Goal: Contribute content: Contribute content

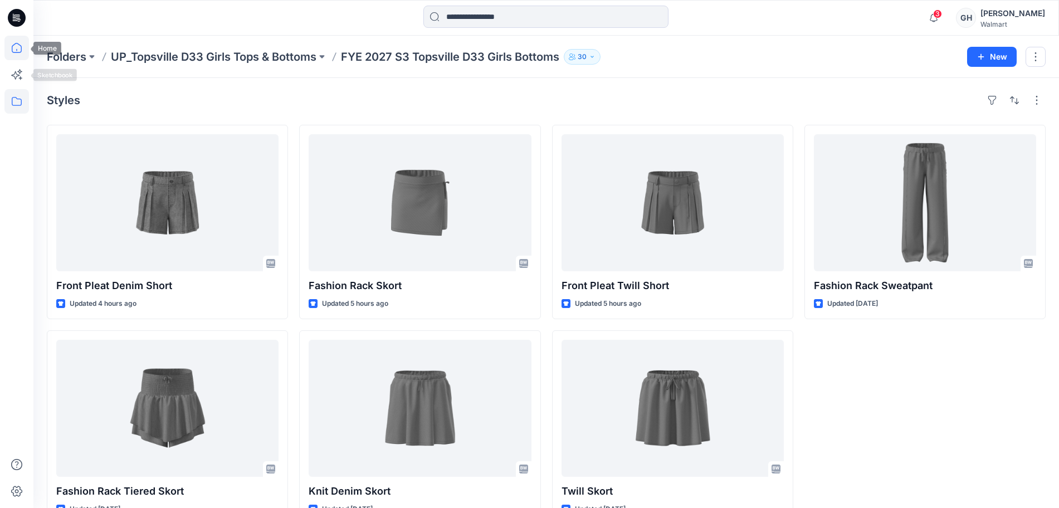
click at [20, 50] on icon at bounding box center [16, 48] width 25 height 25
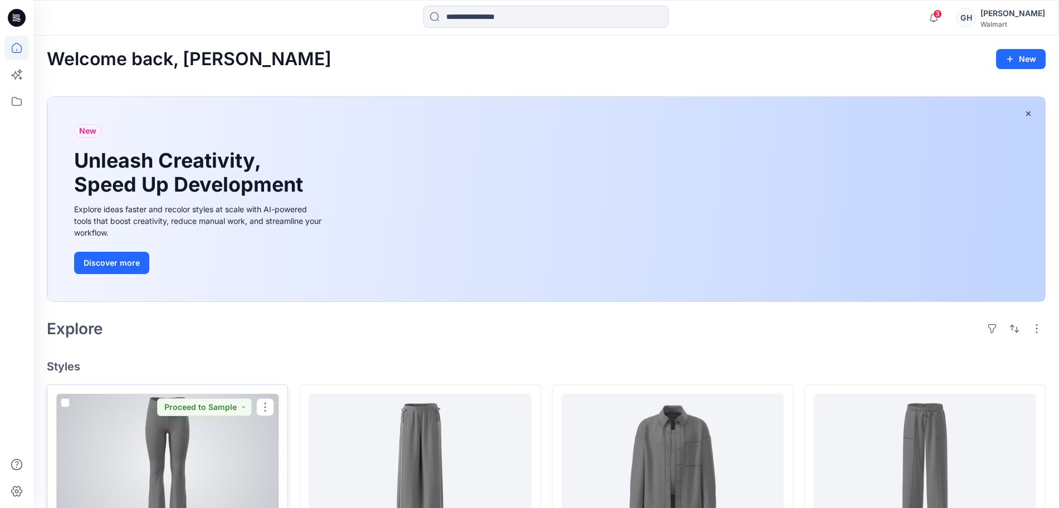
click at [179, 461] on div at bounding box center [167, 462] width 222 height 137
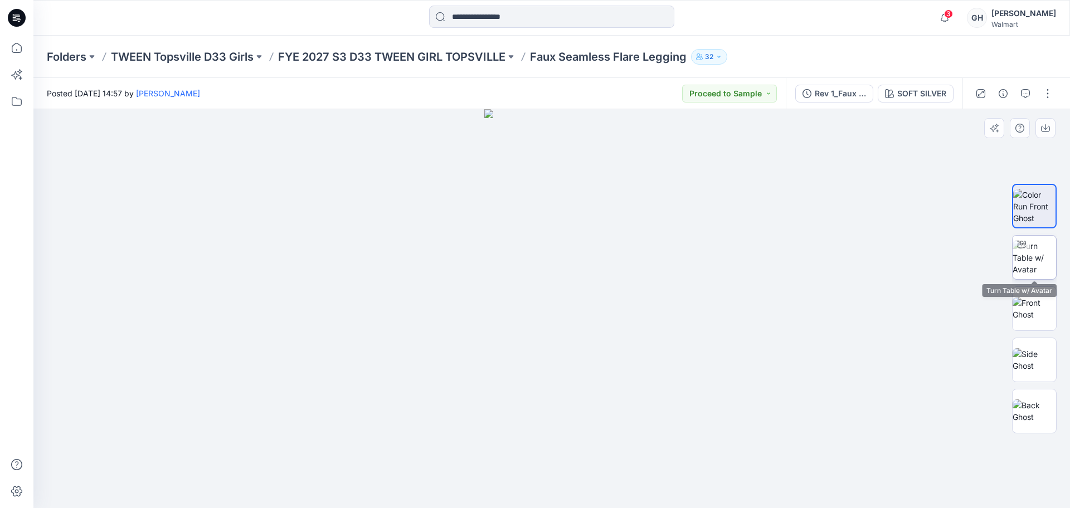
click at [660, 252] on img at bounding box center [1034, 257] width 43 height 35
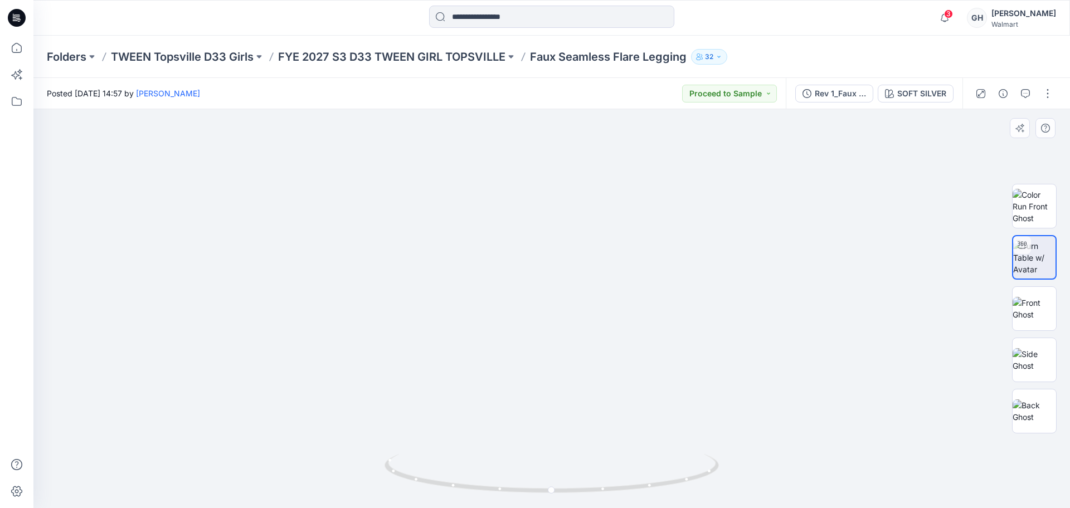
drag, startPoint x: 575, startPoint y: 413, endPoint x: 567, endPoint y: 186, distance: 226.9
click at [567, 186] on img at bounding box center [544, 22] width 1168 height 974
drag, startPoint x: 598, startPoint y: 360, endPoint x: 601, endPoint y: 225, distance: 134.9
drag, startPoint x: 549, startPoint y: 492, endPoint x: 292, endPoint y: 497, distance: 257.5
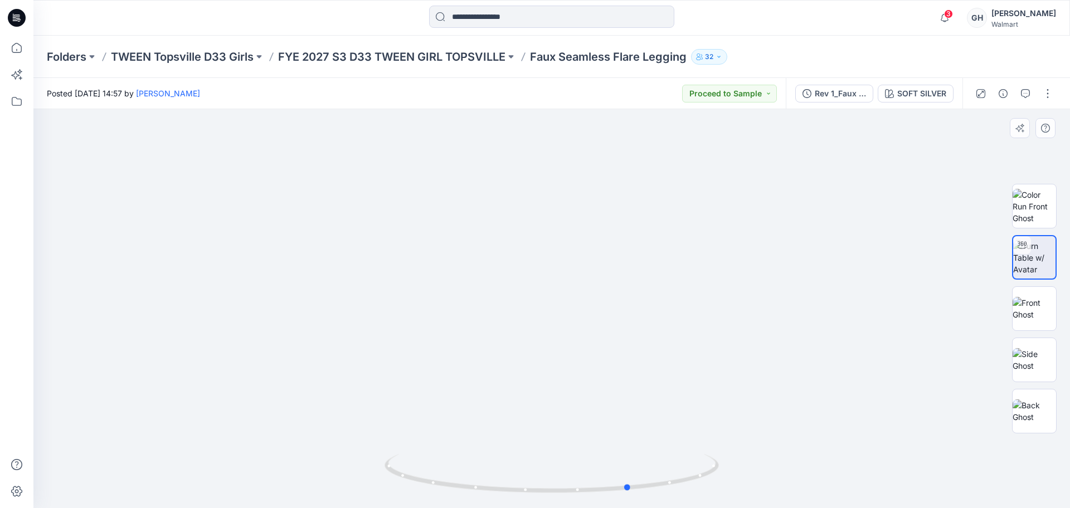
click at [292, 480] on div at bounding box center [551, 308] width 1036 height 399
click at [660, 99] on button "button" at bounding box center [1025, 94] width 18 height 18
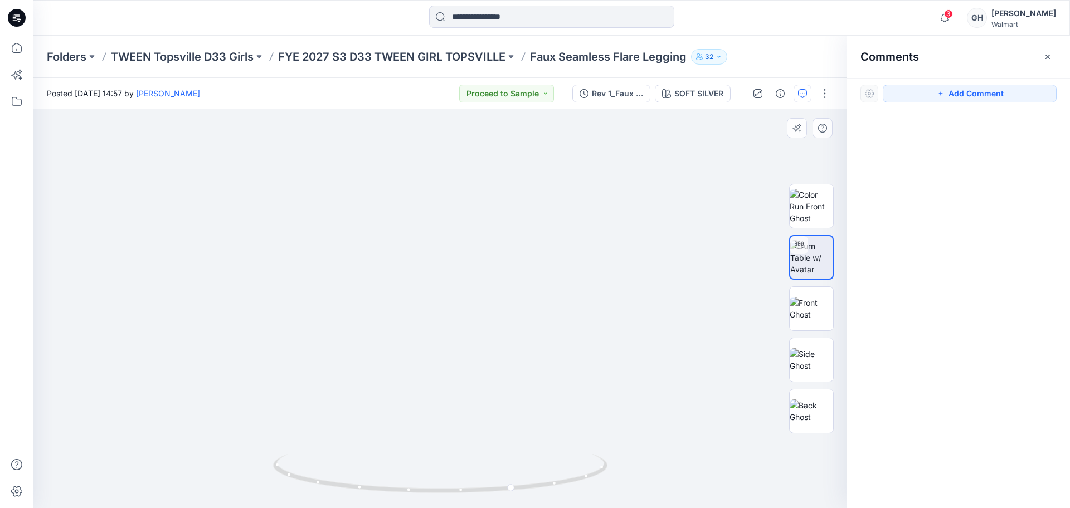
click at [660, 154] on img at bounding box center [440, 156] width 707 height 703
click at [660, 98] on button "Add Comment" at bounding box center [970, 94] width 174 height 18
click at [563, 174] on div "1" at bounding box center [440, 308] width 814 height 399
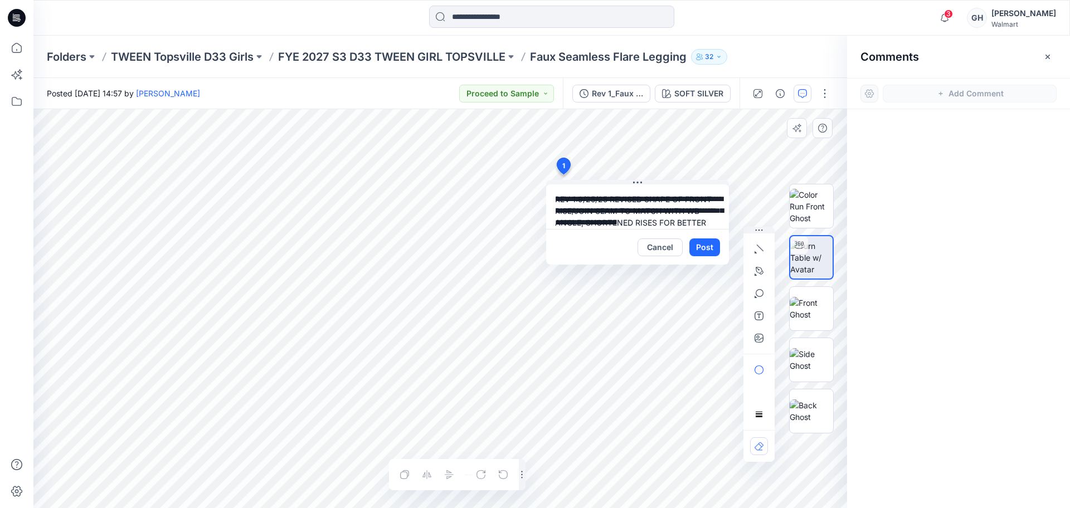
drag, startPoint x: 610, startPoint y: 198, endPoint x: 578, endPoint y: 197, distance: 31.8
click at [578, 197] on textarea "**********" at bounding box center [637, 206] width 183 height 45
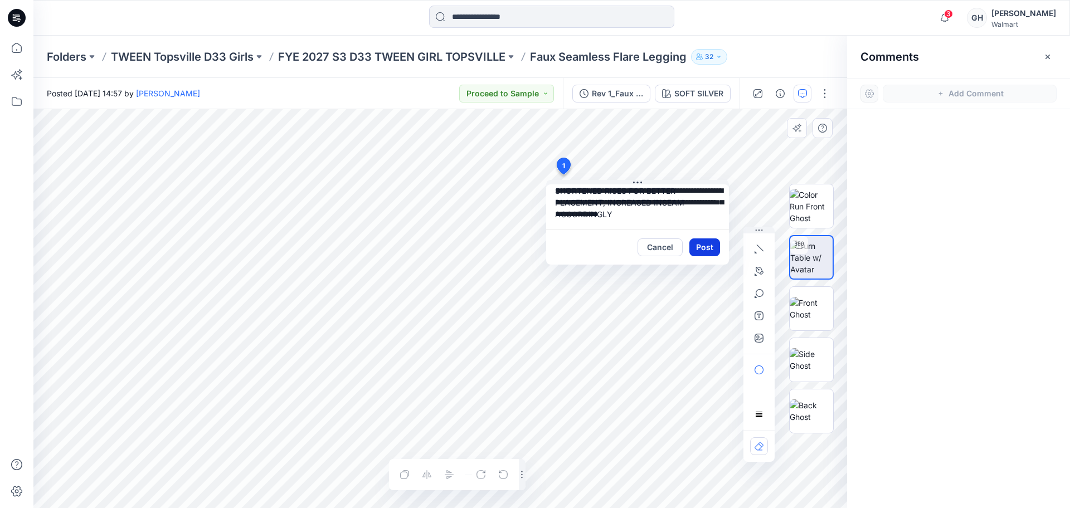
type textarea "**********"
click at [660, 248] on button "Post" at bounding box center [704, 248] width 31 height 18
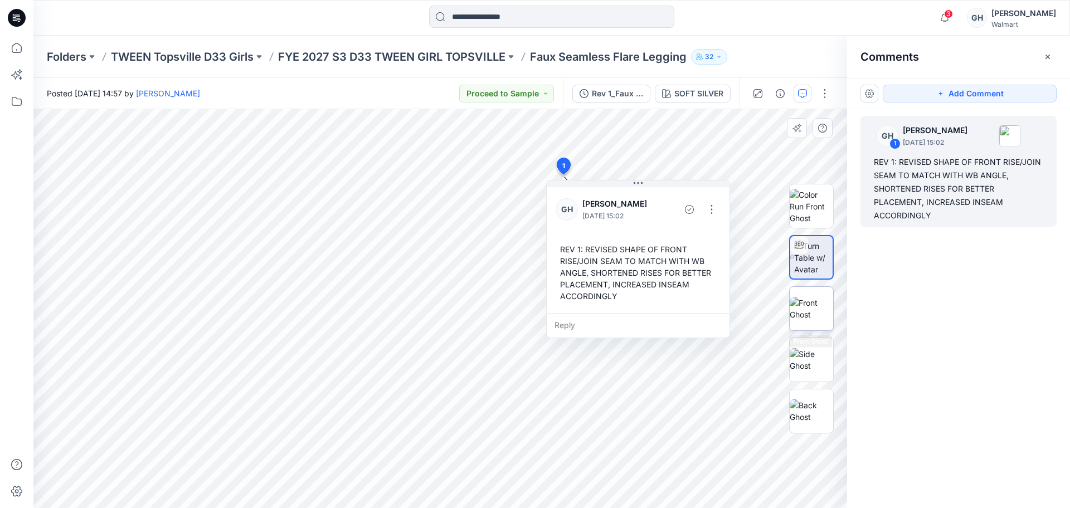
click at [660, 305] on img at bounding box center [811, 308] width 43 height 23
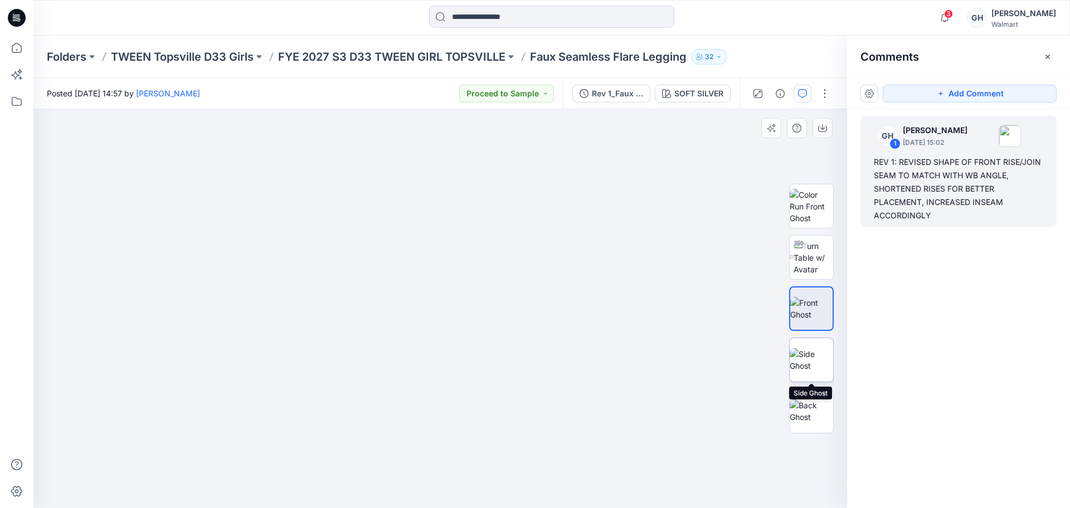
click at [660, 369] on img at bounding box center [811, 359] width 43 height 23
click at [660, 401] on img at bounding box center [811, 411] width 43 height 23
click at [660, 354] on img at bounding box center [811, 359] width 43 height 23
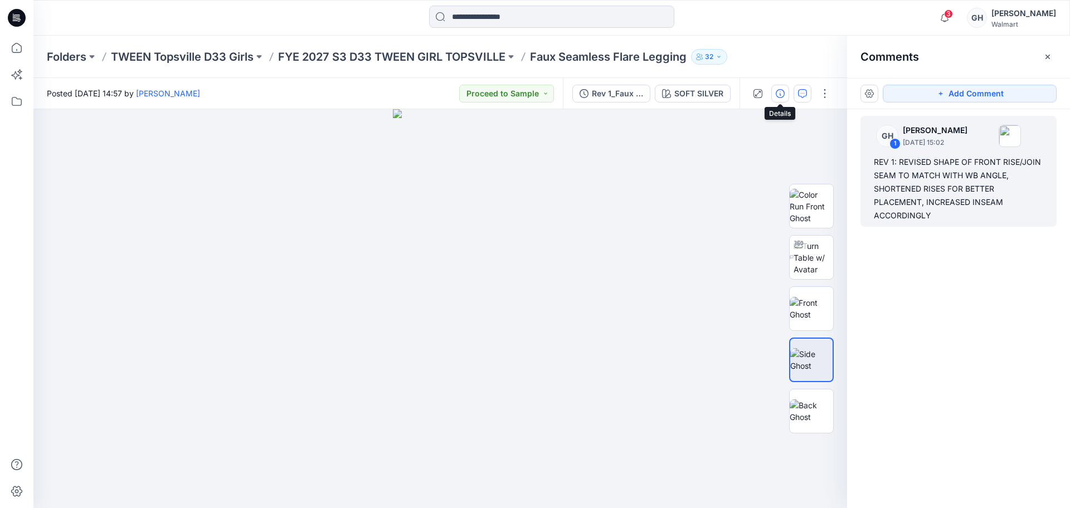
click at [660, 89] on icon "button" at bounding box center [780, 93] width 9 height 9
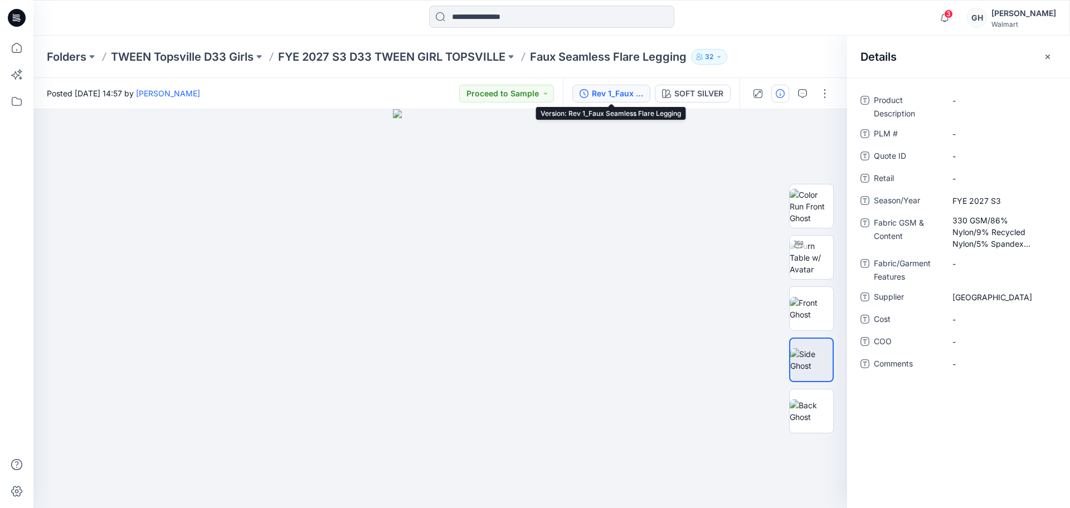
click at [617, 91] on div "Rev 1_Faux Seamless Flare Legging" at bounding box center [617, 93] width 51 height 12
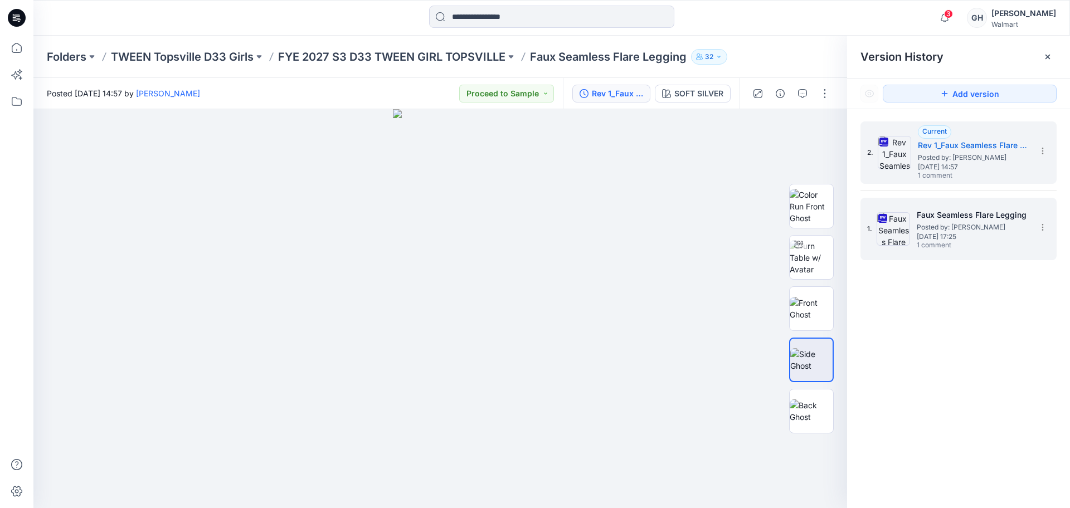
click at [660, 228] on span "Posted by: [PERSON_NAME]" at bounding box center [972, 227] width 111 height 11
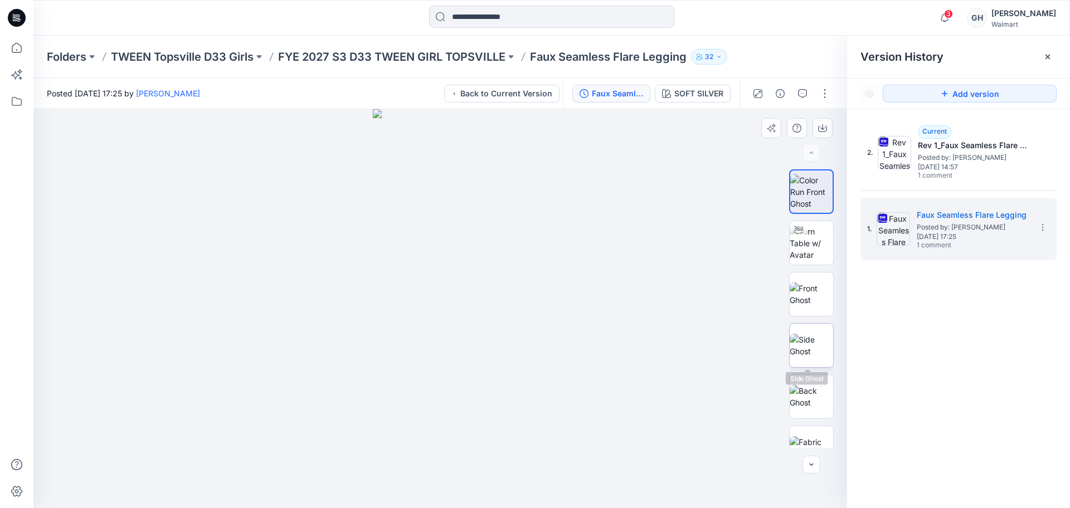
scroll to position [74, 0]
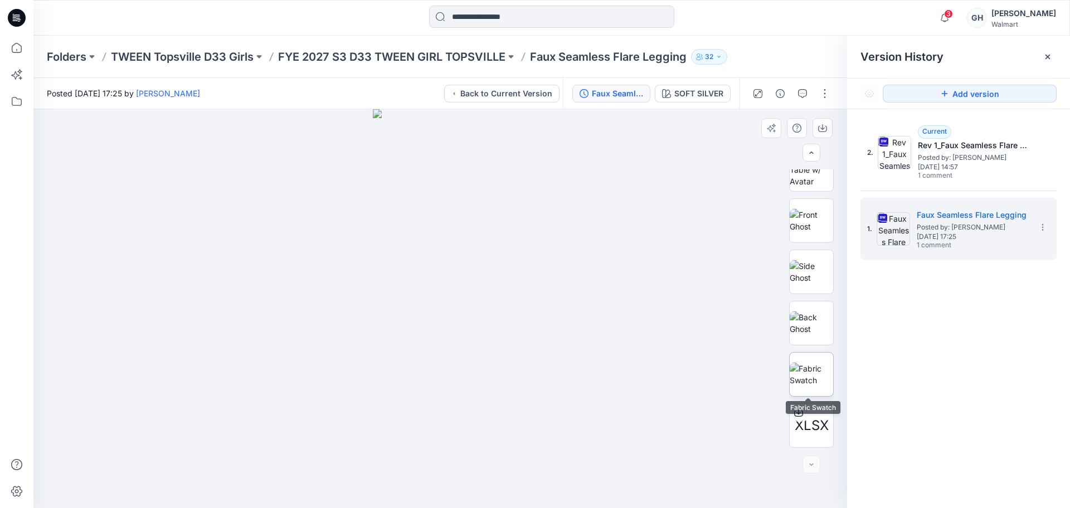
click at [660, 372] on img at bounding box center [811, 374] width 43 height 23
click at [660, 127] on icon "button" at bounding box center [822, 127] width 4 height 6
click at [660, 212] on img at bounding box center [811, 220] width 43 height 23
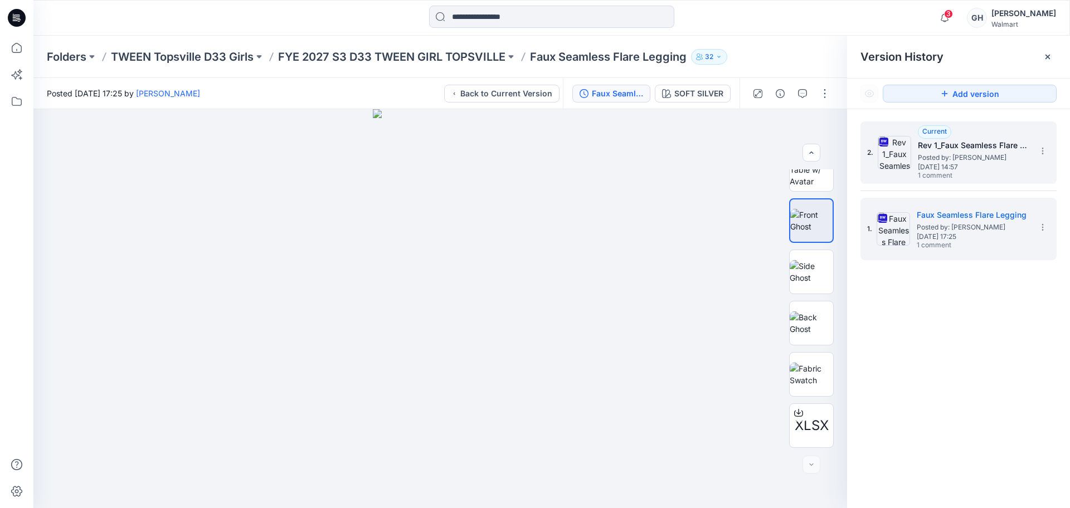
click at [660, 152] on span "Posted by: [PERSON_NAME]" at bounding box center [973, 157] width 111 height 11
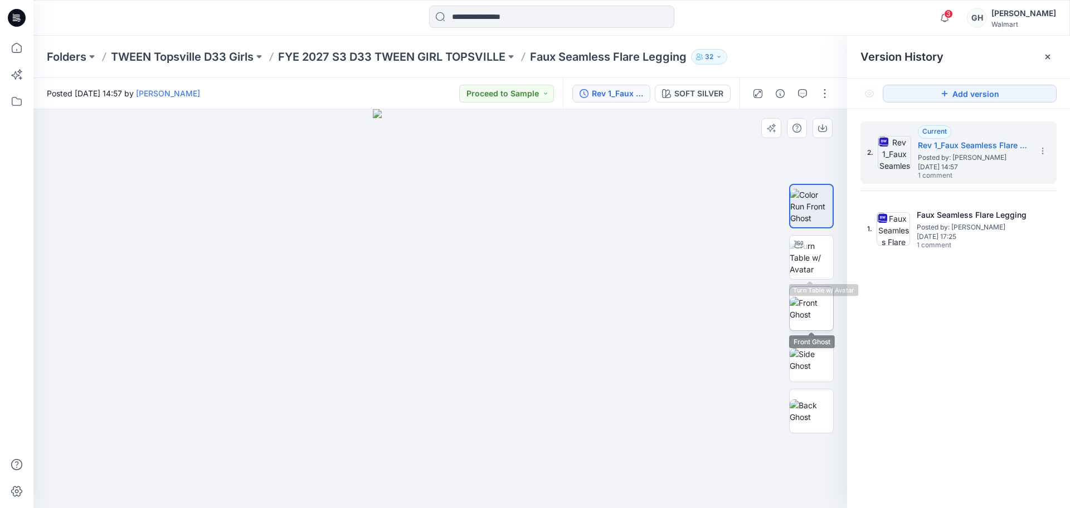
click at [660, 299] on img at bounding box center [811, 308] width 43 height 23
click at [660, 59] on icon at bounding box center [1047, 56] width 9 height 9
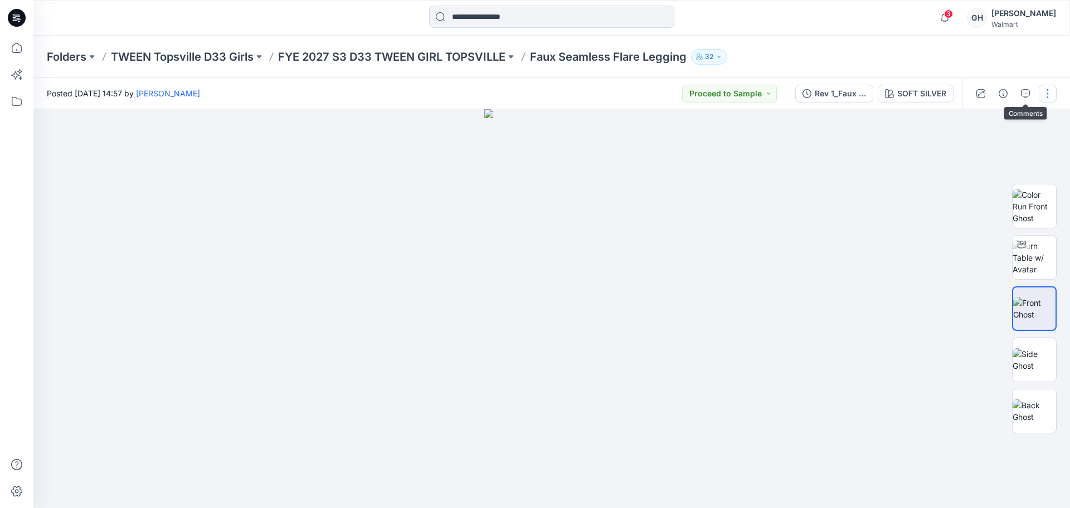
click at [660, 94] on button "button" at bounding box center [1048, 94] width 18 height 18
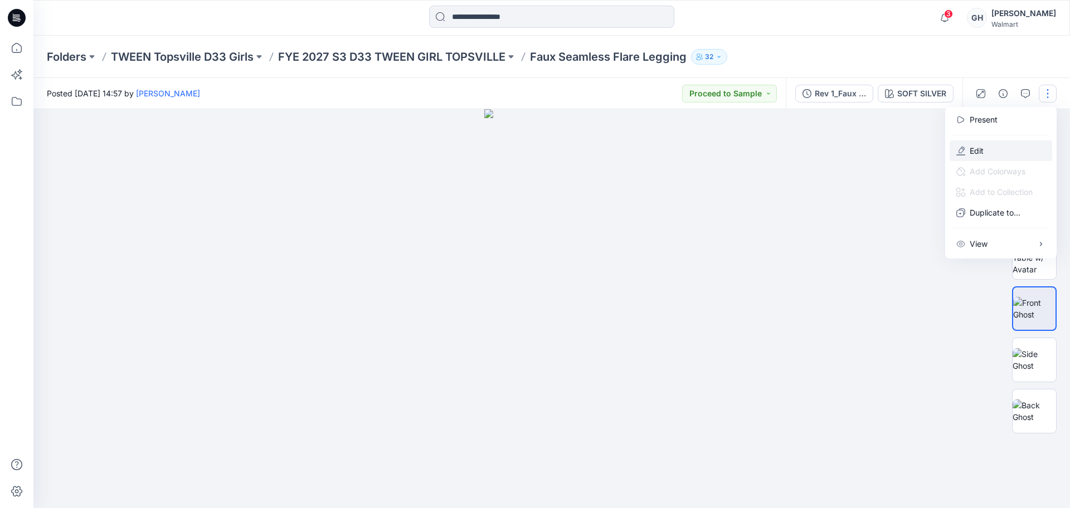
click at [660, 159] on button "Edit" at bounding box center [1001, 150] width 103 height 21
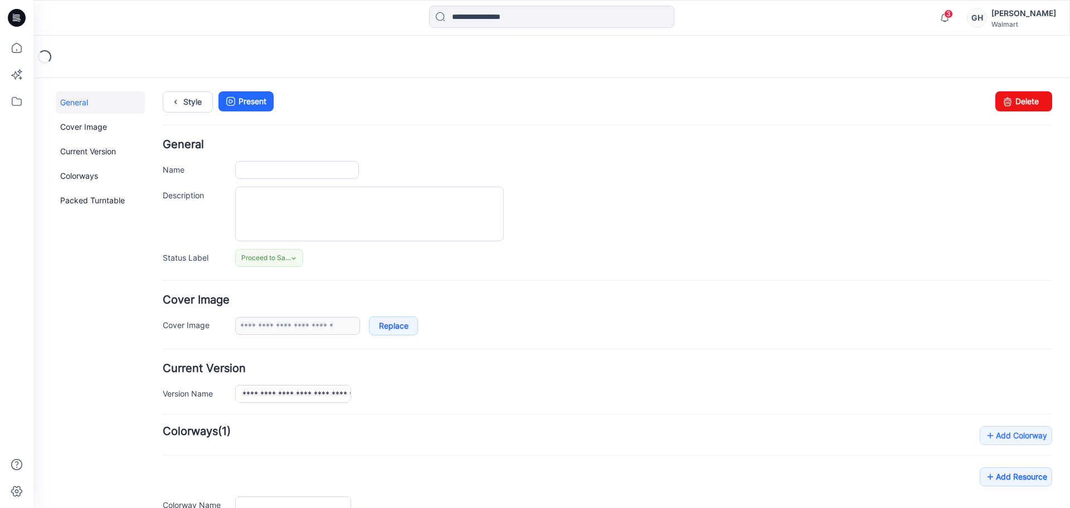
type input "**********"
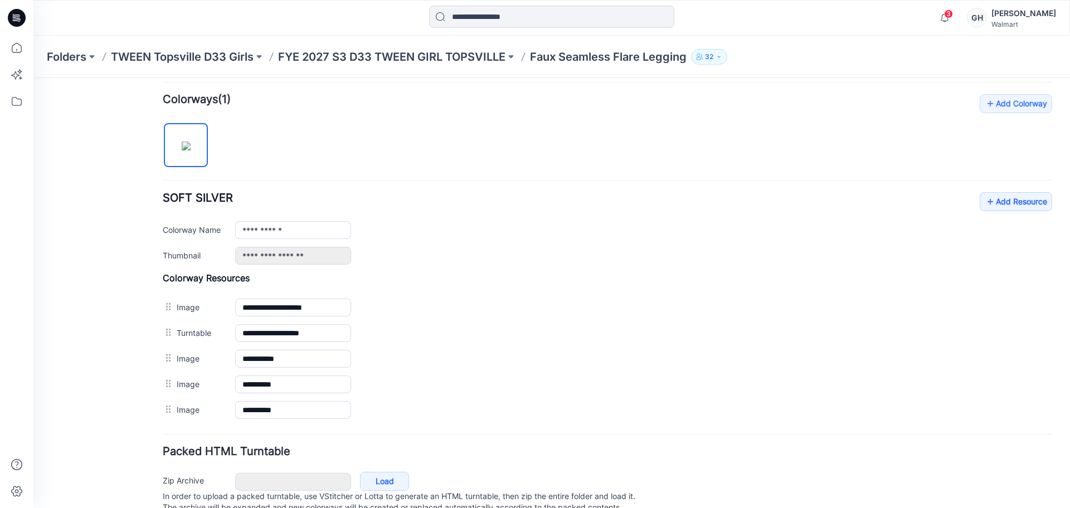
scroll to position [348, 0]
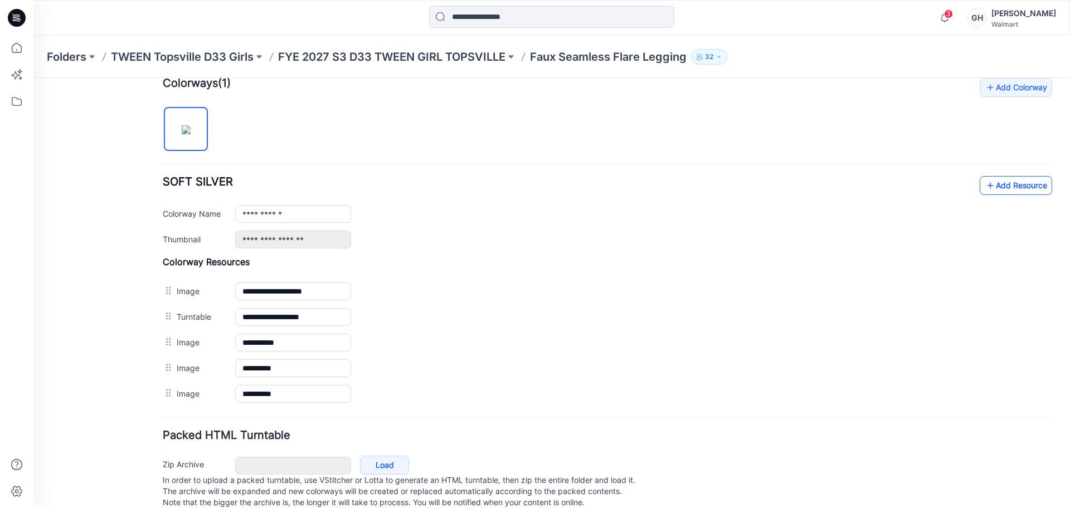
click at [1019, 178] on link "Add Resource" at bounding box center [1016, 185] width 72 height 19
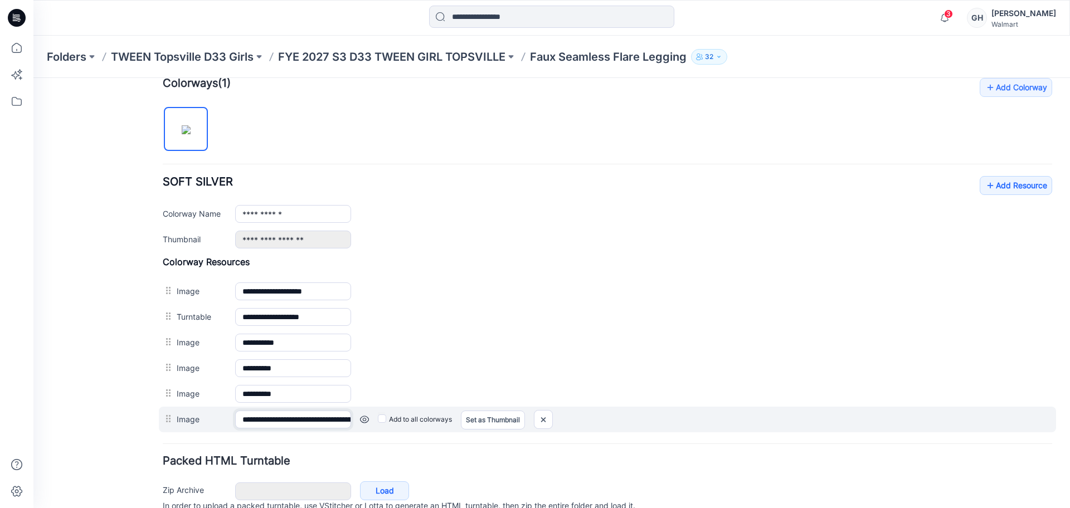
click at [260, 419] on input "**********" at bounding box center [293, 420] width 116 height 18
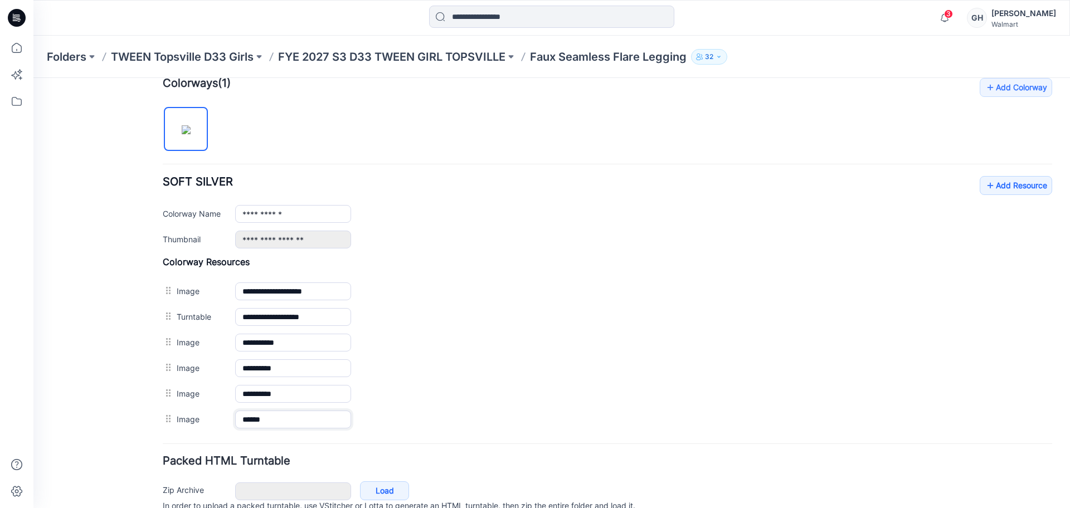
type input "******"
click at [308, 445] on form "**********" at bounding box center [607, 164] width 889 height 747
click at [1002, 192] on link "Add Resource" at bounding box center [1016, 185] width 72 height 19
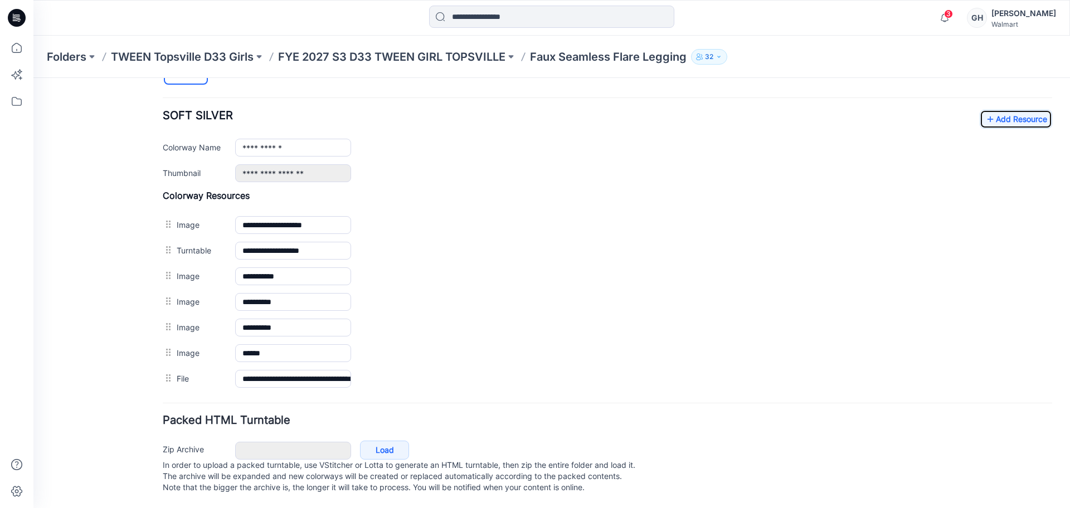
scroll to position [426, 0]
click at [447, 58] on p "FYE 2027 S3 D33 TWEEN GIRL TOPSVILLE" at bounding box center [391, 57] width 227 height 16
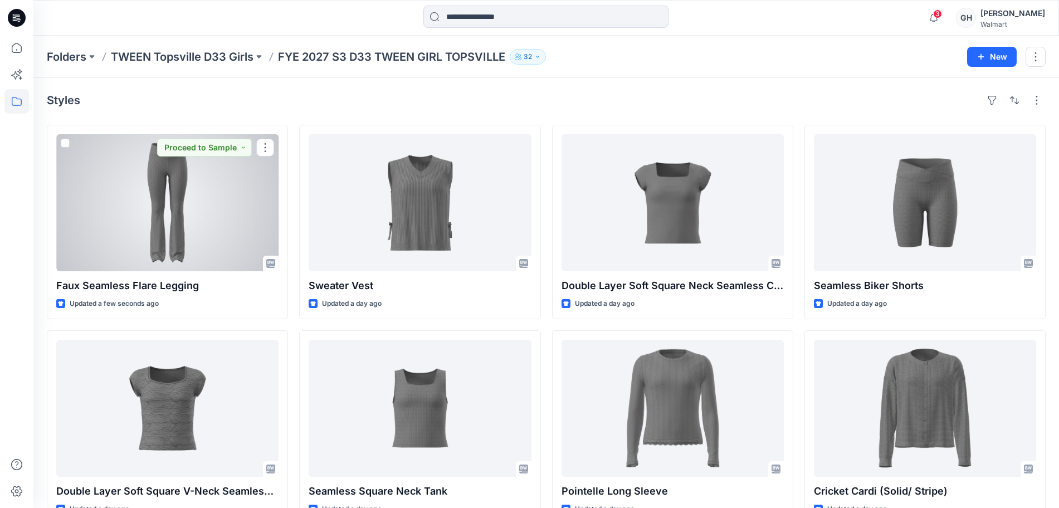
drag, startPoint x: 215, startPoint y: 221, endPoint x: 292, endPoint y: 242, distance: 80.3
click at [215, 222] on div at bounding box center [167, 202] width 222 height 137
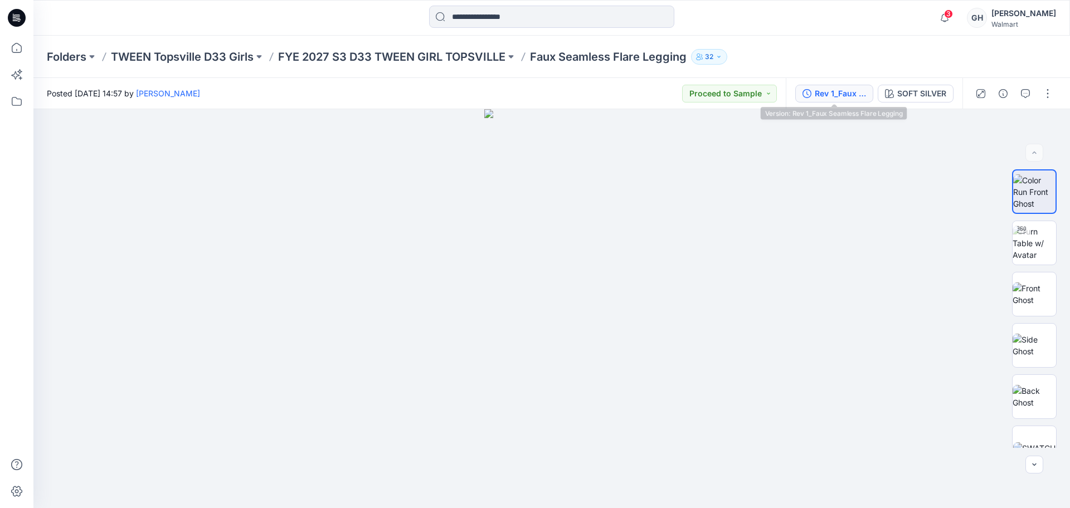
click at [822, 87] on div "Rev 1_Faux Seamless Flare Legging" at bounding box center [840, 93] width 51 height 12
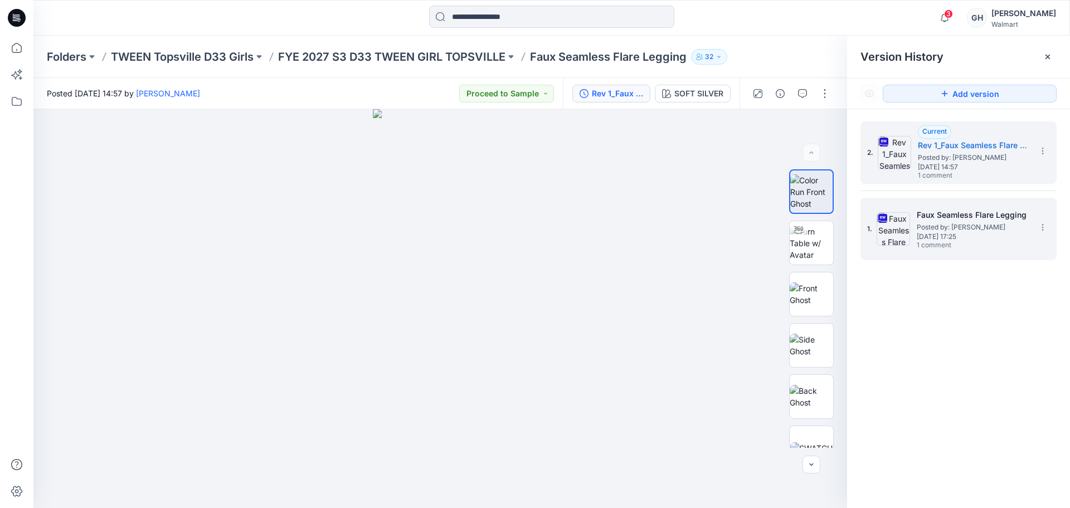
click at [974, 222] on span "Posted by: [PERSON_NAME]" at bounding box center [972, 227] width 111 height 11
click at [963, 164] on span "Thursday, September 25, 2025 14:57" at bounding box center [973, 167] width 111 height 8
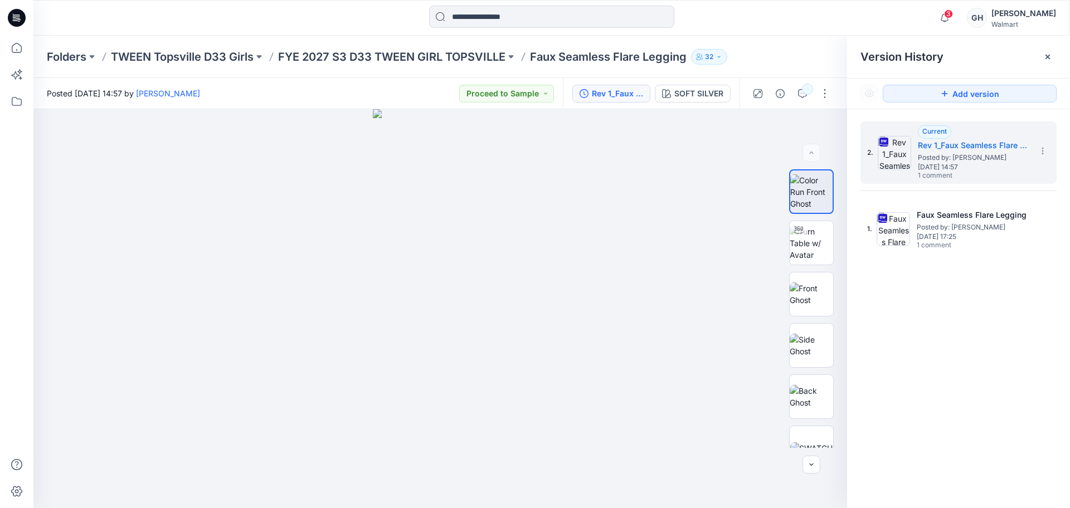
click at [396, 46] on div "Folders TWEEN Topsville D33 Girls FYE 2027 S3 D33 TWEEN GIRL TOPSVILLE Faux Sea…" at bounding box center [551, 57] width 1036 height 42
click at [395, 50] on p "FYE 2027 S3 D33 TWEEN GIRL TOPSVILLE" at bounding box center [391, 57] width 227 height 16
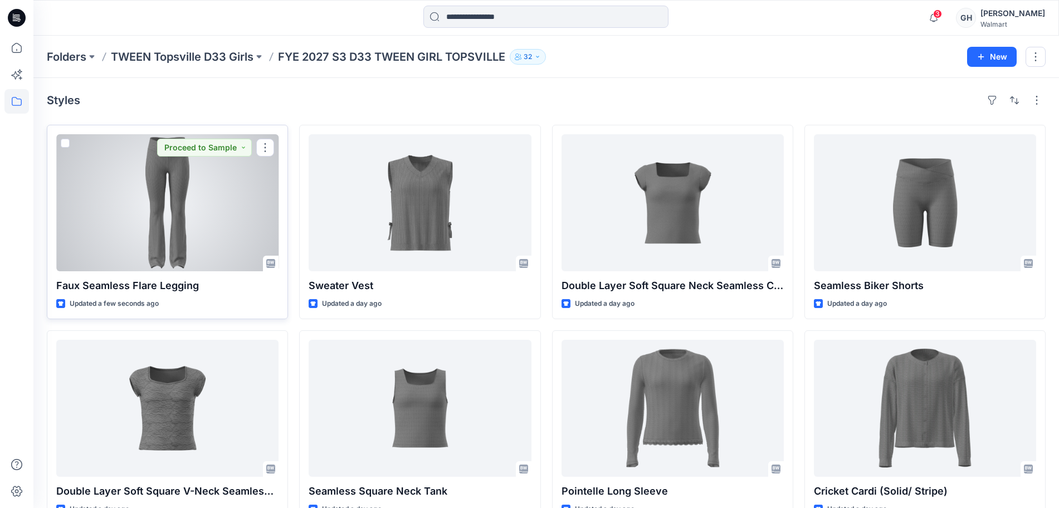
click at [237, 235] on div at bounding box center [167, 202] width 222 height 137
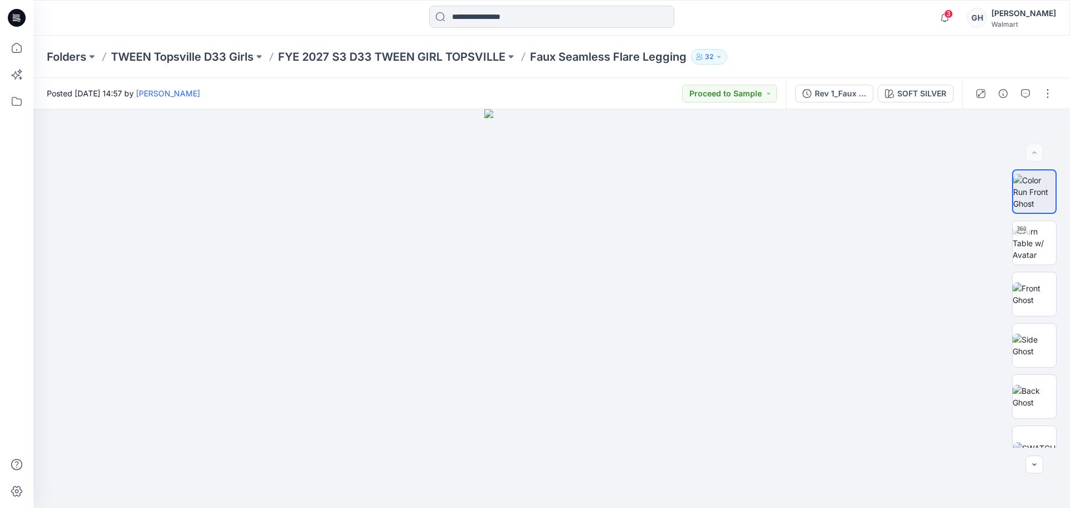
click at [994, 90] on div at bounding box center [1013, 93] width 103 height 31
click at [997, 90] on button "button" at bounding box center [1003, 94] width 18 height 18
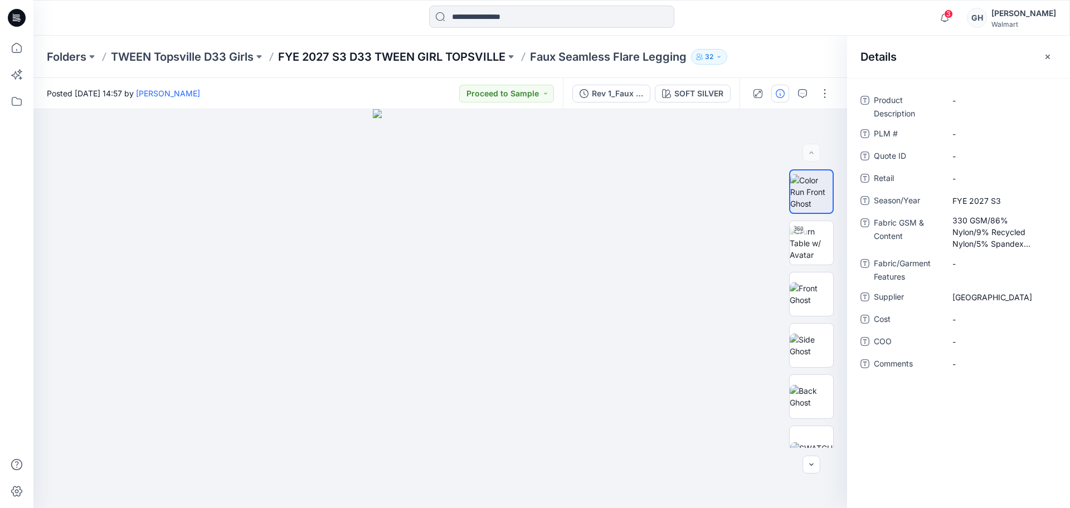
click at [446, 62] on p "FYE 2027 S3 D33 TWEEN GIRL TOPSVILLE" at bounding box center [391, 57] width 227 height 16
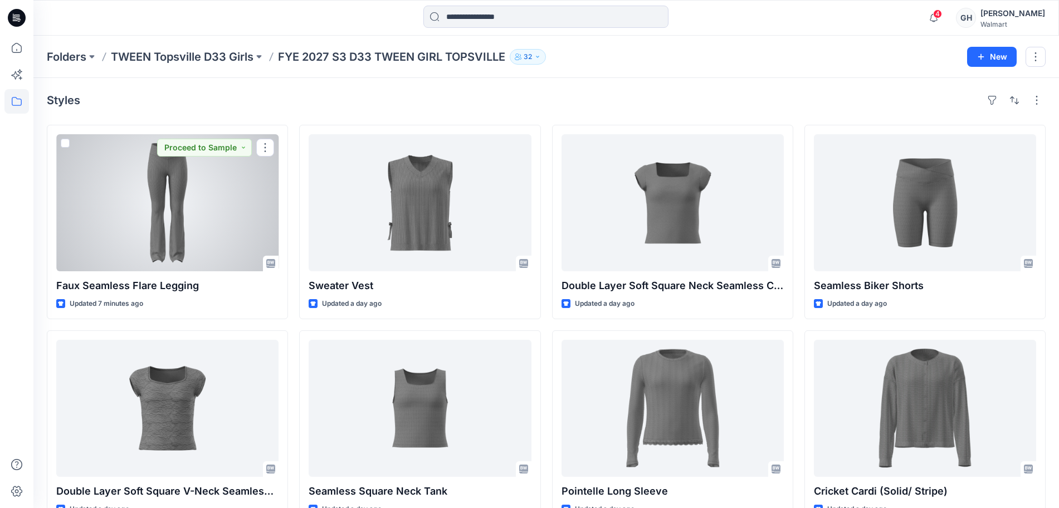
drag, startPoint x: 162, startPoint y: 207, endPoint x: 237, endPoint y: 211, distance: 75.9
click at [162, 207] on div at bounding box center [167, 202] width 222 height 137
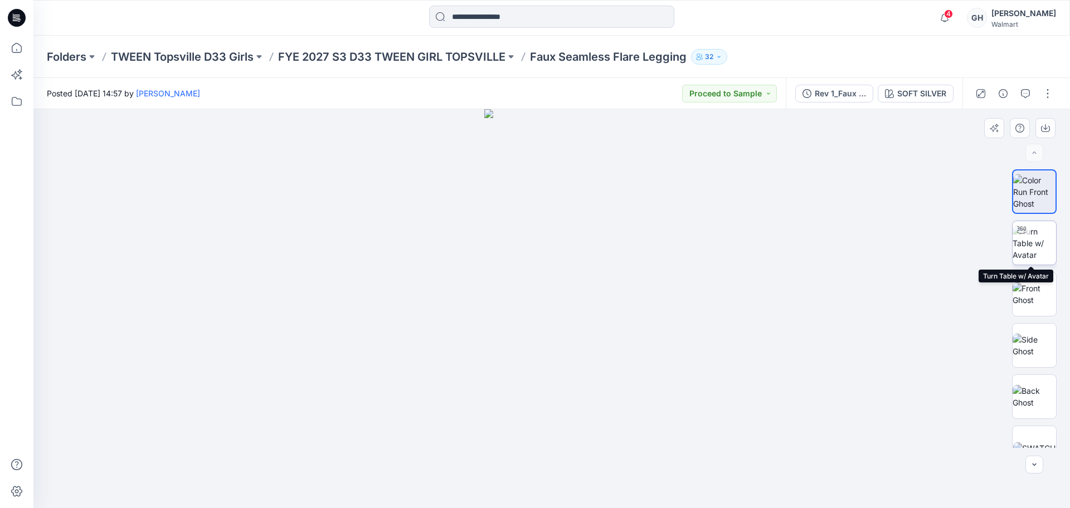
click at [1018, 227] on icon at bounding box center [1021, 230] width 9 height 9
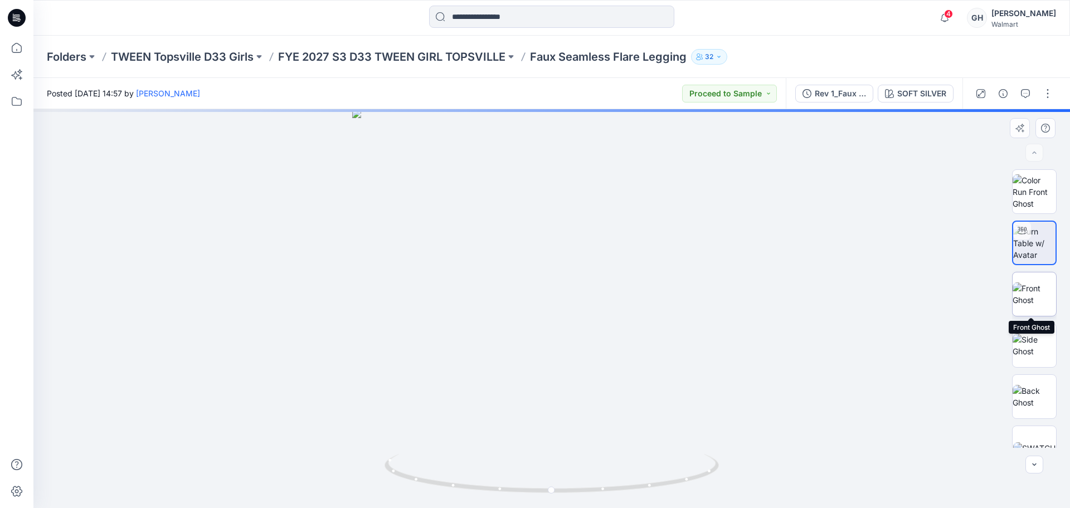
click at [1033, 284] on img at bounding box center [1034, 294] width 43 height 23
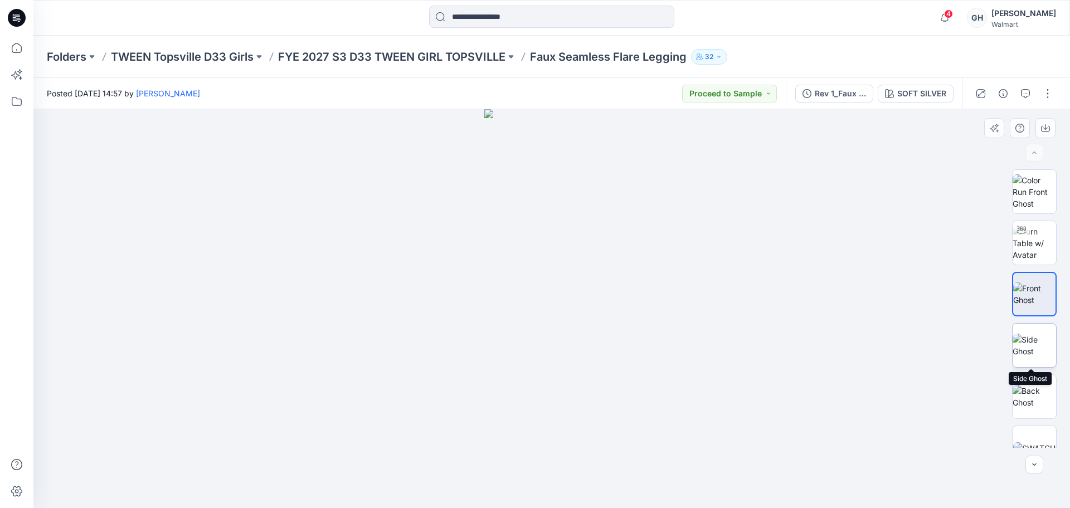
click at [1019, 336] on img at bounding box center [1034, 345] width 43 height 23
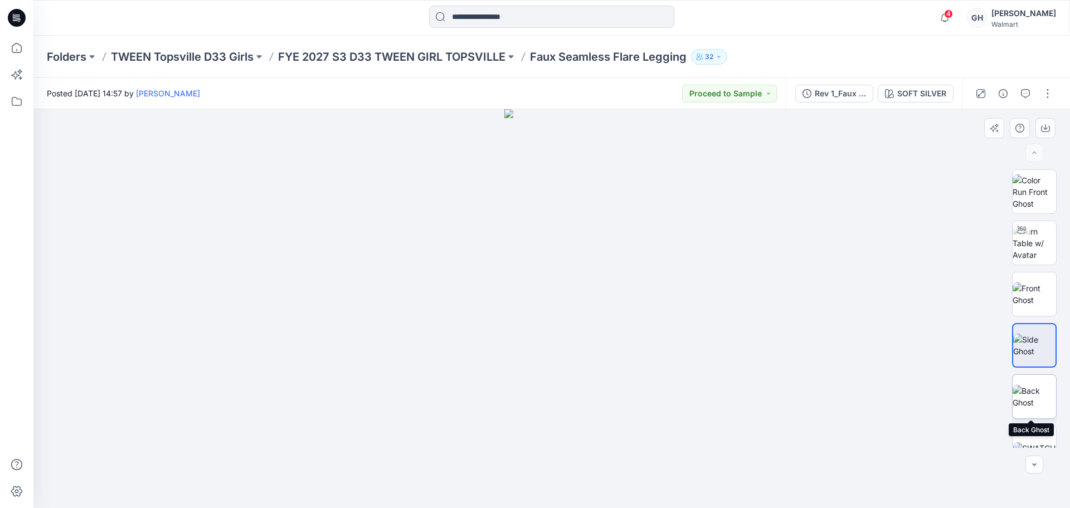
click at [1018, 401] on img at bounding box center [1034, 396] width 43 height 23
click at [1045, 99] on button "button" at bounding box center [1048, 94] width 18 height 18
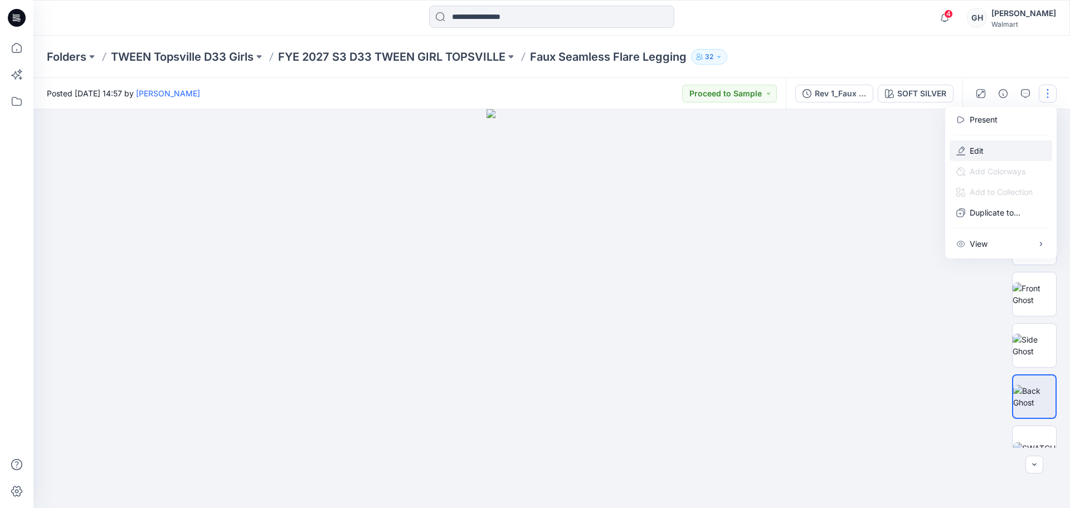
click at [967, 155] on button "Edit" at bounding box center [1001, 150] width 103 height 21
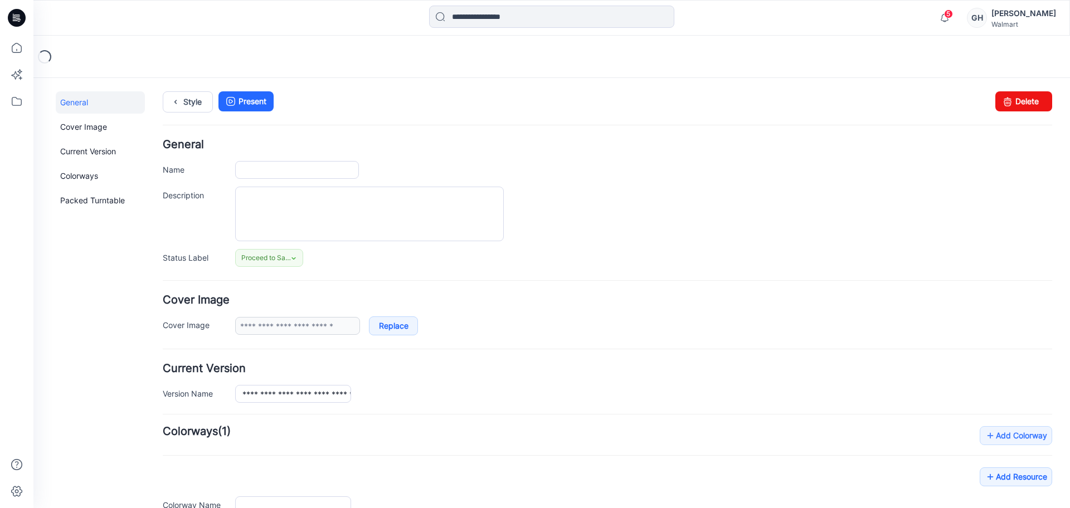
type input "**********"
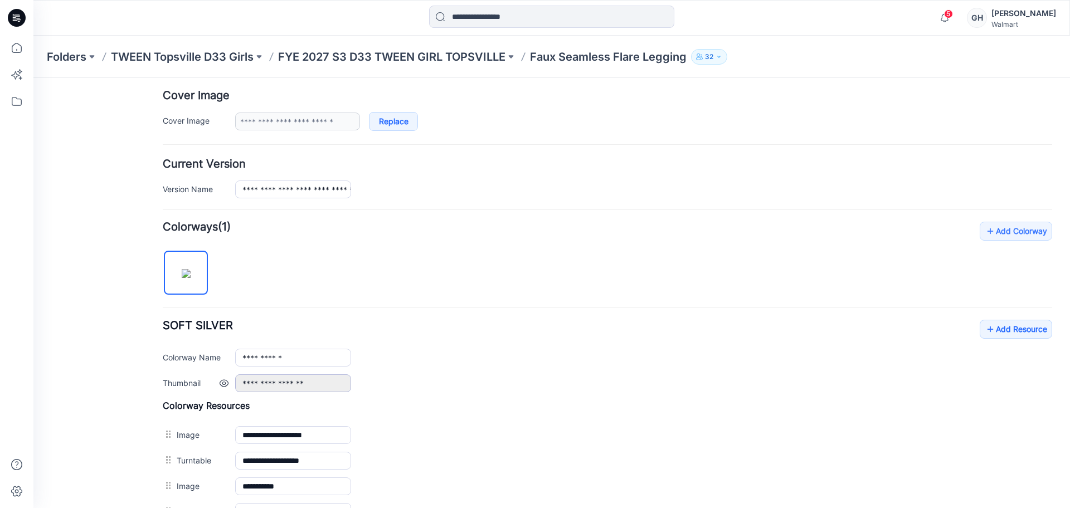
scroll to position [229, 0]
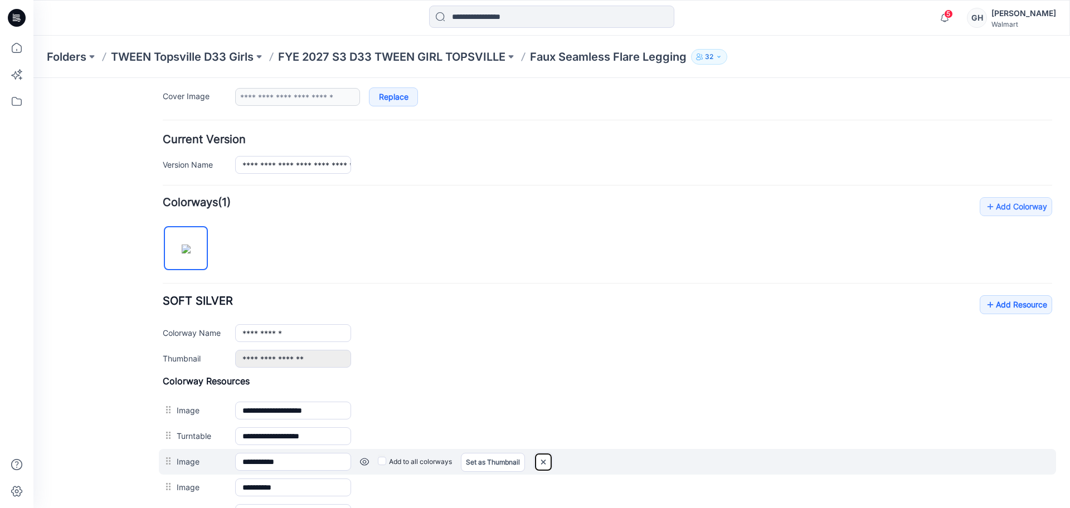
click at [551, 463] on img at bounding box center [543, 462] width 18 height 18
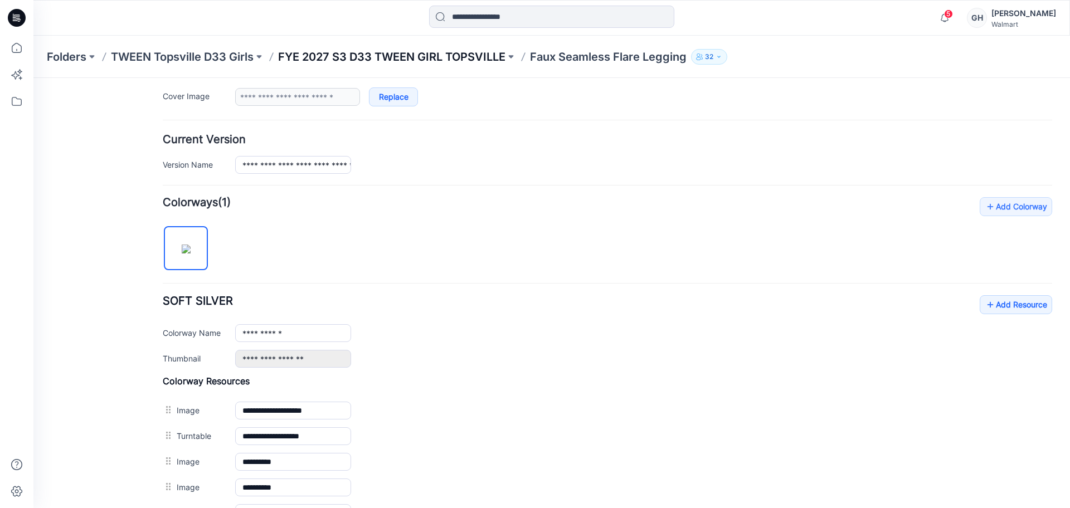
click at [449, 62] on p "FYE 2027 S3 D33 TWEEN GIRL TOPSVILLE" at bounding box center [391, 57] width 227 height 16
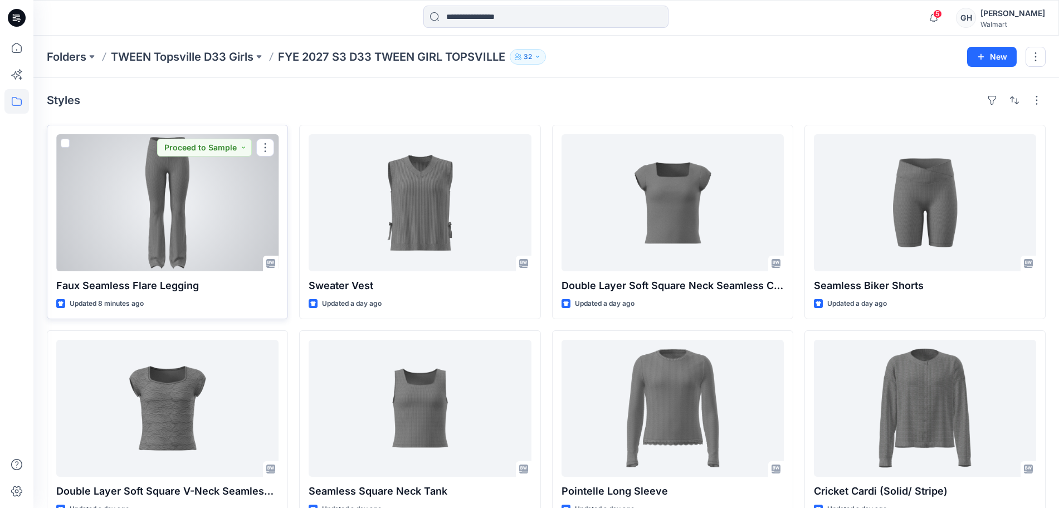
click at [188, 247] on div at bounding box center [167, 202] width 222 height 137
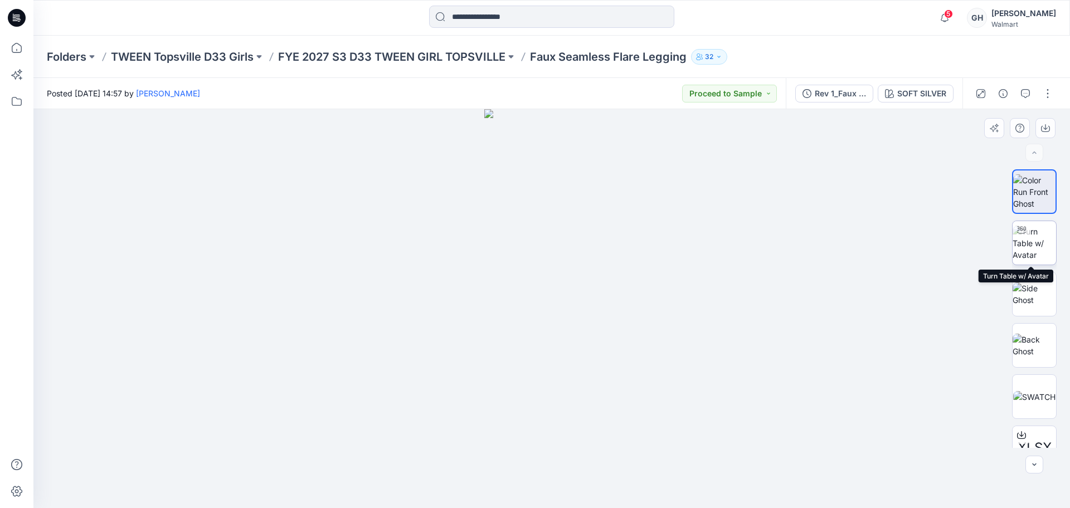
click at [1022, 226] on icon at bounding box center [1021, 230] width 9 height 9
click at [1018, 94] on button "button" at bounding box center [1025, 94] width 18 height 18
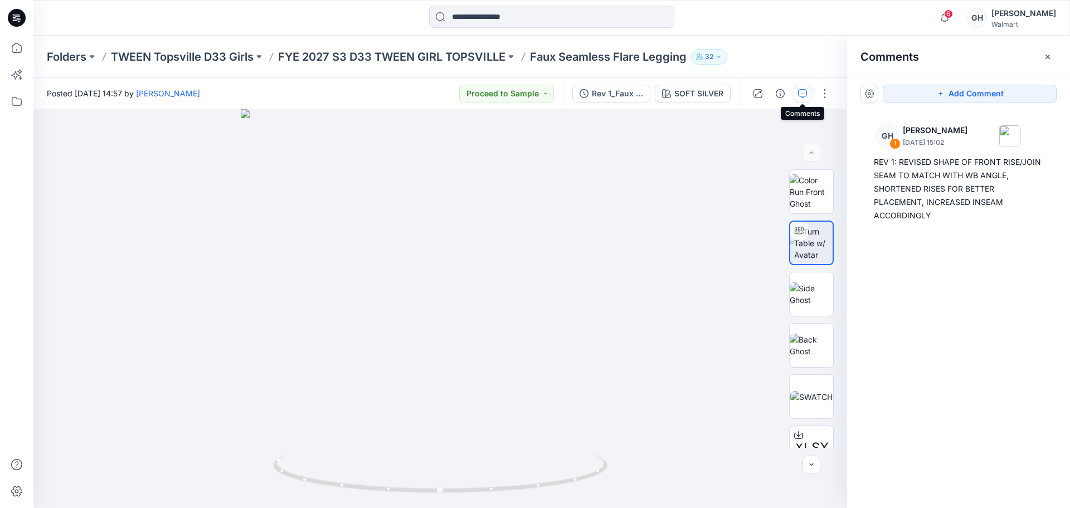
click at [424, 48] on div "Folders TWEEN Topsville D33 Girls FYE 2027 S3 D33 TWEEN GIRL TOPSVILLE Faux Sea…" at bounding box center [551, 57] width 1036 height 42
click at [396, 52] on p "FYE 2027 S3 D33 TWEEN GIRL TOPSVILLE" at bounding box center [391, 57] width 227 height 16
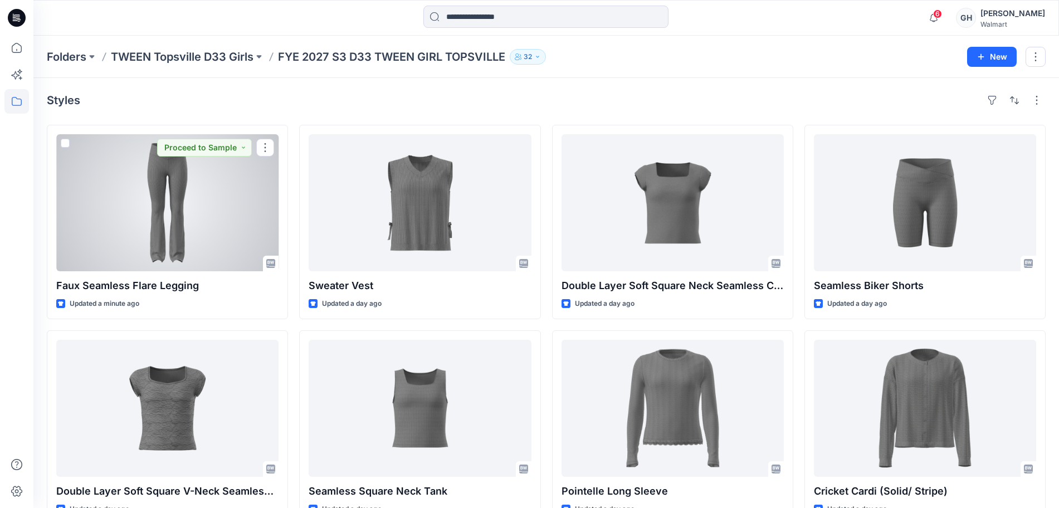
click at [213, 226] on div at bounding box center [167, 202] width 222 height 137
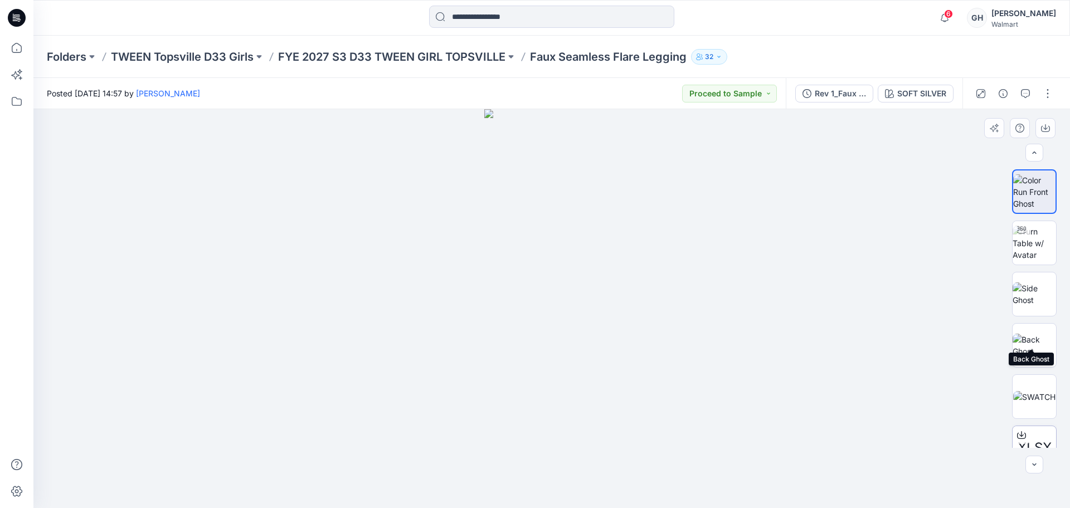
scroll to position [125, 0]
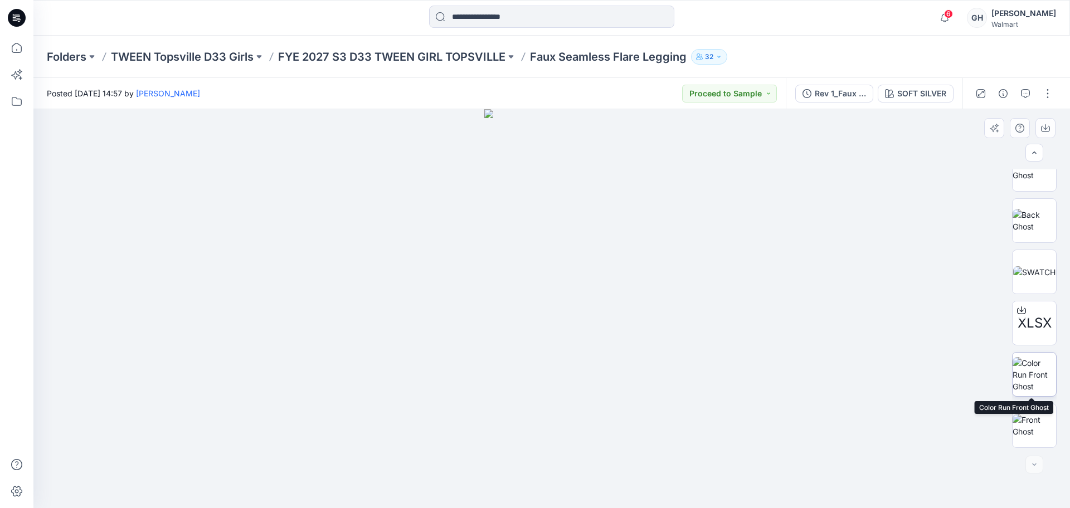
click at [1035, 363] on img at bounding box center [1034, 374] width 43 height 35
click at [1033, 415] on img at bounding box center [1034, 425] width 43 height 23
click at [1041, 95] on button "button" at bounding box center [1048, 94] width 18 height 18
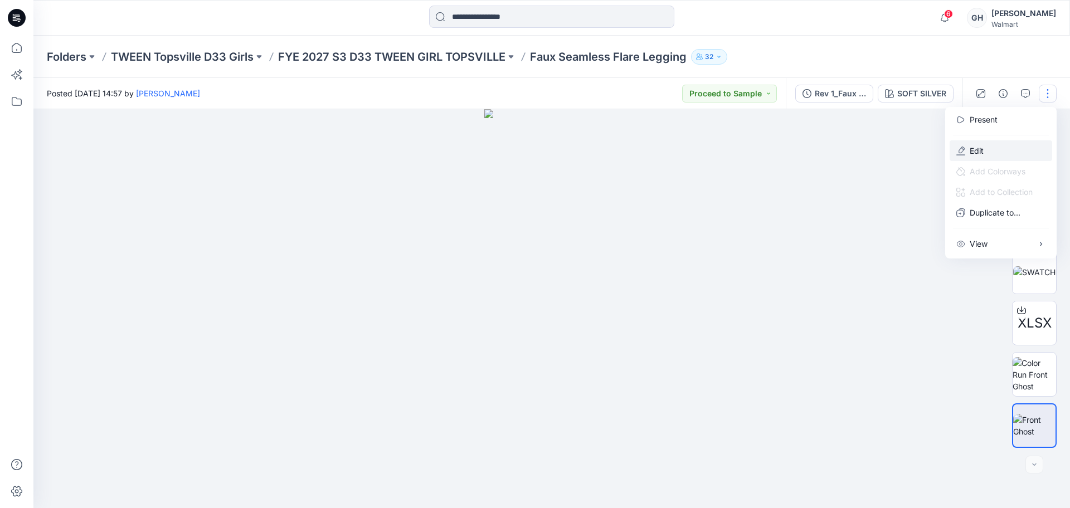
click at [999, 152] on button "Edit" at bounding box center [1001, 150] width 103 height 21
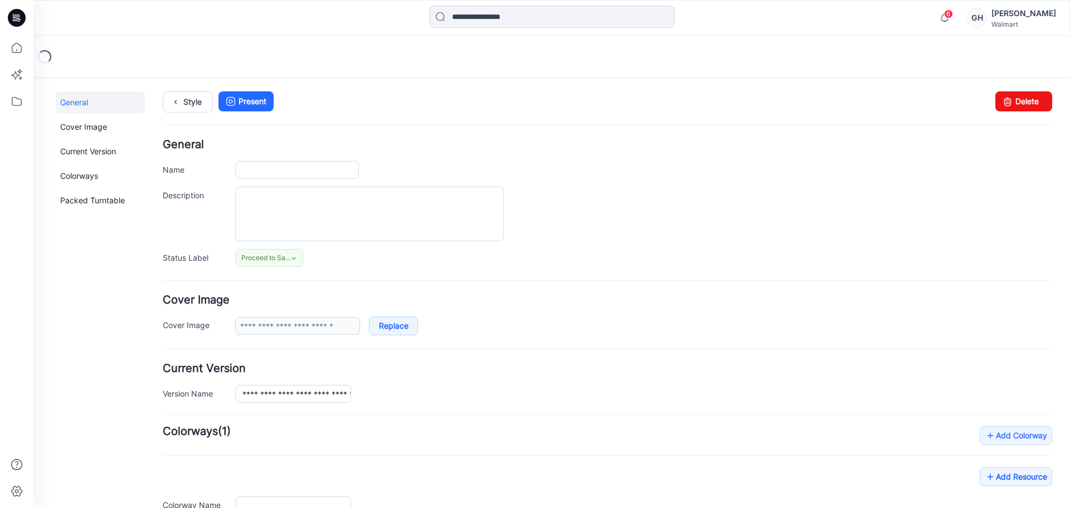
type input "**********"
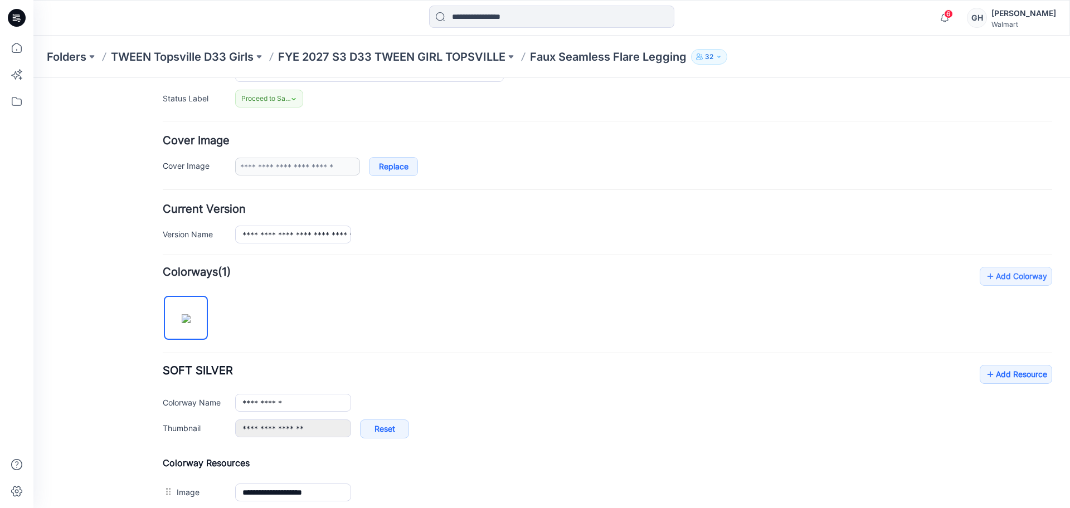
scroll to position [464, 0]
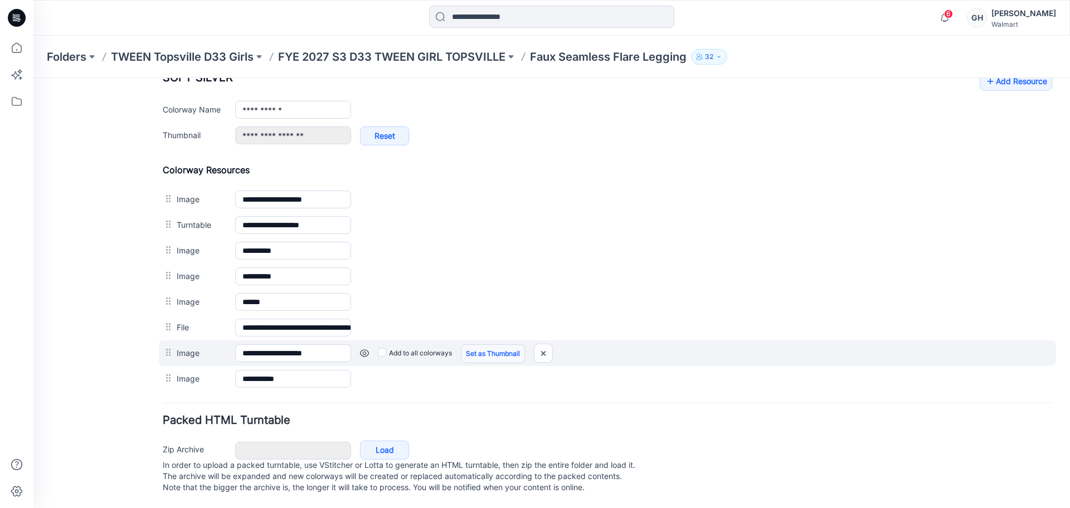
click at [508, 344] on link "Set as Thumbnail" at bounding box center [493, 353] width 64 height 19
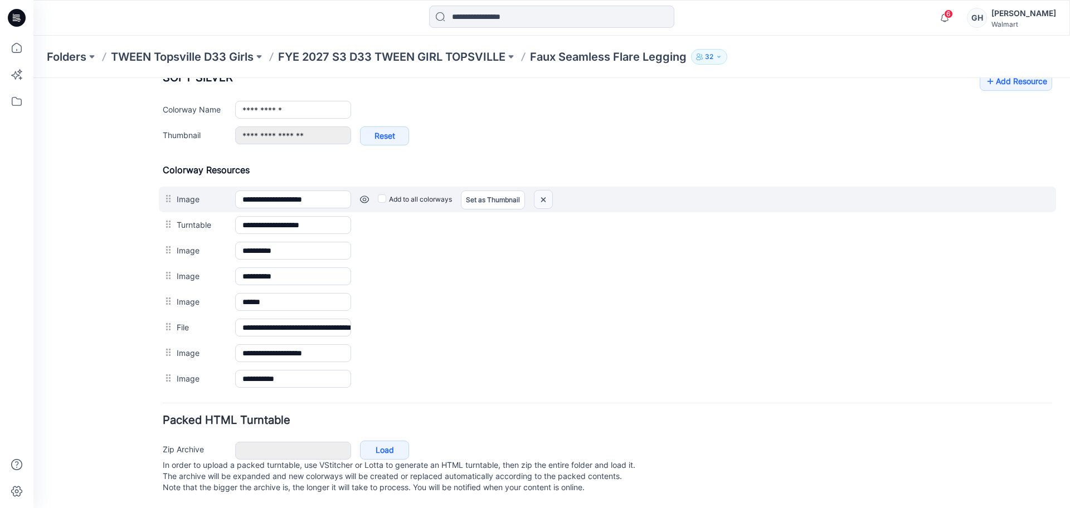
drag, startPoint x: 544, startPoint y: 185, endPoint x: 632, endPoint y: 149, distance: 95.0
click at [544, 191] on img at bounding box center [543, 200] width 18 height 18
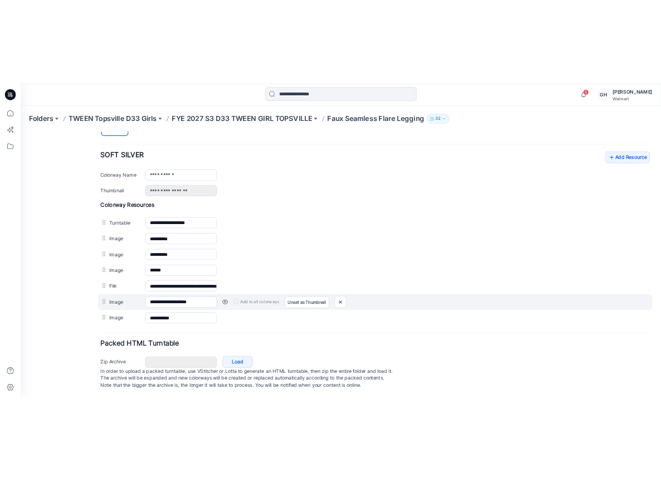
scroll to position [426, 0]
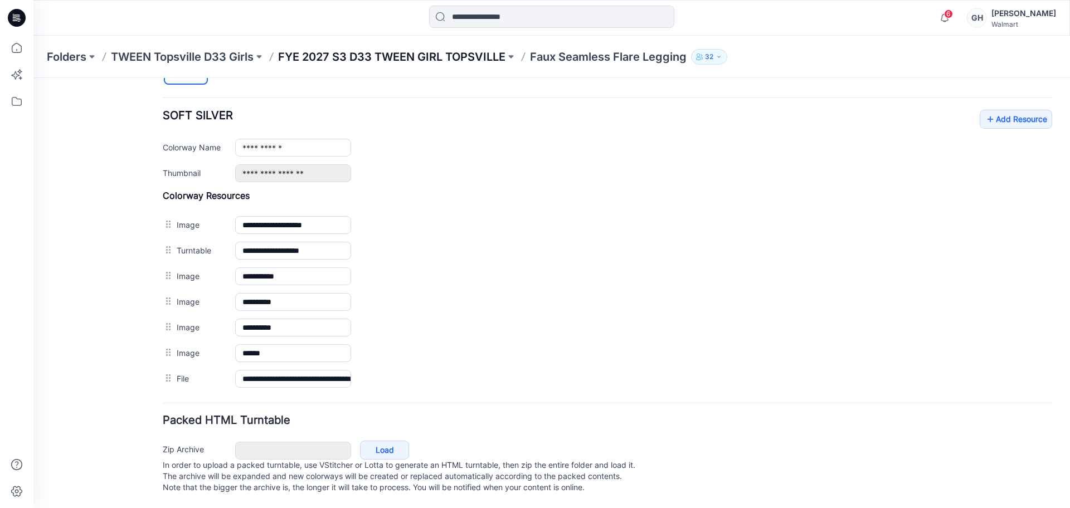
click at [445, 60] on p "FYE 2027 S3 D33 TWEEN GIRL TOPSVILLE" at bounding box center [391, 57] width 227 height 16
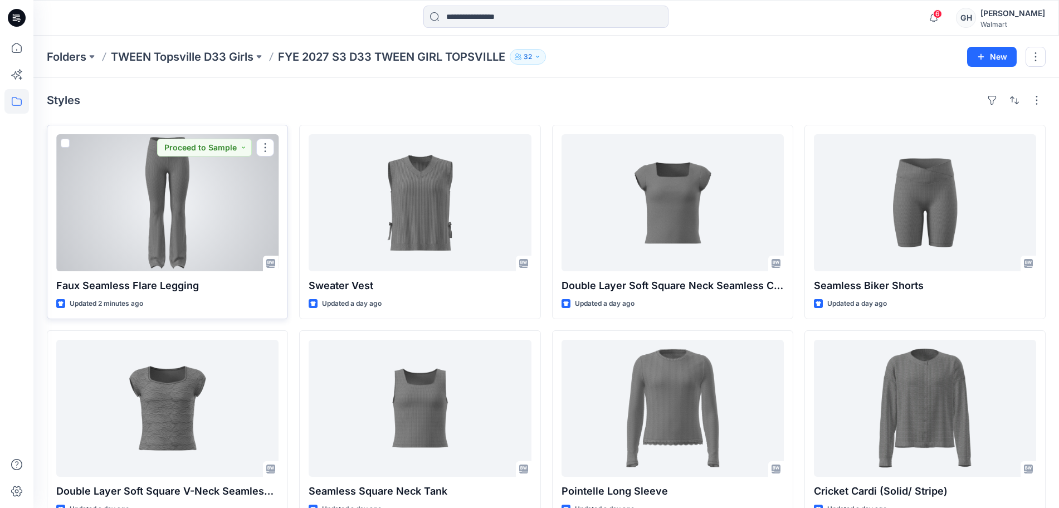
click at [197, 239] on div at bounding box center [167, 202] width 222 height 137
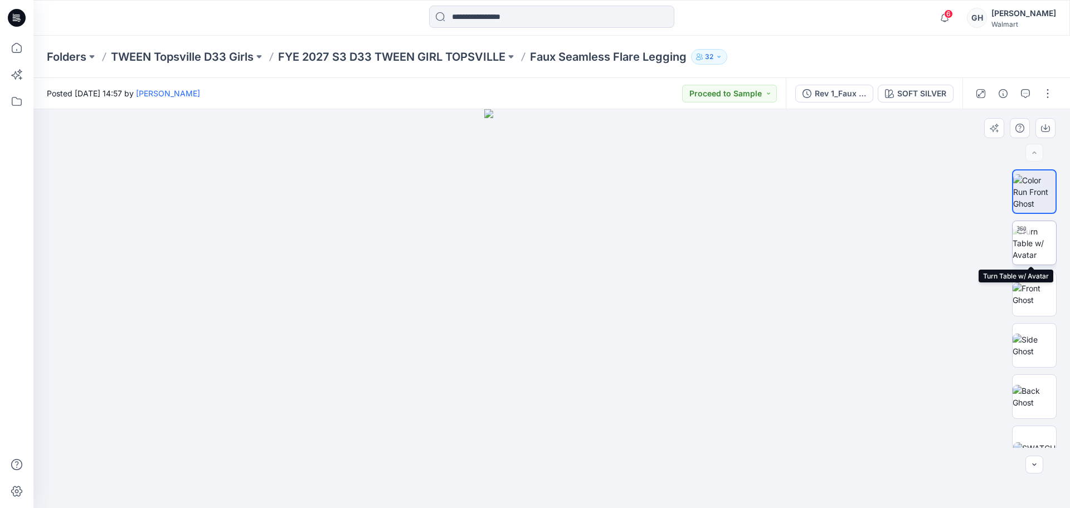
click at [1046, 246] on img at bounding box center [1034, 243] width 43 height 35
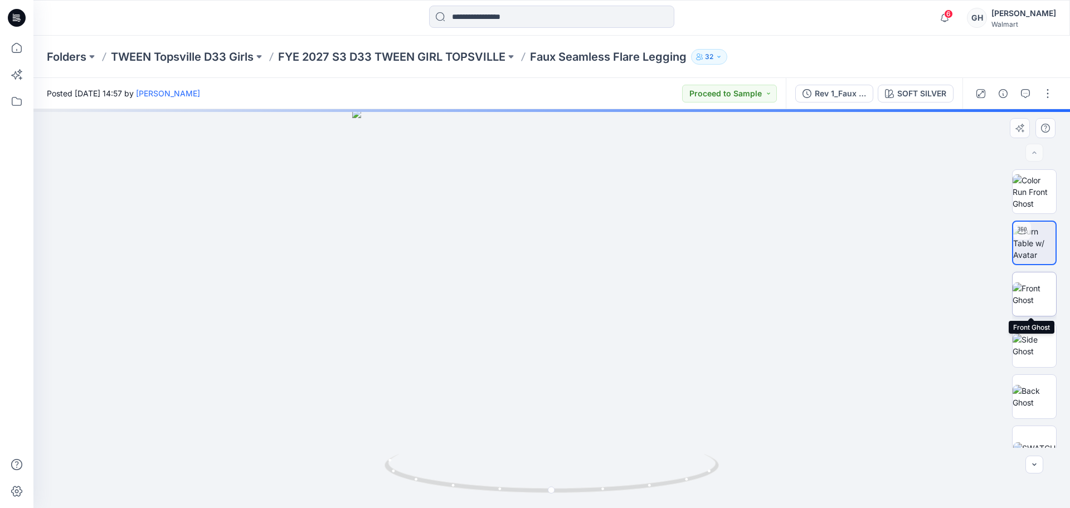
click at [1037, 306] on img at bounding box center [1034, 294] width 43 height 23
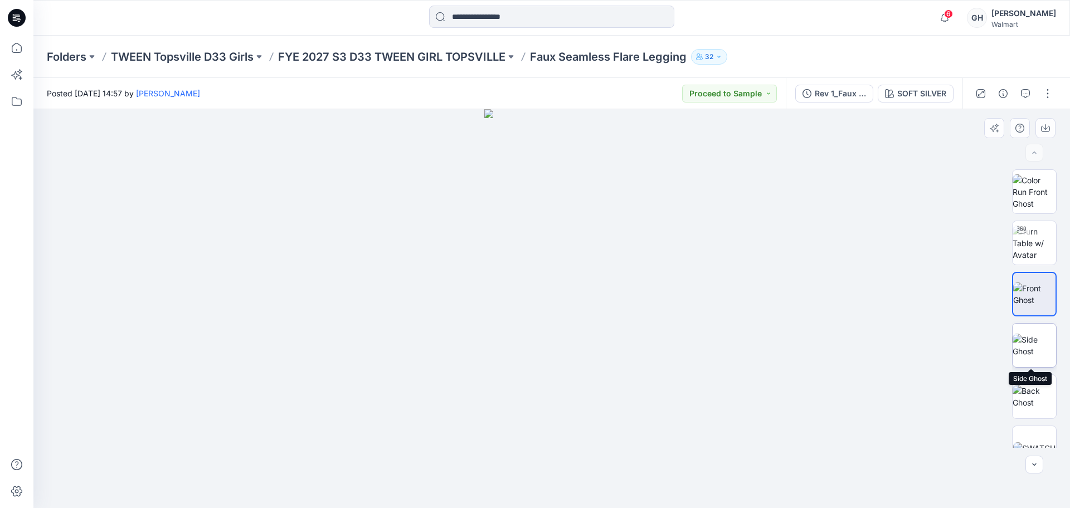
click at [1034, 352] on img at bounding box center [1034, 345] width 43 height 23
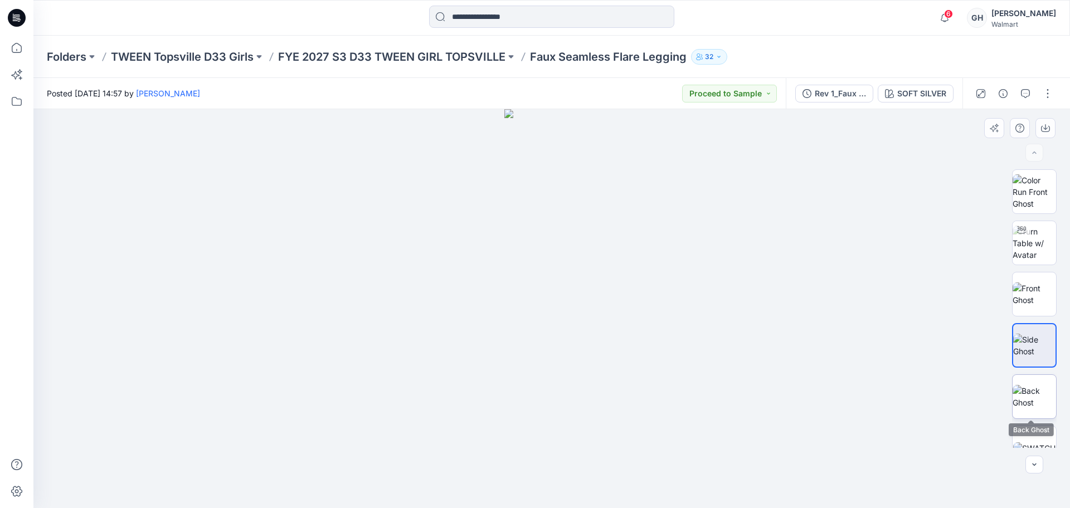
click at [1029, 397] on img at bounding box center [1034, 396] width 43 height 23
click at [412, 64] on p "FYE 2027 S3 D33 TWEEN GIRL TOPSVILLE" at bounding box center [391, 57] width 227 height 16
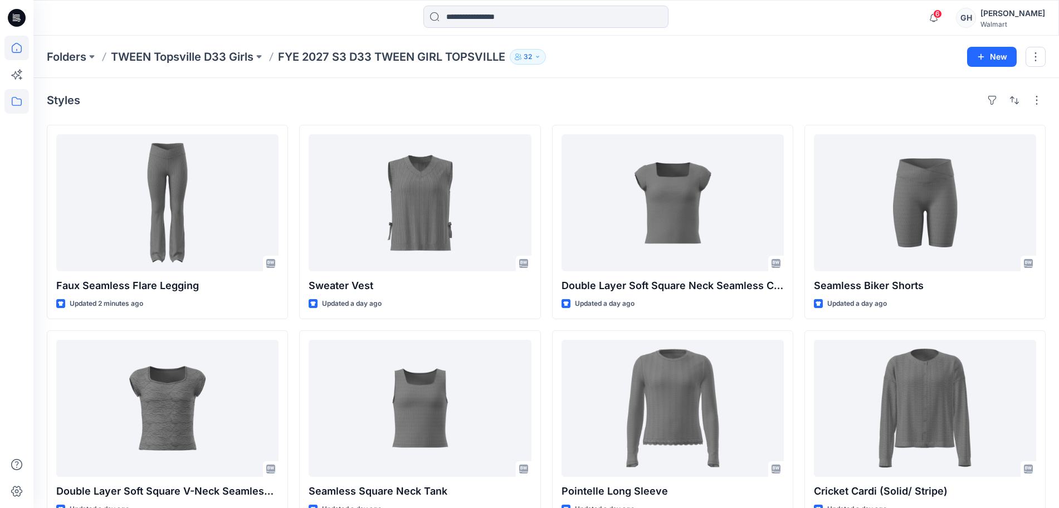
click at [14, 43] on icon at bounding box center [16, 48] width 25 height 25
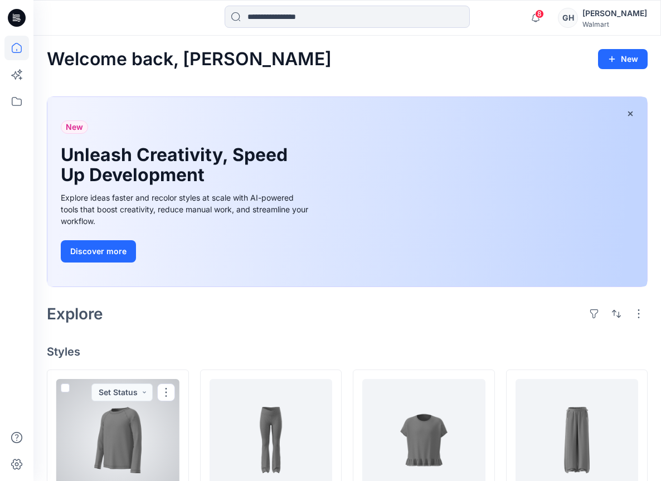
drag, startPoint x: 116, startPoint y: 445, endPoint x: 138, endPoint y: 427, distance: 27.8
click at [116, 445] on div at bounding box center [117, 440] width 123 height 123
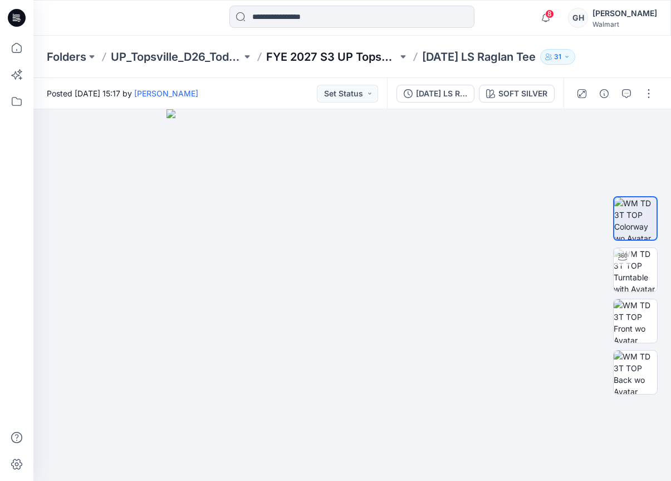
click at [316, 53] on p "FYE 2027 S3 UP Topsville D26 Toddler Boy Seasonal" at bounding box center [331, 57] width 131 height 16
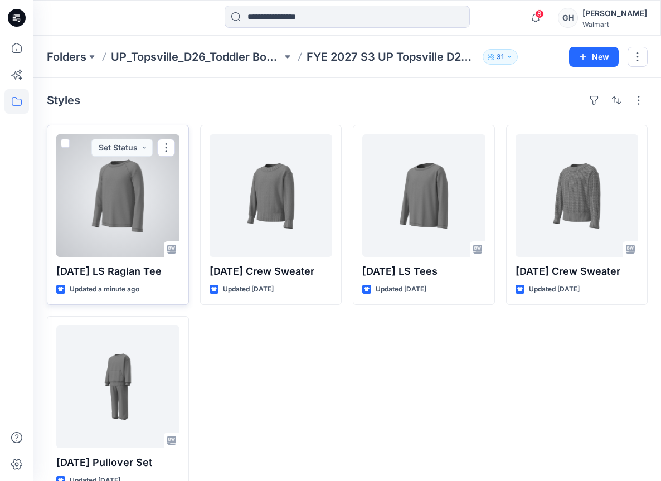
click at [113, 213] on div at bounding box center [117, 195] width 123 height 123
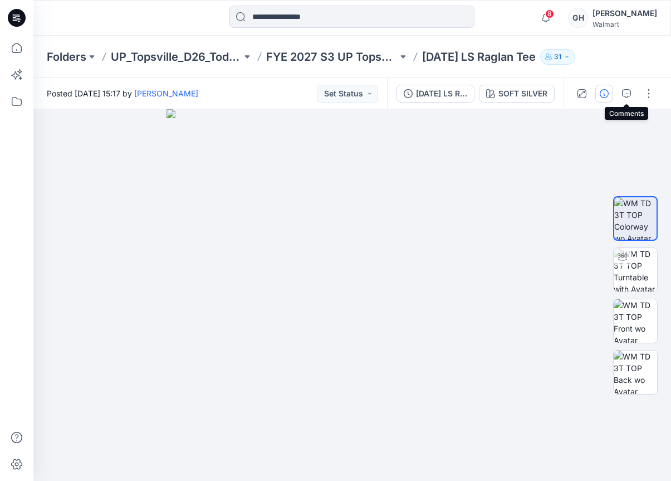
click at [611, 91] on button "button" at bounding box center [605, 94] width 18 height 18
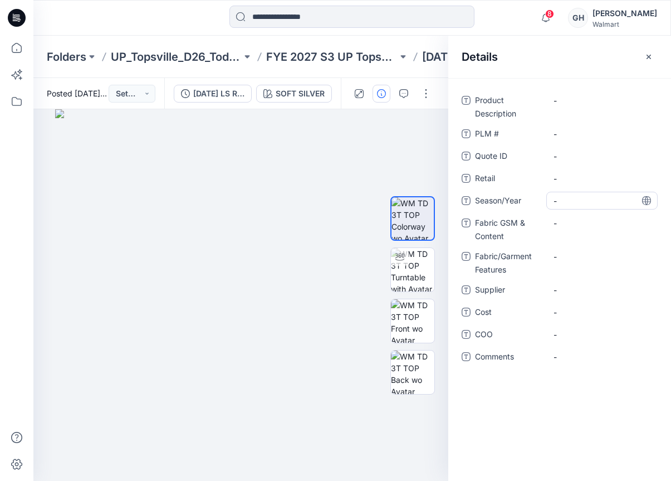
click at [581, 203] on span "-" at bounding box center [602, 201] width 97 height 12
type textarea "**********"
click at [570, 291] on span "-" at bounding box center [602, 290] width 97 height 12
type textarea "*********"
click at [583, 217] on Content "-" at bounding box center [602, 223] width 97 height 12
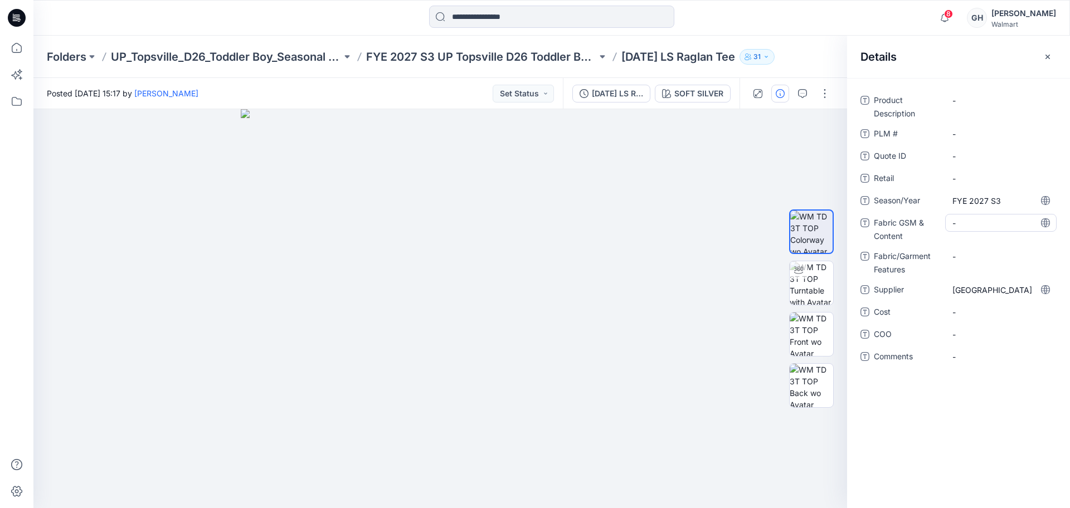
click at [671, 226] on Content "-" at bounding box center [1000, 223] width 97 height 12
type textarea "**********"
click at [671, 260] on Features "-" at bounding box center [1000, 257] width 97 height 12
click at [671, 238] on Content "140 Grams/60% BCI Cotton/40% Recycled Polyester/ BCI CVC Jersey |" at bounding box center [1000, 232] width 97 height 35
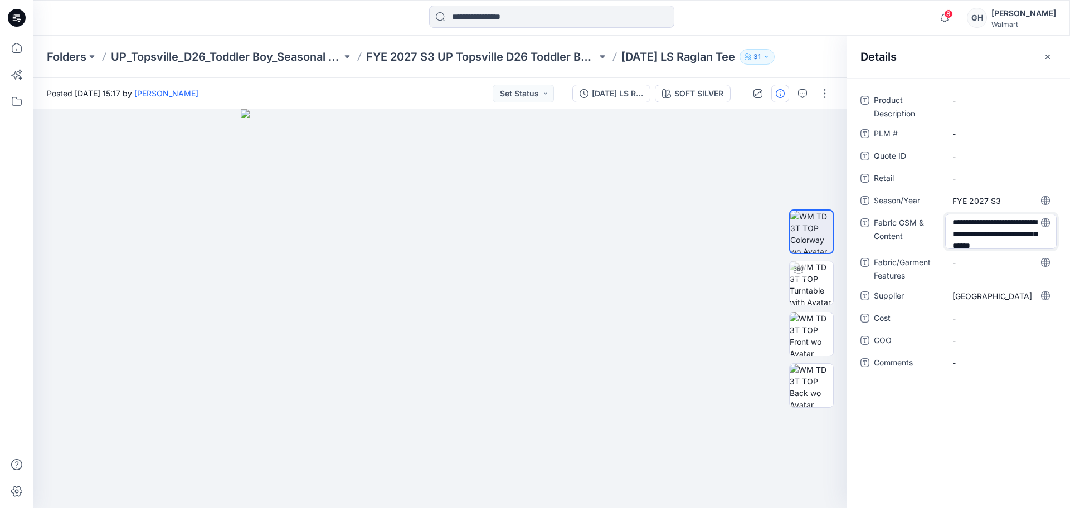
scroll to position [15, 0]
click at [671, 239] on textarea "**********" at bounding box center [1000, 231] width 111 height 35
type textarea "**********"
click at [671, 264] on div "**********" at bounding box center [958, 238] width 196 height 294
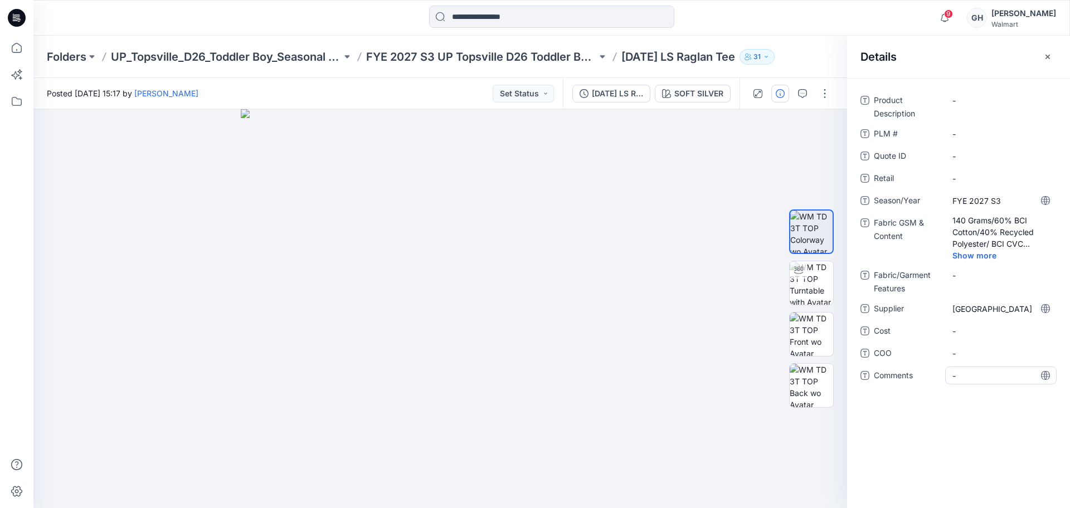
click at [671, 378] on span "-" at bounding box center [1000, 376] width 97 height 12
type textarea "**********"
click at [671, 358] on span "-" at bounding box center [1000, 354] width 97 height 12
click at [671, 388] on span "3D Sub Fabric: 140 GSM/" at bounding box center [1000, 378] width 97 height 23
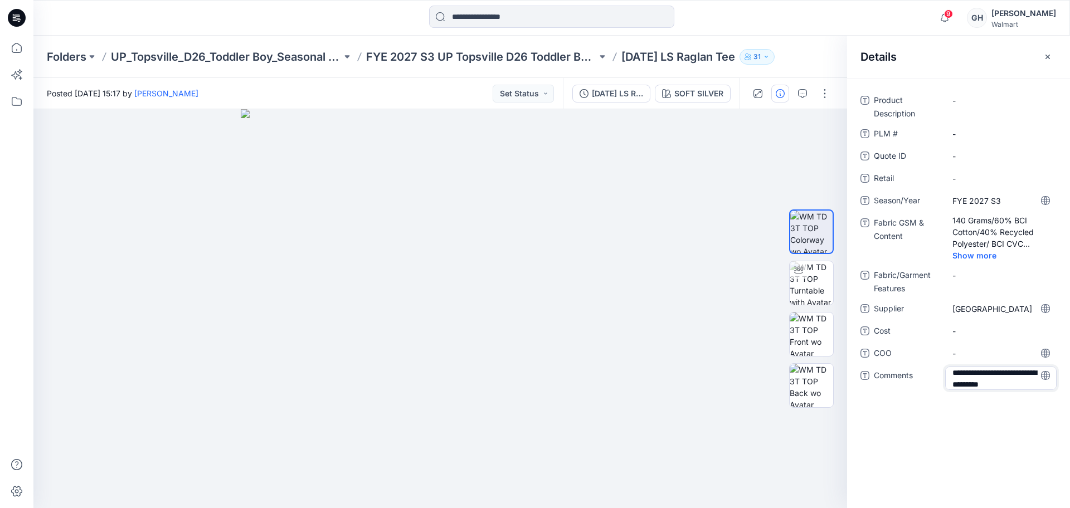
scroll to position [14, 0]
type textarea "**********"
click at [671, 355] on span "-" at bounding box center [1000, 354] width 97 height 12
click at [671, 397] on span "3D Sub Fabric: 140 GSM/ 60% Cotton, 40% Polyester/" at bounding box center [1000, 384] width 97 height 35
type textarea "**********"
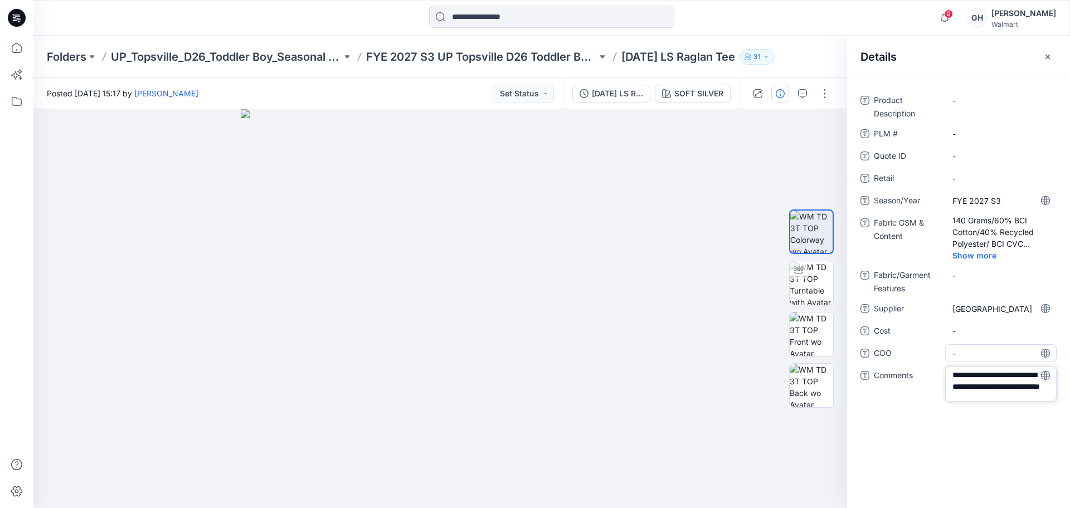
click at [671, 355] on span "-" at bounding box center [1000, 354] width 97 height 12
click at [555, 57] on p "FYE 2027 S3 UP Topsville D26 Toddler Boy Seasonal" at bounding box center [481, 57] width 231 height 16
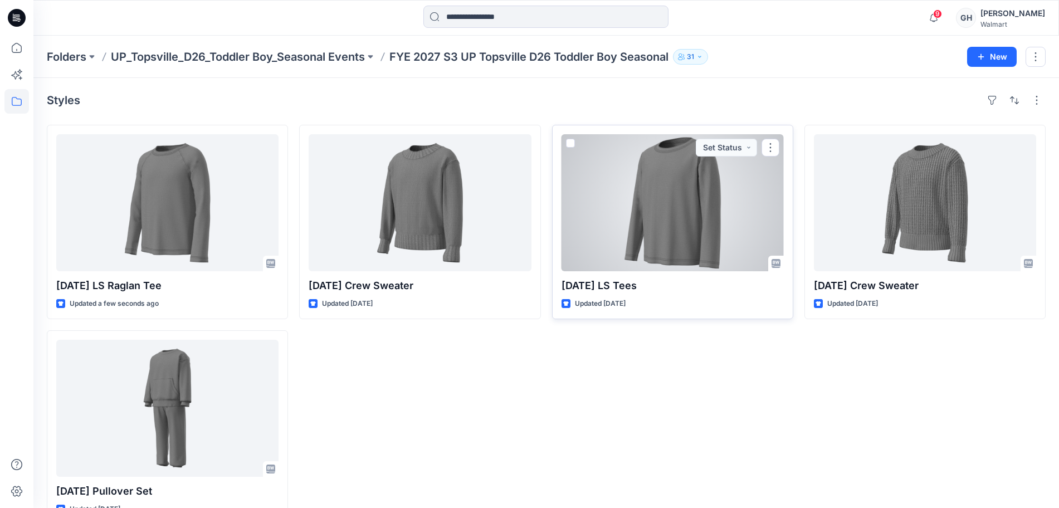
click at [671, 224] on div at bounding box center [673, 202] width 222 height 137
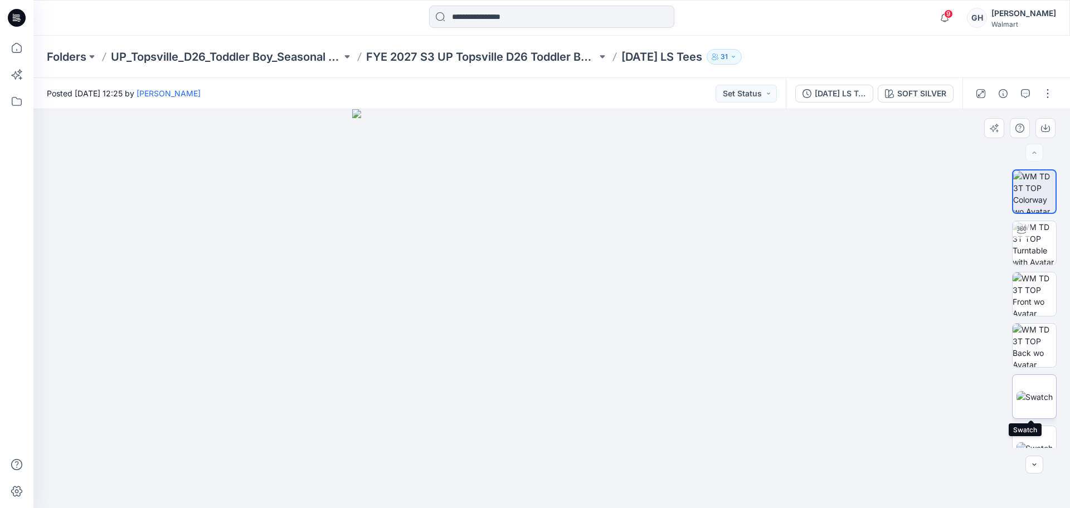
click at [671, 398] on img at bounding box center [1034, 397] width 36 height 12
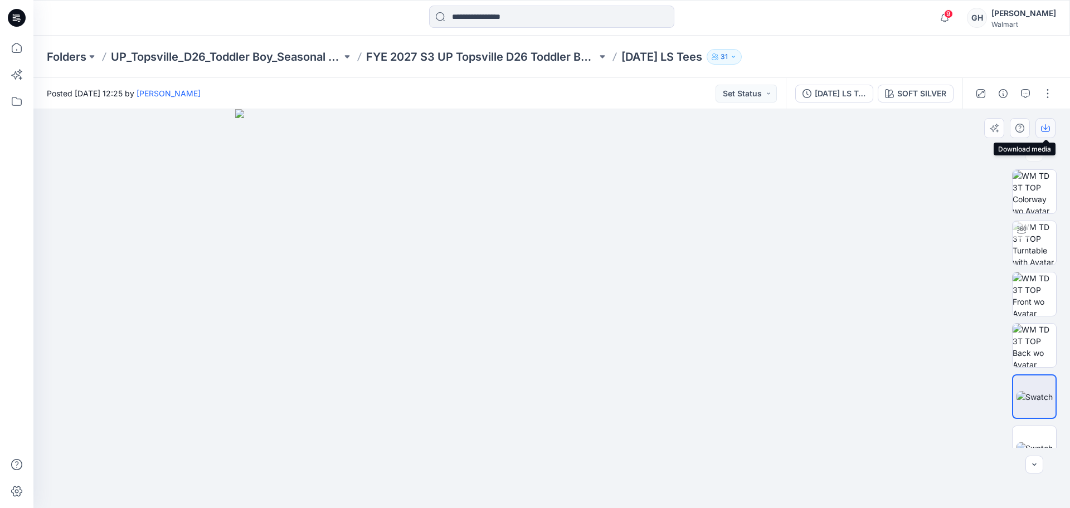
click at [671, 125] on button "button" at bounding box center [1045, 128] width 20 height 20
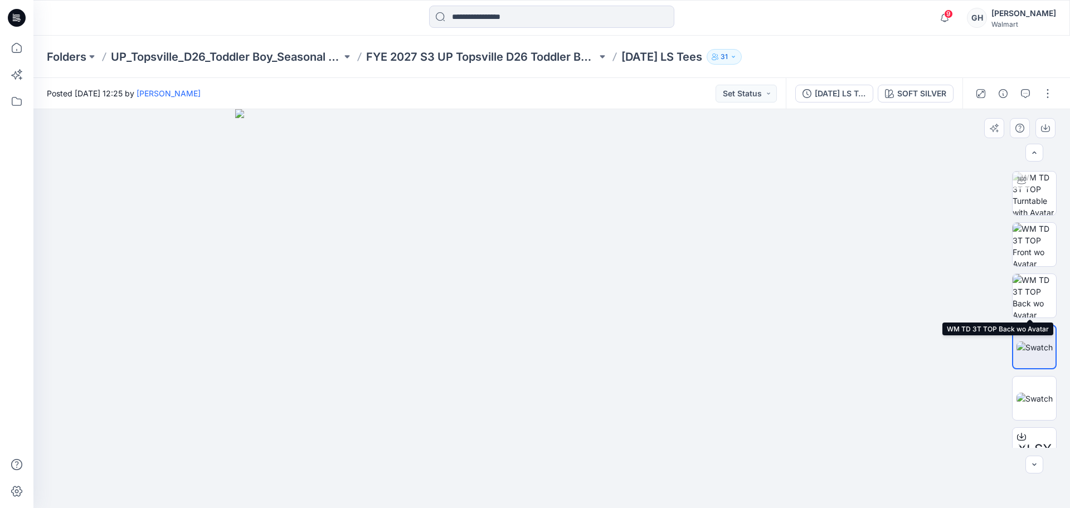
scroll to position [74, 0]
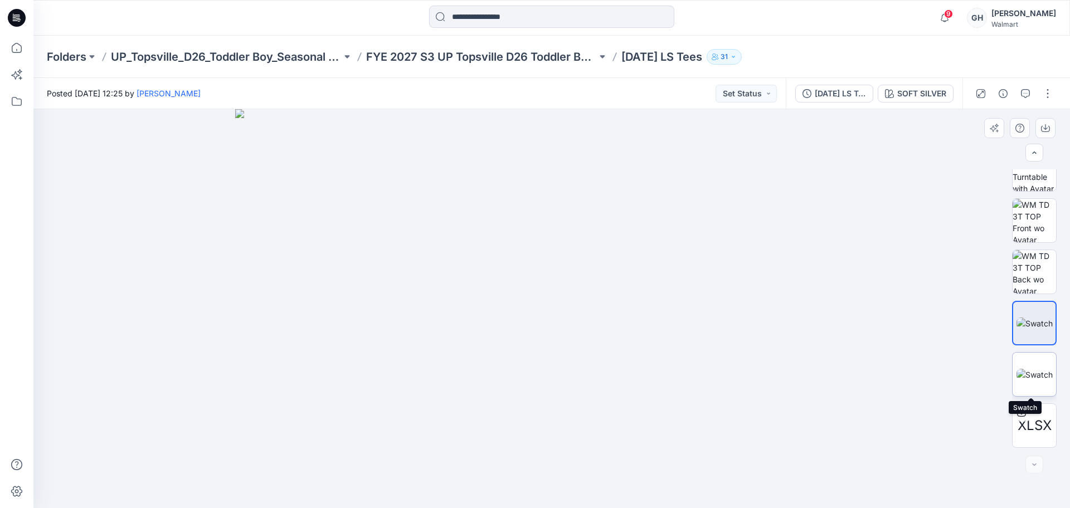
click at [671, 373] on img at bounding box center [1034, 375] width 36 height 12
click at [671, 125] on icon "button" at bounding box center [1045, 128] width 9 height 9
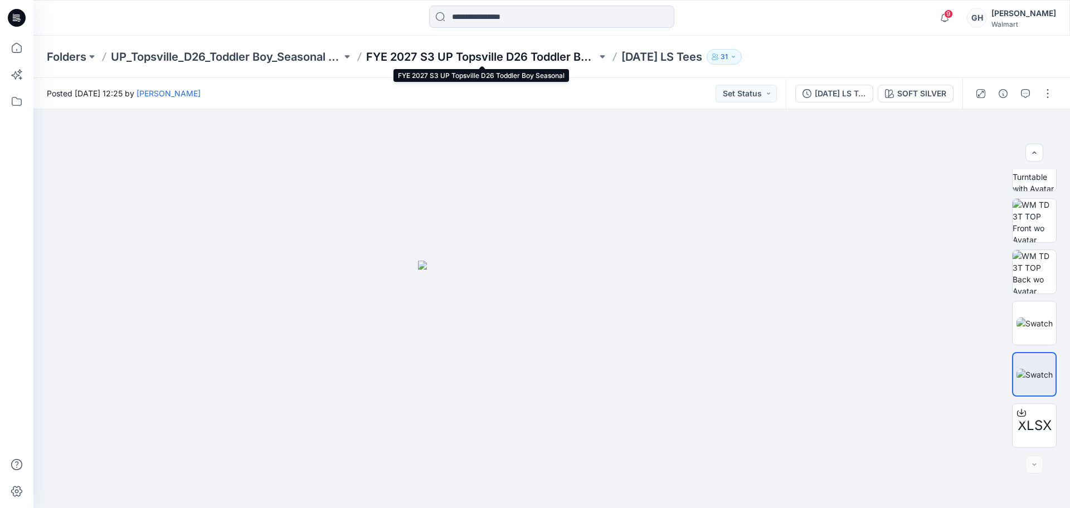
click at [401, 53] on p "FYE 2027 S3 UP Topsville D26 Toddler Boy Seasonal" at bounding box center [481, 57] width 231 height 16
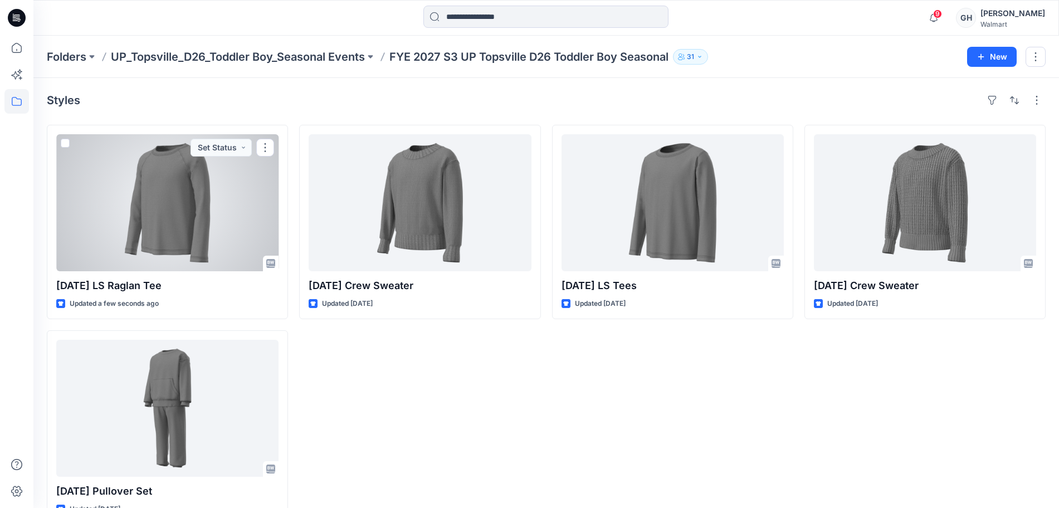
click at [213, 220] on div at bounding box center [167, 202] width 222 height 137
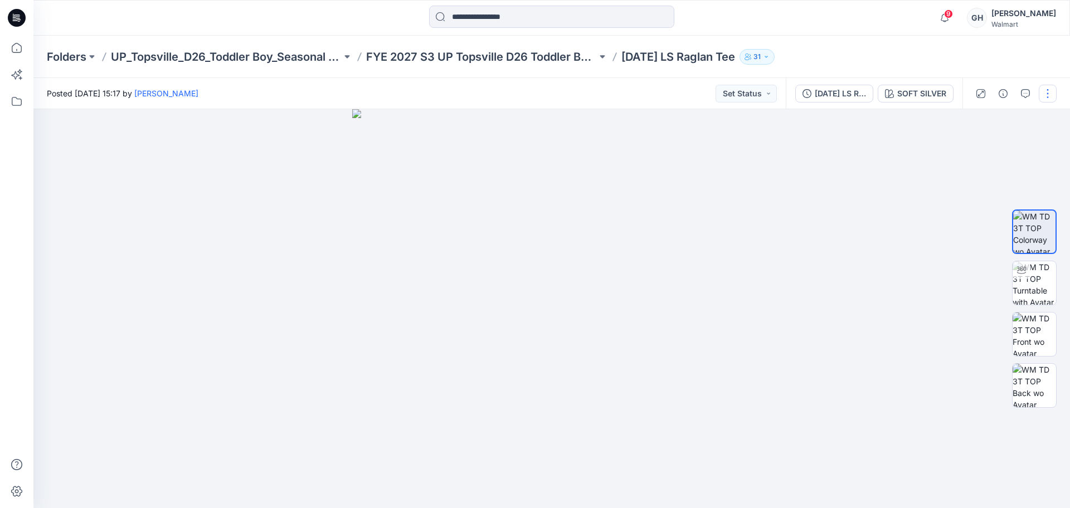
click at [671, 101] on button "button" at bounding box center [1048, 94] width 18 height 18
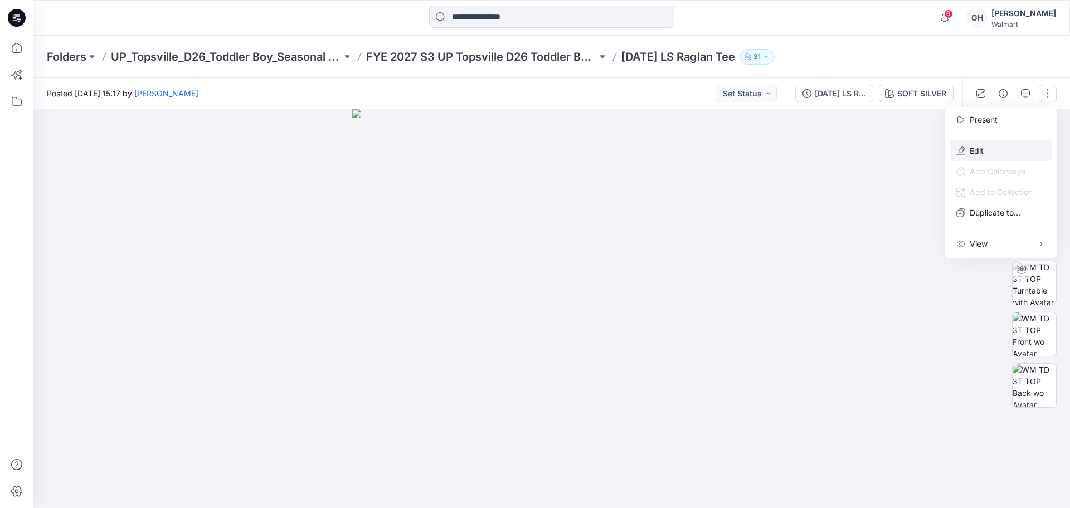
click at [671, 147] on p "Edit" at bounding box center [977, 151] width 14 height 12
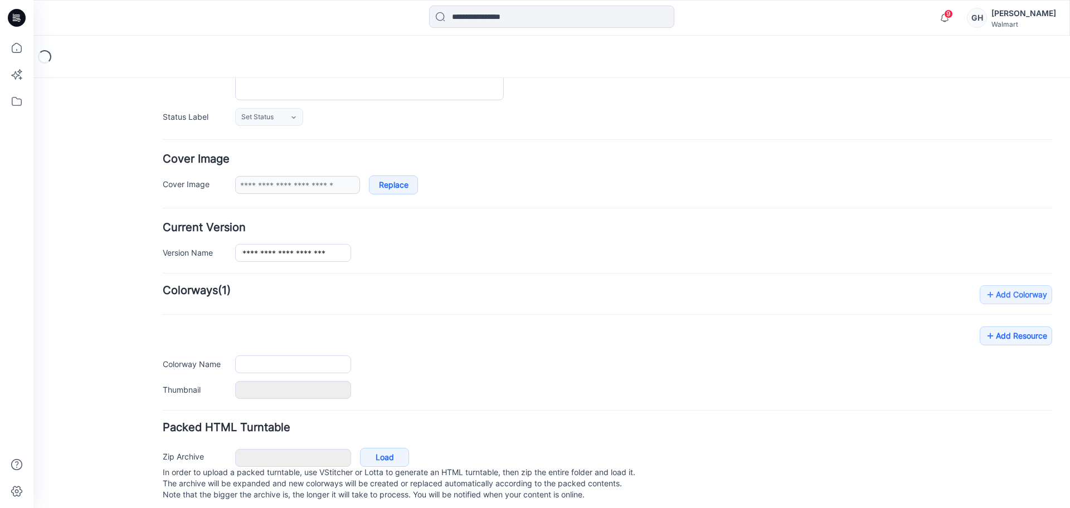
scroll to position [159, 0]
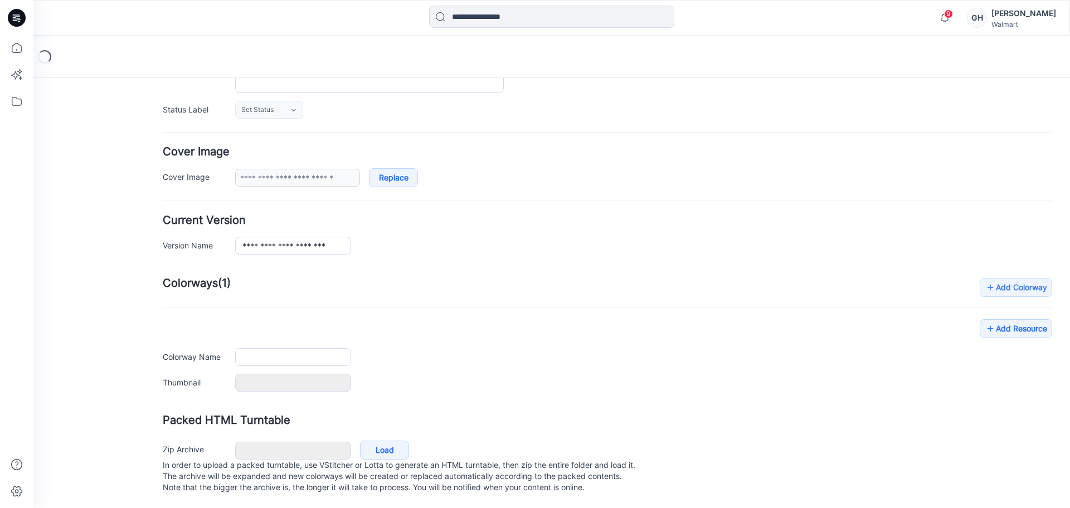
type input "**********"
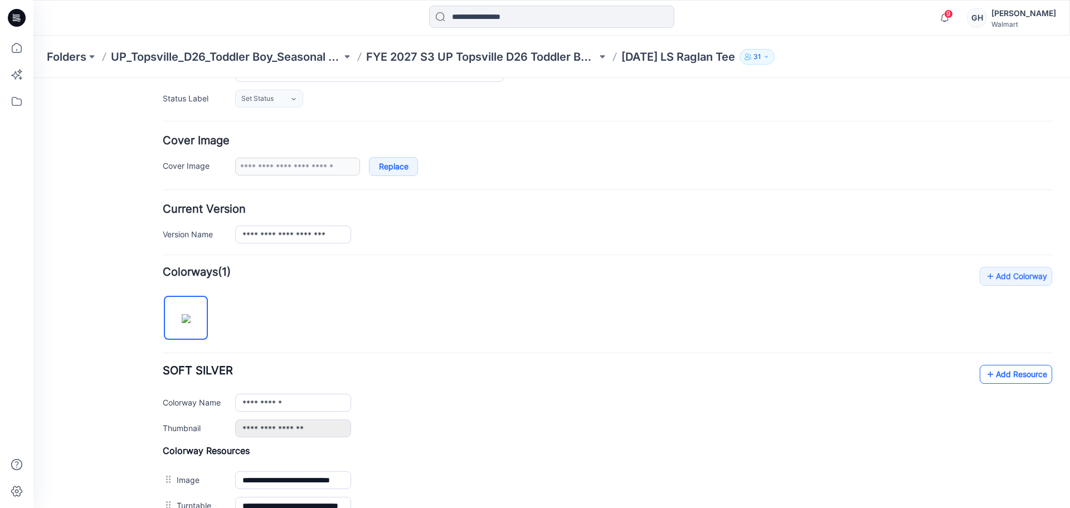
click at [999, 371] on link "Add Resource" at bounding box center [1016, 374] width 72 height 19
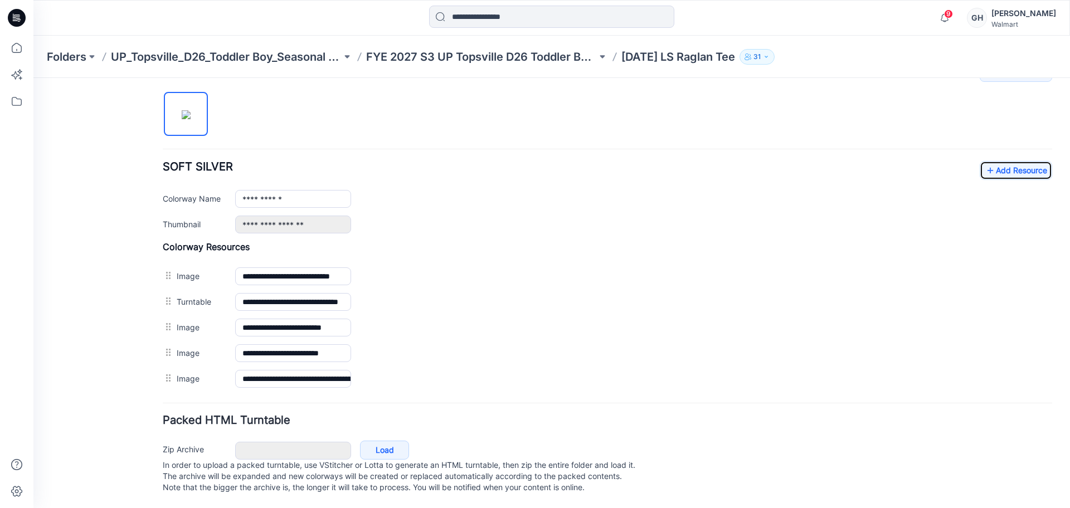
scroll to position [374, 0]
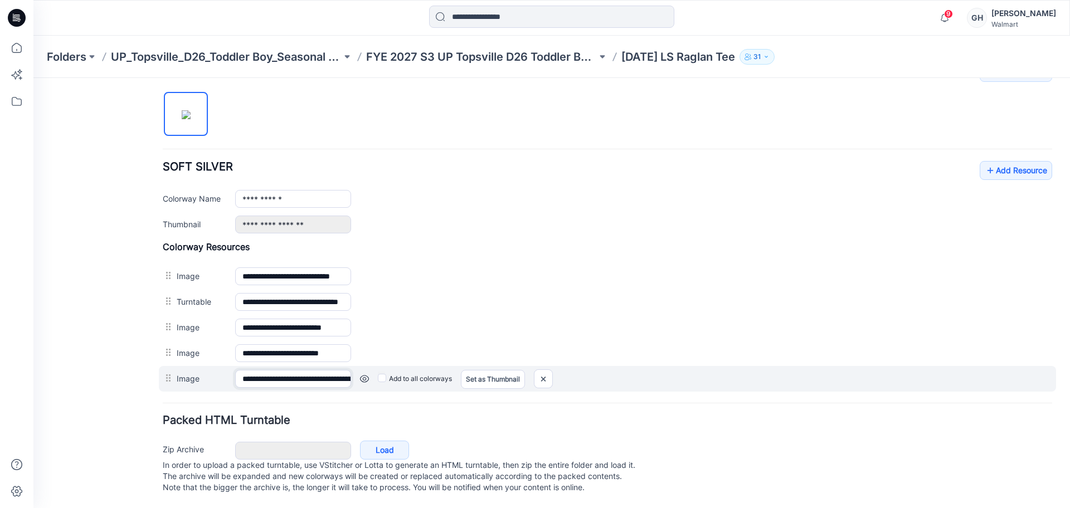
click at [295, 370] on input "**********" at bounding box center [293, 379] width 116 height 18
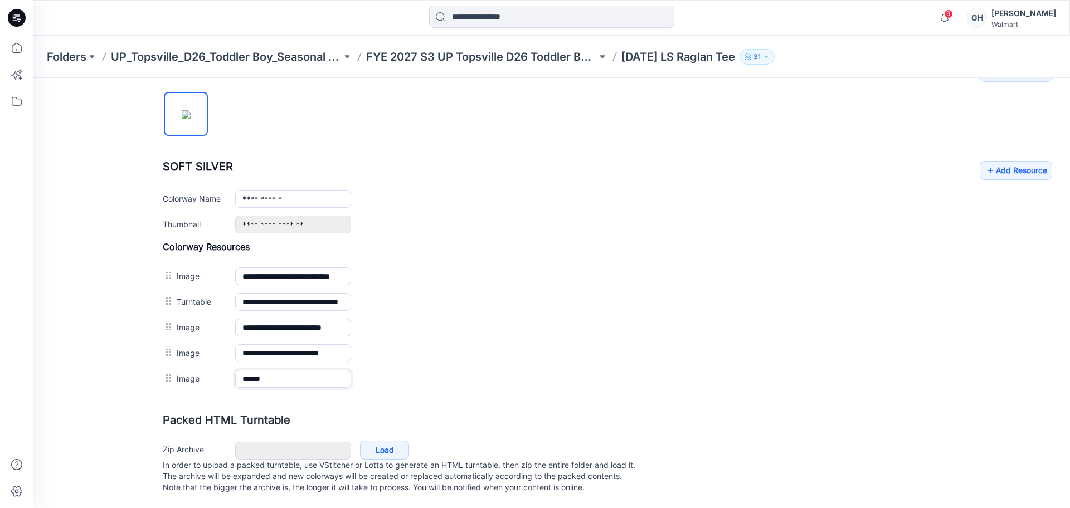
type input "******"
click at [371, 400] on form "**********" at bounding box center [607, 136] width 889 height 721
click at [1013, 149] on div "**********" at bounding box center [607, 227] width 889 height 329
click at [1011, 161] on link "Add Resource" at bounding box center [1016, 170] width 72 height 19
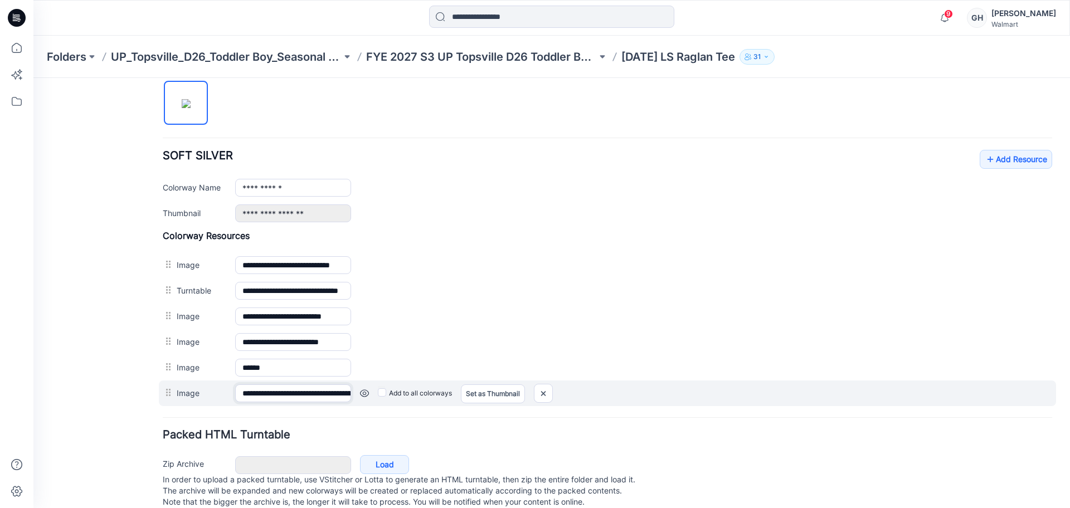
click at [317, 391] on input "**********" at bounding box center [293, 394] width 116 height 18
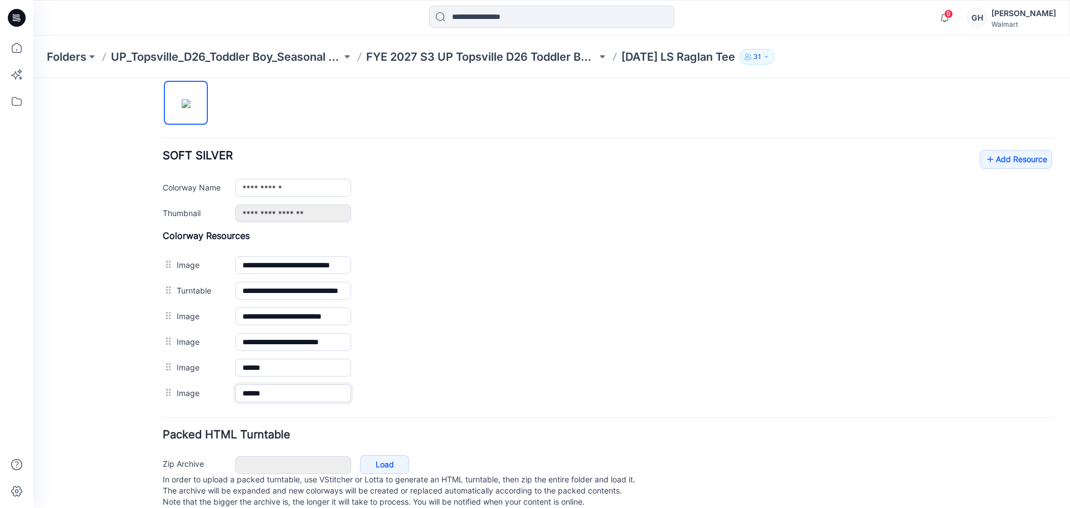
type input "******"
click at [337, 418] on form "**********" at bounding box center [607, 138] width 889 height 747
click at [987, 155] on link "Add Resource" at bounding box center [1016, 159] width 72 height 19
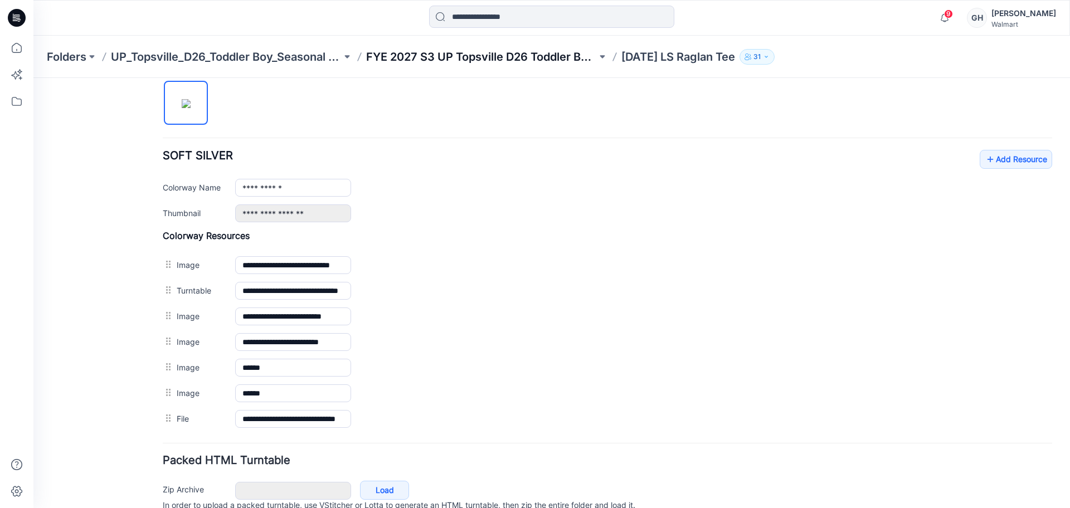
click at [546, 59] on p "FYE 2027 S3 UP Topsville D26 Toddler Boy Seasonal" at bounding box center [481, 57] width 231 height 16
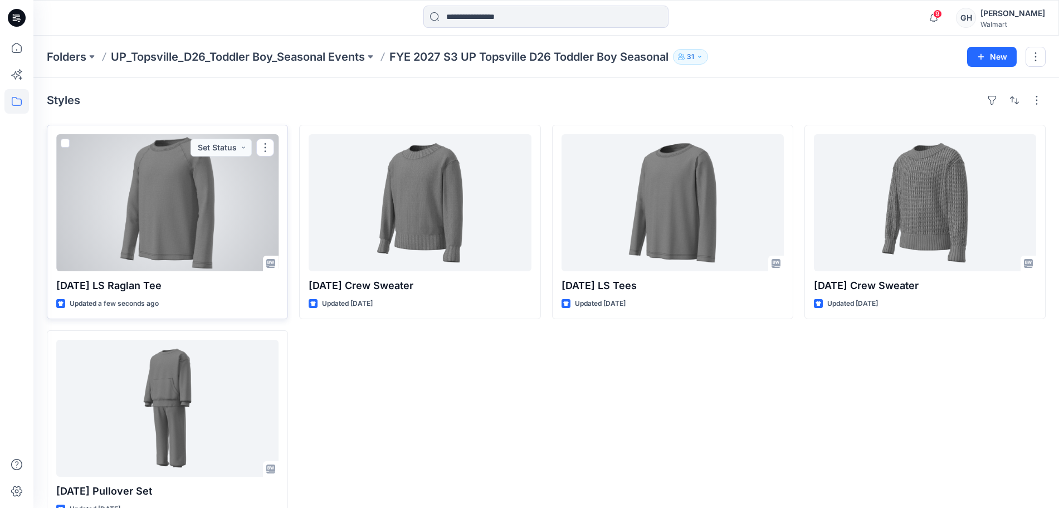
click at [116, 215] on div at bounding box center [167, 202] width 222 height 137
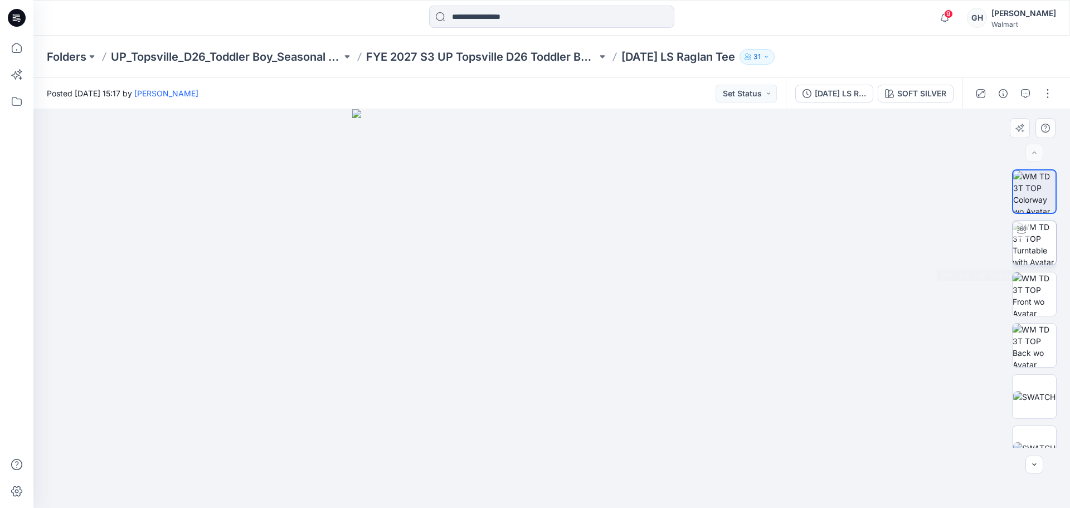
click at [1042, 235] on img at bounding box center [1034, 242] width 43 height 43
drag, startPoint x: 593, startPoint y: 282, endPoint x: 594, endPoint y: 402, distance: 120.4
click at [594, 402] on img at bounding box center [551, 304] width 663 height 410
drag, startPoint x: 502, startPoint y: 486, endPoint x: 360, endPoint y: 480, distance: 141.7
click at [357, 481] on div at bounding box center [551, 308] width 1036 height 399
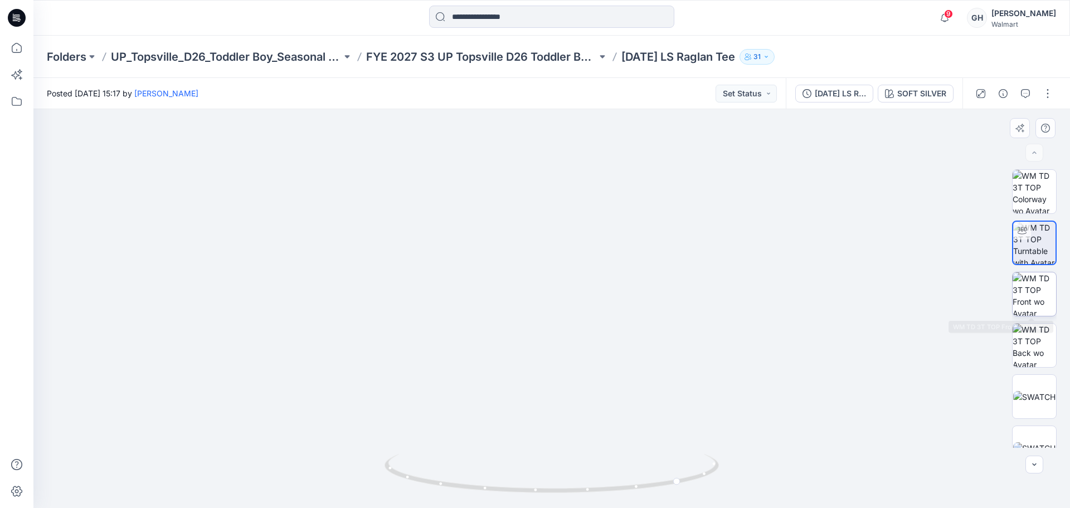
click at [1029, 289] on img at bounding box center [1034, 293] width 43 height 43
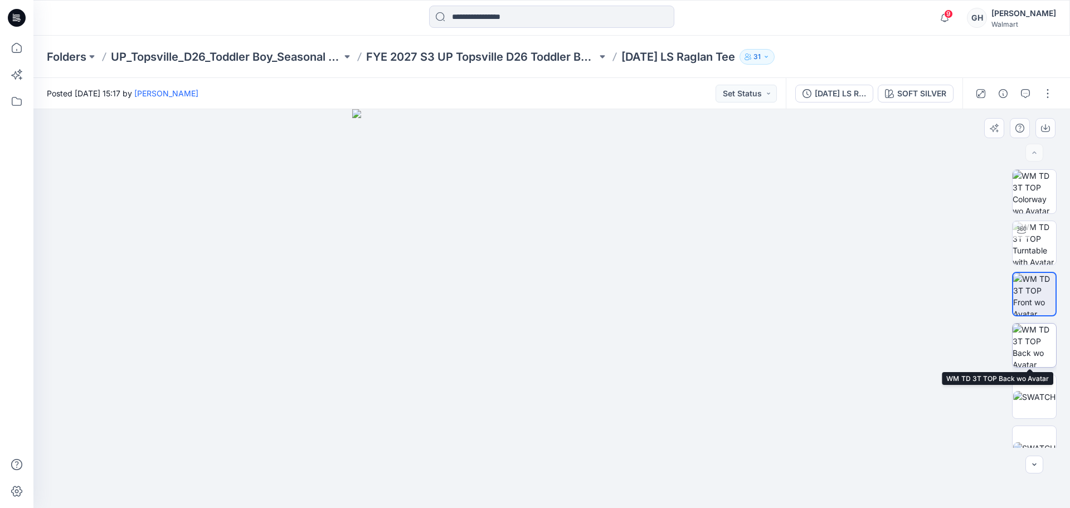
click at [1025, 333] on img at bounding box center [1034, 345] width 43 height 43
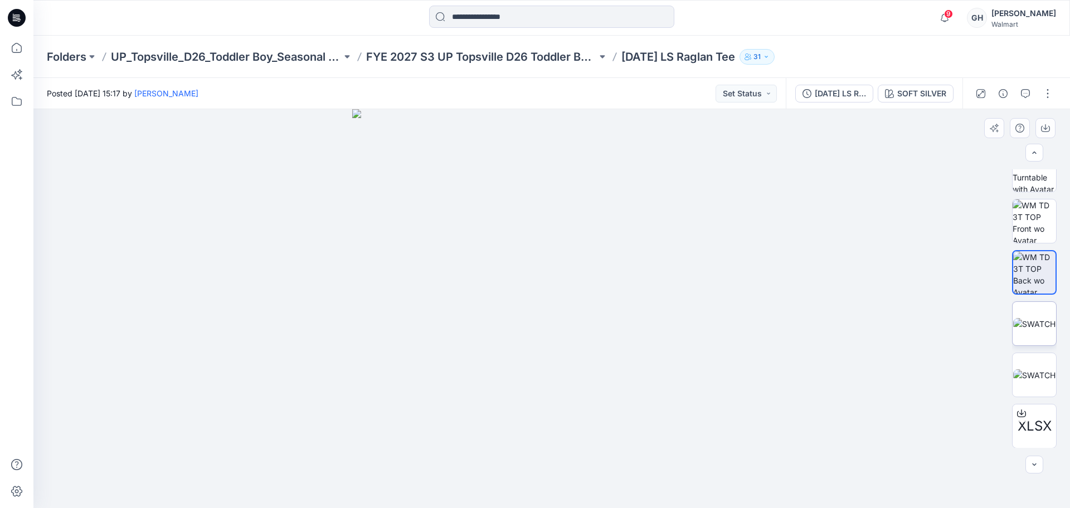
scroll to position [74, 0]
drag, startPoint x: 1032, startPoint y: 325, endPoint x: 1033, endPoint y: 333, distance: 7.3
click at [1032, 326] on img at bounding box center [1034, 324] width 42 height 12
click at [1035, 377] on img at bounding box center [1034, 375] width 42 height 12
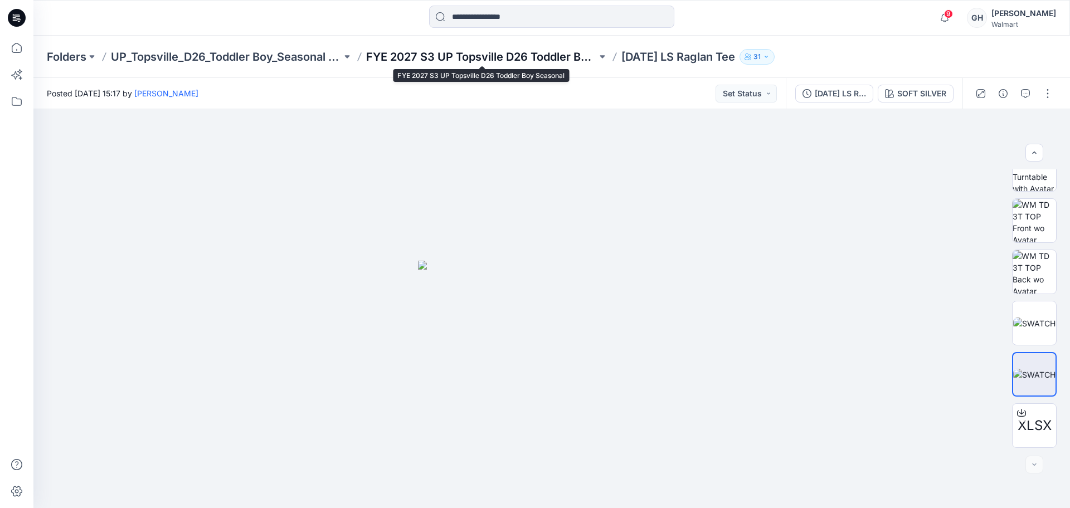
click at [540, 49] on p "FYE 2027 S3 UP Topsville D26 Toddler Boy Seasonal" at bounding box center [481, 57] width 231 height 16
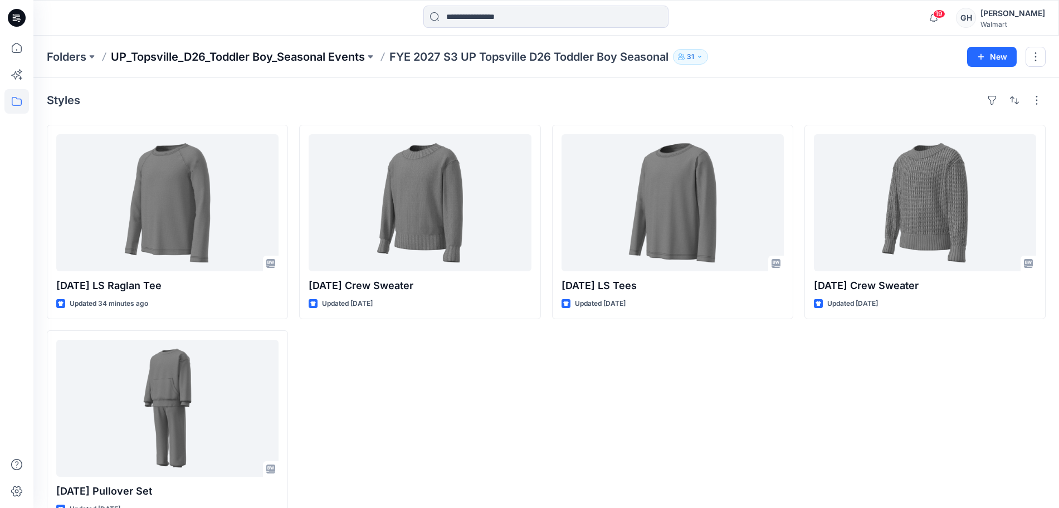
click at [229, 59] on p "UP_Topsville_D26_Toddler Boy_Seasonal Events" at bounding box center [238, 57] width 254 height 16
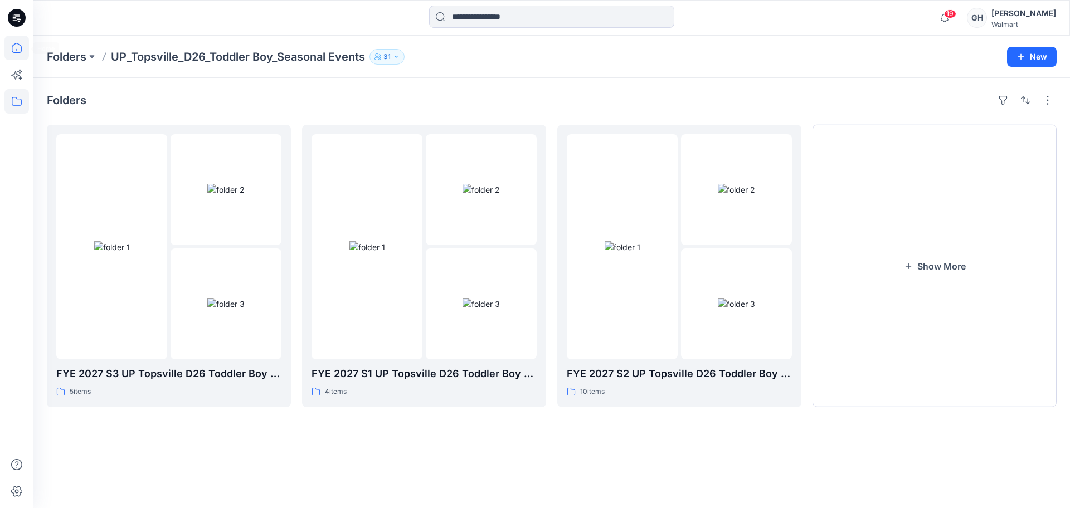
click at [18, 48] on icon at bounding box center [16, 48] width 25 height 25
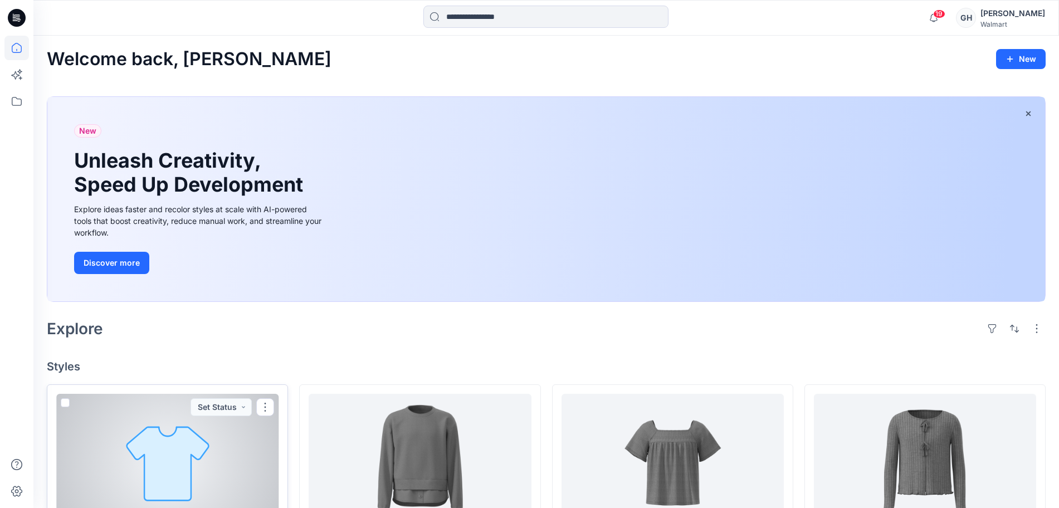
click at [205, 463] on div at bounding box center [167, 462] width 222 height 137
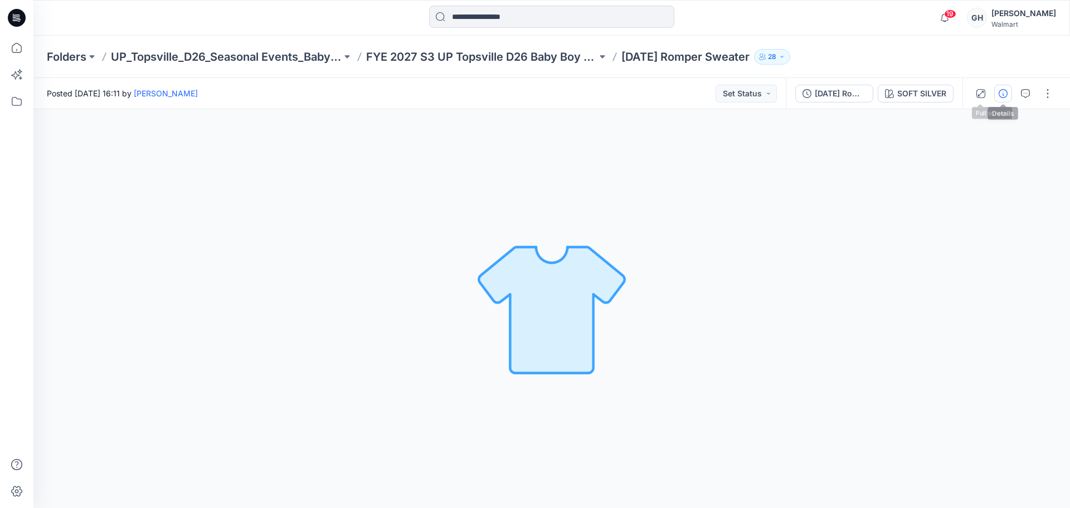
click at [999, 91] on icon "button" at bounding box center [1003, 93] width 9 height 9
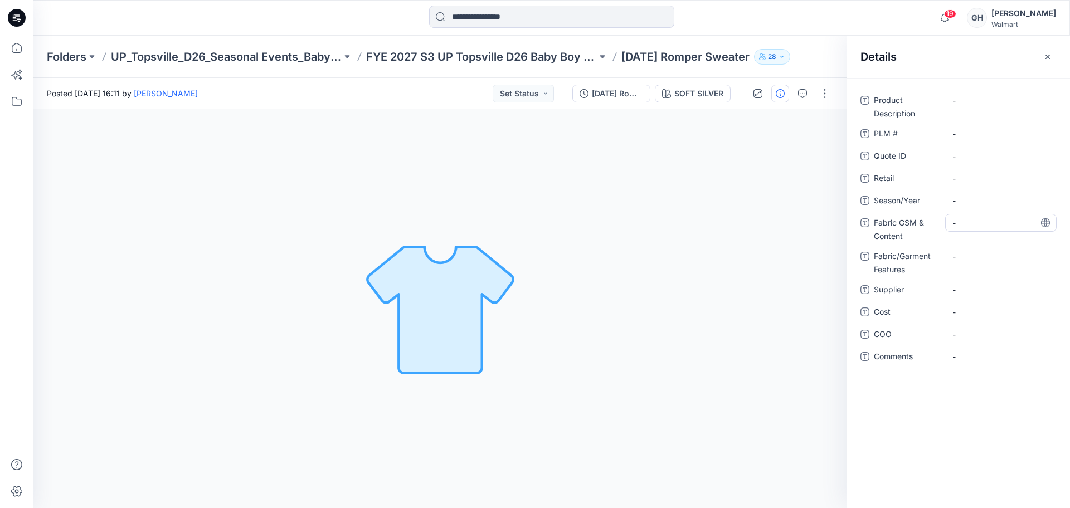
click at [957, 223] on Content "-" at bounding box center [1000, 223] width 97 height 12
click at [967, 201] on span "-" at bounding box center [1000, 201] width 97 height 12
type textarea "**********"
click at [965, 288] on span "-" at bounding box center [1000, 290] width 97 height 12
type textarea "*********"
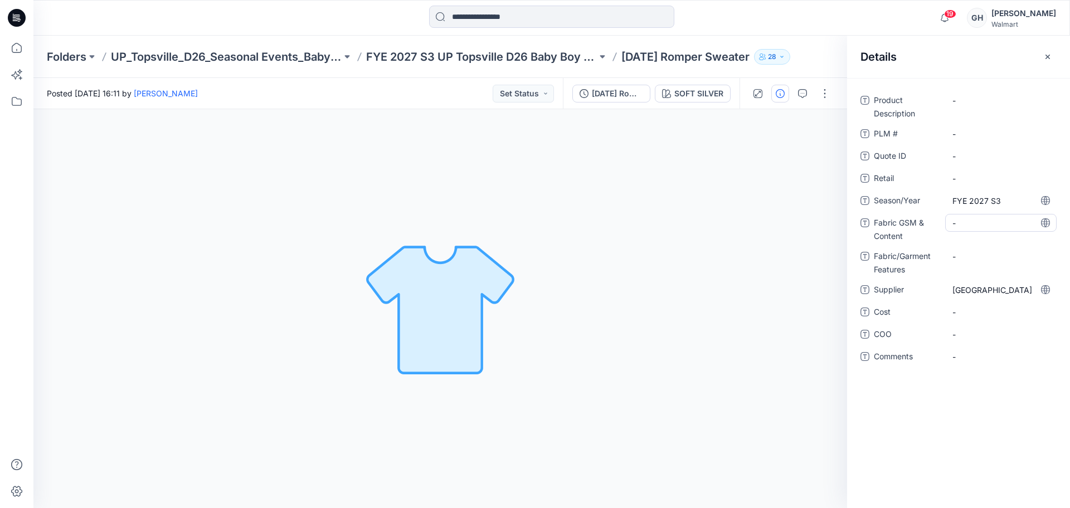
click at [984, 226] on Content "-" at bounding box center [1000, 223] width 97 height 12
click at [975, 231] on div "-" at bounding box center [1000, 223] width 111 height 18
type textarea "**********"
click at [1005, 252] on div "Product Description - PLM # - Quote ID - Retail - Season/Year FYE 2027 S3 Fabri…" at bounding box center [958, 238] width 196 height 295
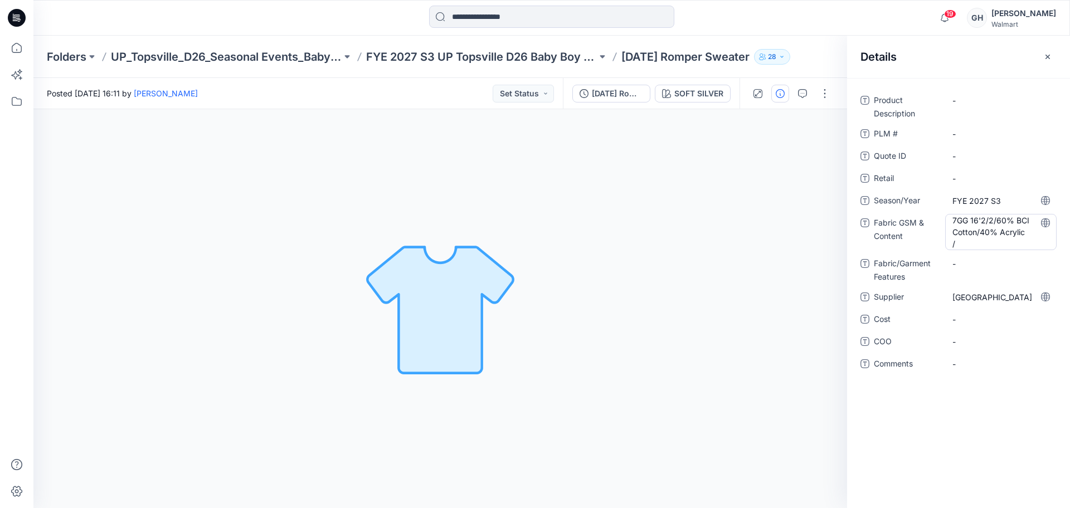
click at [969, 240] on Content "7GG 16'2/2/60% BCI Cotton/40% Acrylic /" at bounding box center [1000, 232] width 97 height 35
click at [965, 232] on textarea "**********" at bounding box center [1000, 231] width 111 height 35
type textarea "**********"
click at [964, 269] on div "-" at bounding box center [1000, 263] width 111 height 18
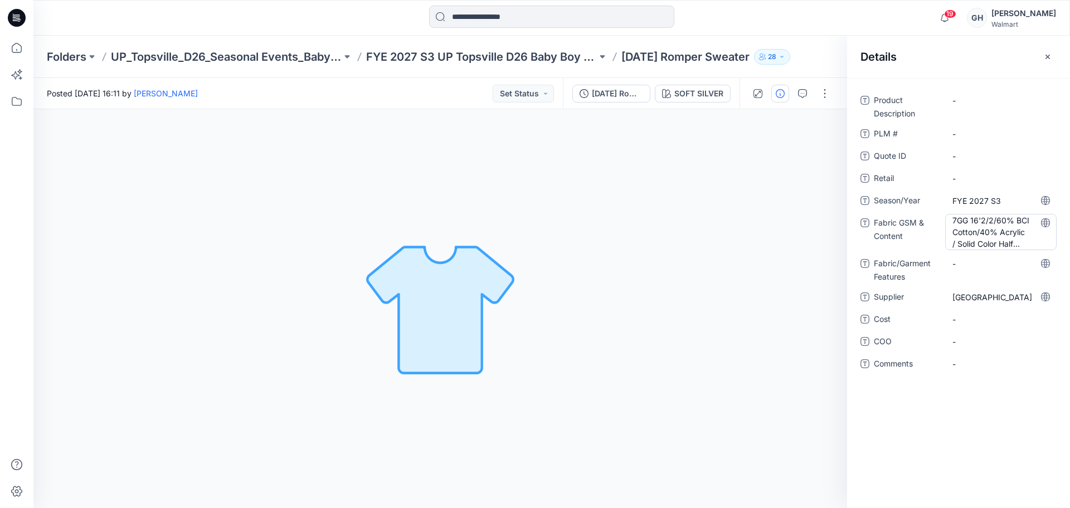
click at [1006, 244] on Content "7GG 16'2/2/60% BCI Cotton/40% Acrylic / Solid Color Half Cardigan |" at bounding box center [1000, 232] width 97 height 35
click at [1005, 241] on textarea "**********" at bounding box center [1000, 231] width 111 height 35
type textarea "**********"
click at [983, 264] on Features "-" at bounding box center [1000, 263] width 97 height 12
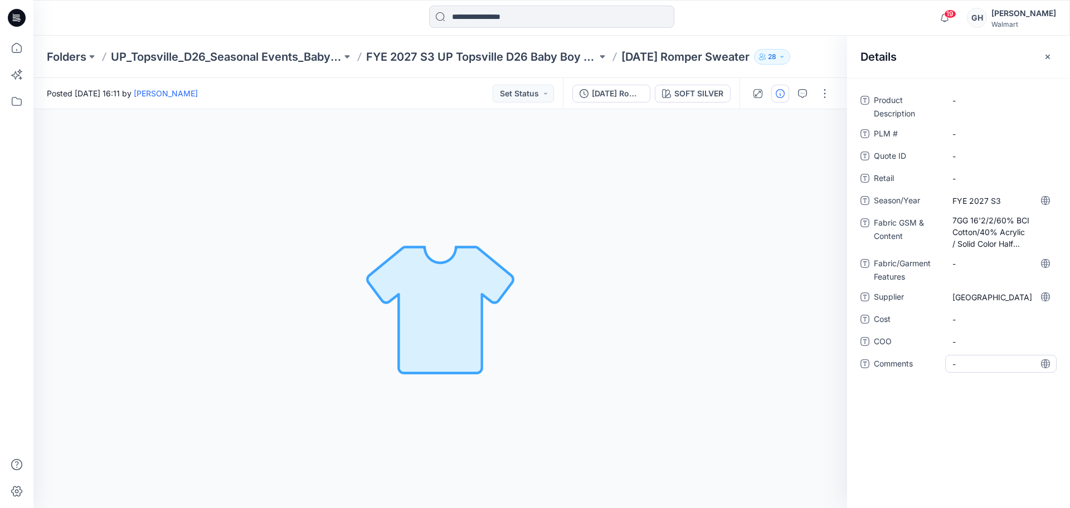
click at [992, 367] on span "-" at bounding box center [1000, 364] width 97 height 12
type textarea "**********"
click at [988, 369] on span "-" at bounding box center [1000, 364] width 97 height 12
type textarea "**********"
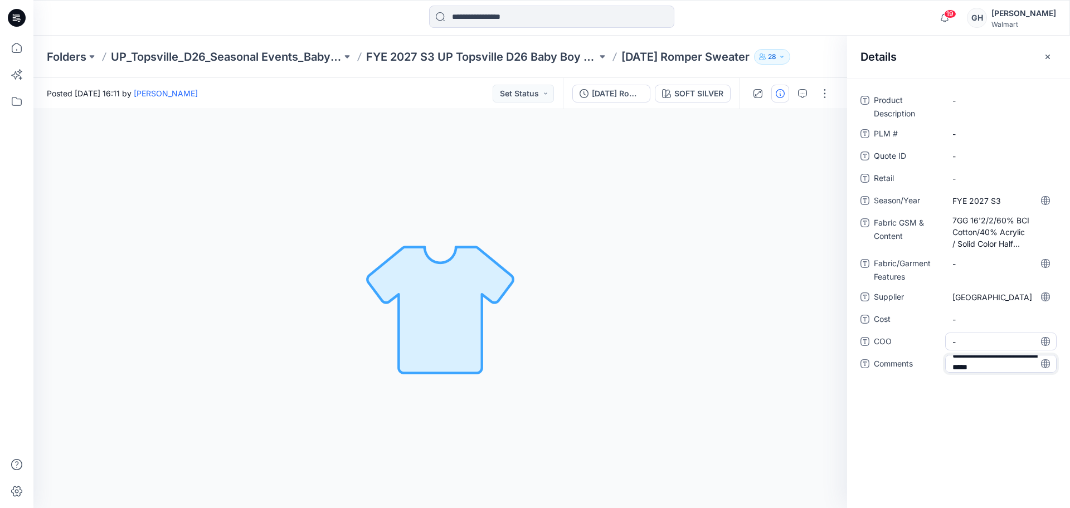
click at [989, 343] on span "-" at bounding box center [1000, 342] width 97 height 12
click at [1021, 375] on span "3D Sub Fabric : 5GG/ 100% Acrylic/" at bounding box center [1000, 367] width 97 height 23
type textarea "**********"
click at [1005, 343] on span "-" at bounding box center [1000, 342] width 97 height 12
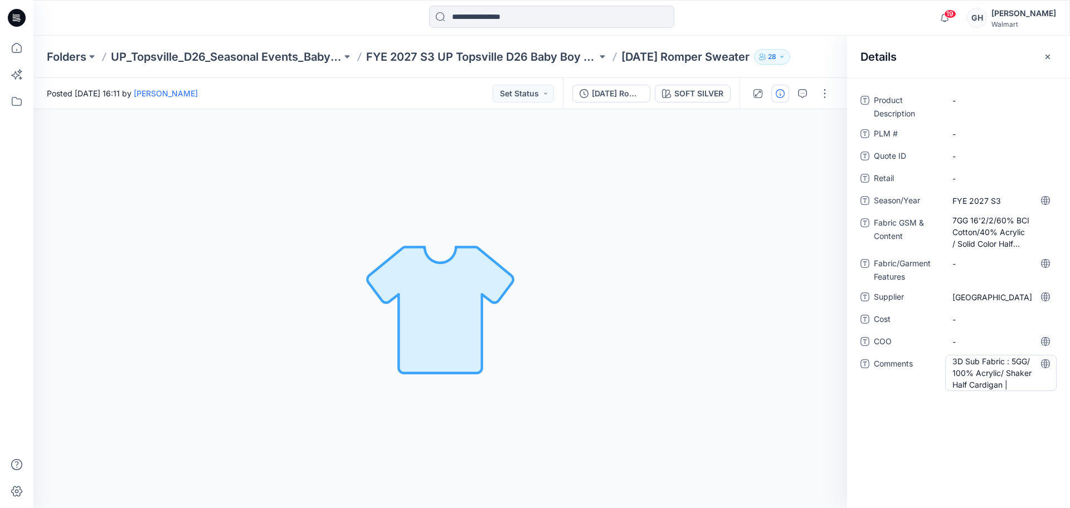
click at [1010, 379] on span "3D Sub Fabric : 5GG/ 100% Acrylic/ Shaker Half Cardigan |" at bounding box center [1000, 373] width 97 height 35
type textarea "**********"
click at [986, 342] on span "-" at bounding box center [1000, 342] width 97 height 12
click at [430, 49] on p "FYE 2027 S3 UP Topsville D26 Baby Boy Seasonal" at bounding box center [481, 57] width 231 height 16
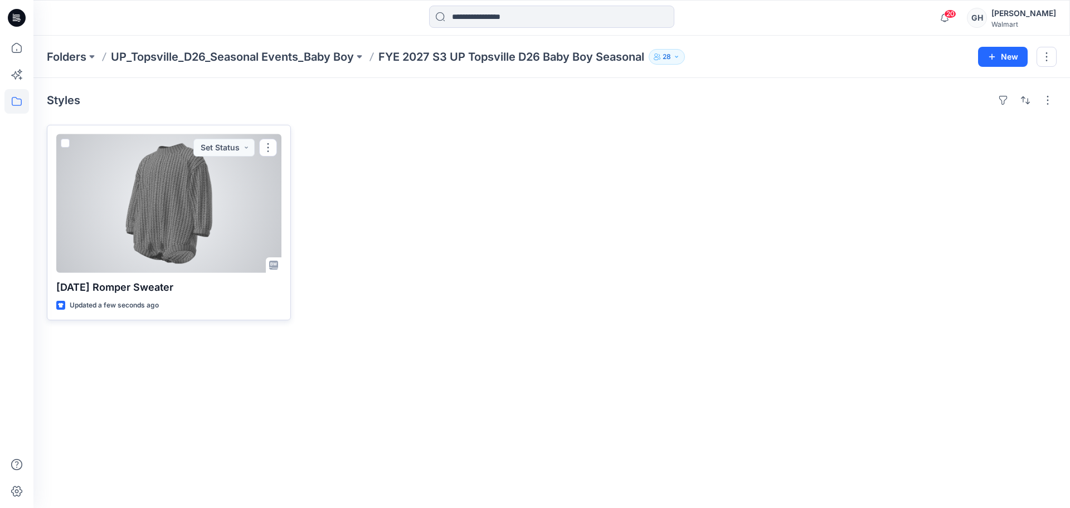
click at [193, 180] on div at bounding box center [168, 203] width 225 height 139
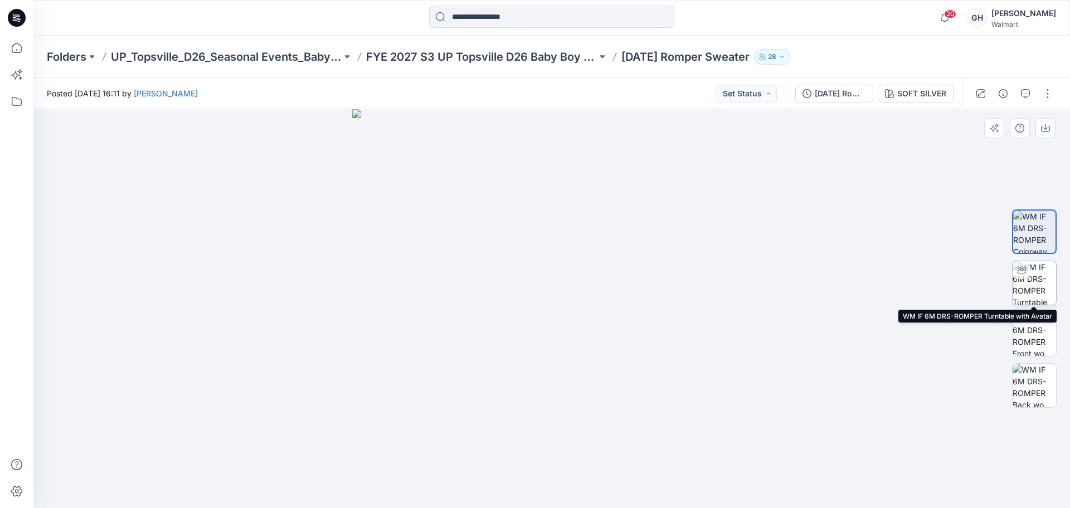
click at [1040, 281] on img at bounding box center [1034, 282] width 43 height 43
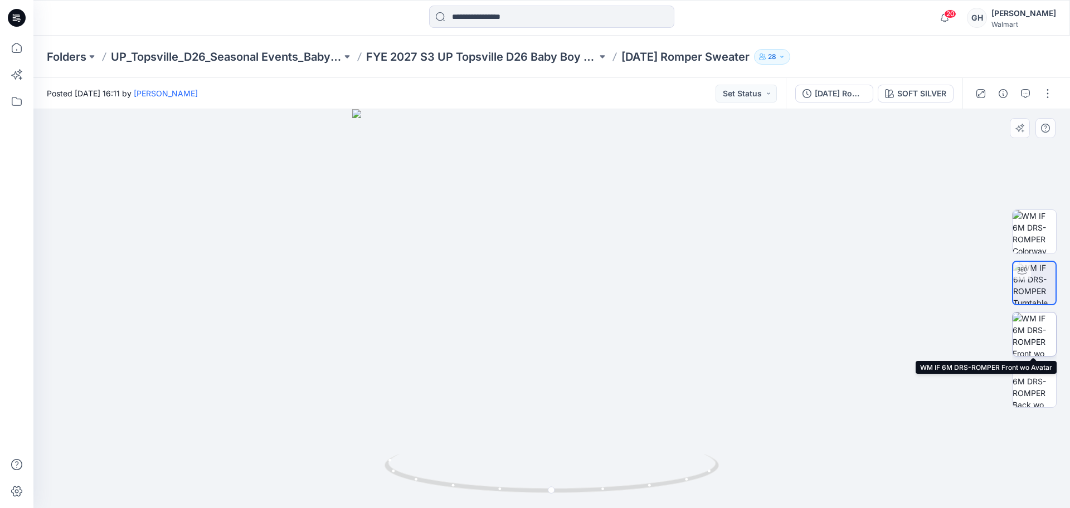
click at [1042, 336] on img at bounding box center [1034, 334] width 43 height 43
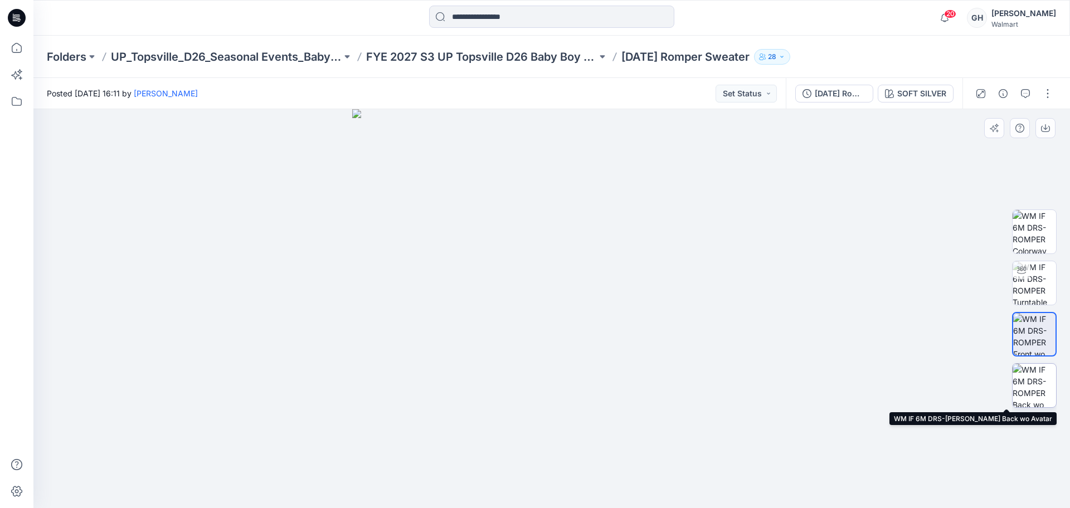
click at [1040, 375] on img at bounding box center [1034, 385] width 43 height 43
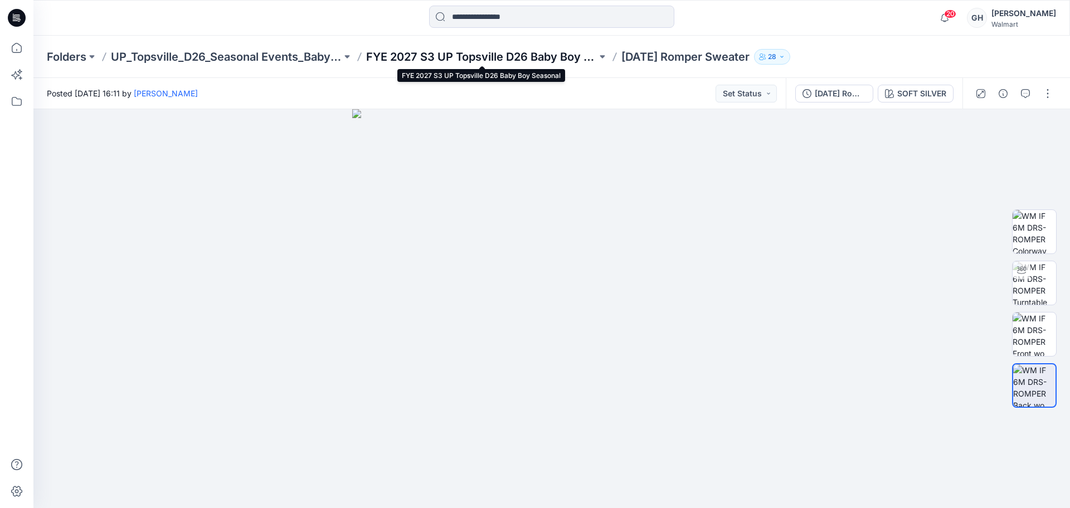
click at [564, 55] on p "FYE 2027 S3 UP Topsville D26 Baby Boy Seasonal" at bounding box center [481, 57] width 231 height 16
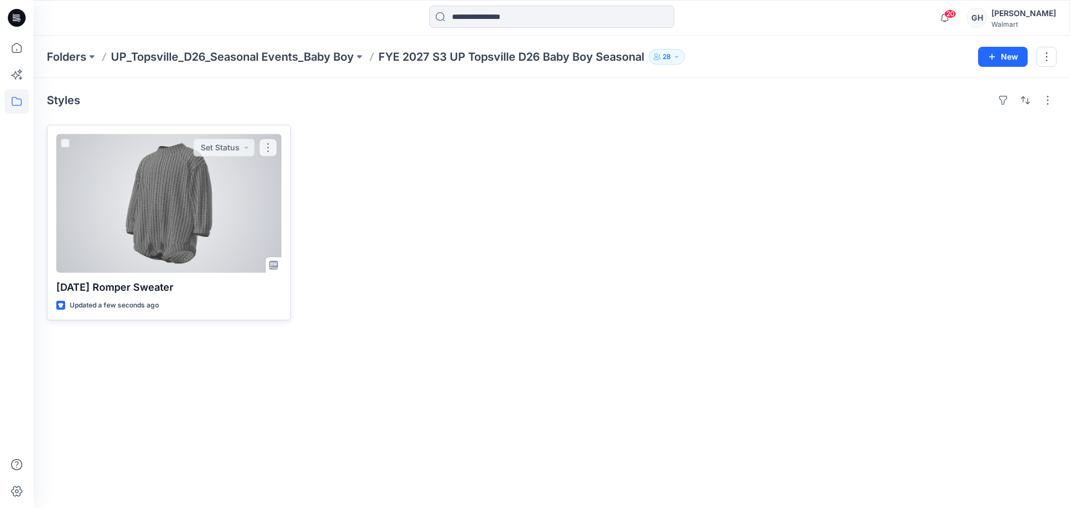
click at [155, 203] on div at bounding box center [168, 203] width 225 height 139
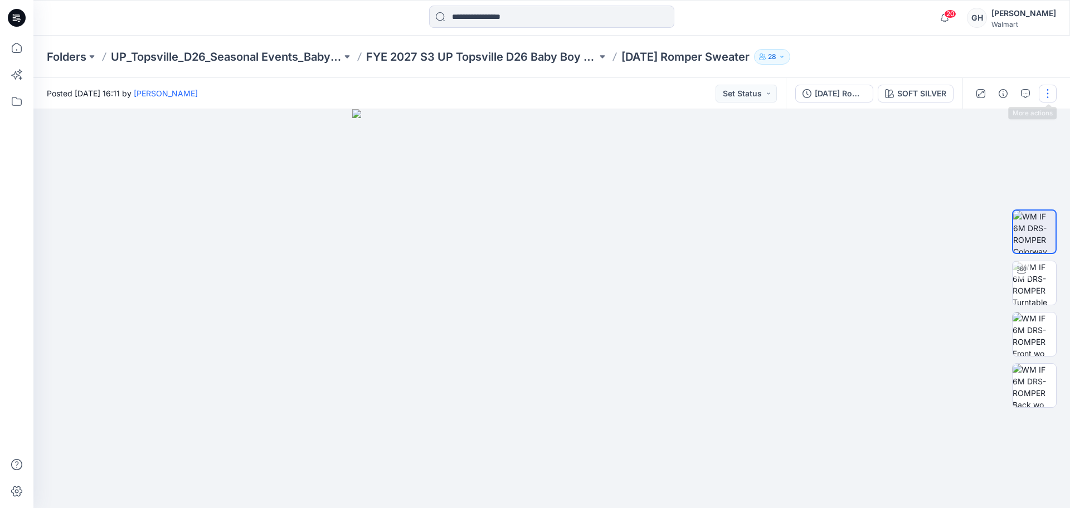
click at [1043, 98] on button "button" at bounding box center [1048, 94] width 18 height 18
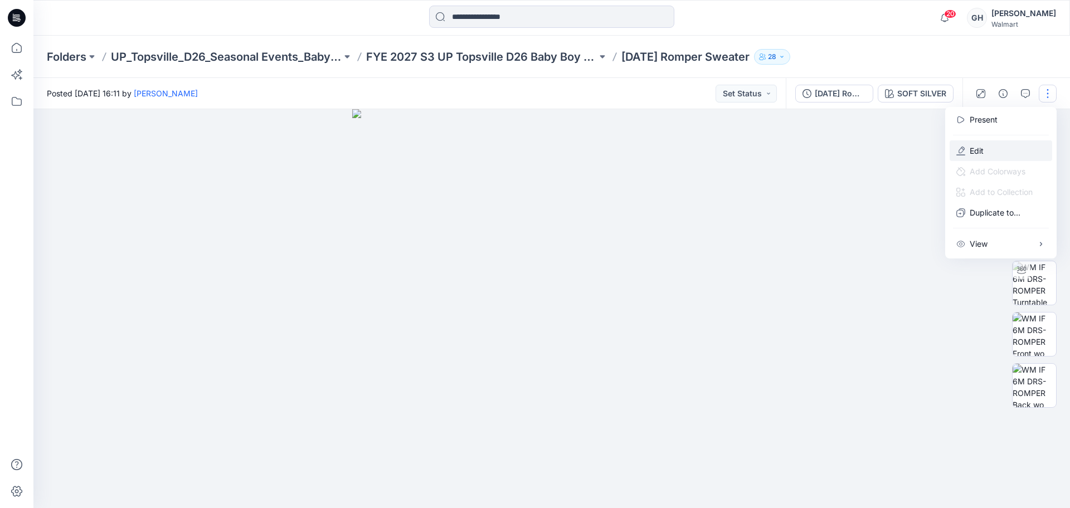
click at [1005, 153] on button "Edit" at bounding box center [1001, 150] width 103 height 21
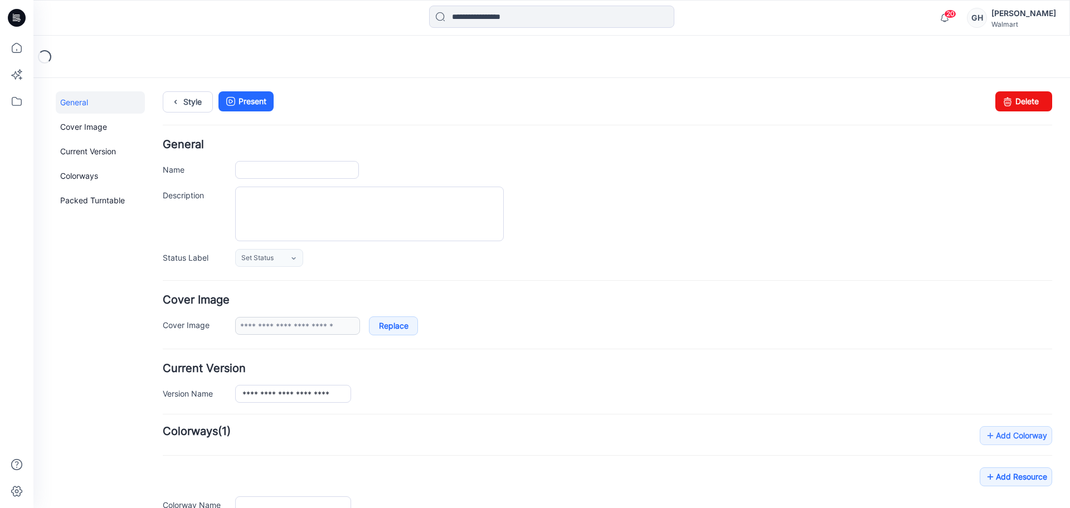
type input "**********"
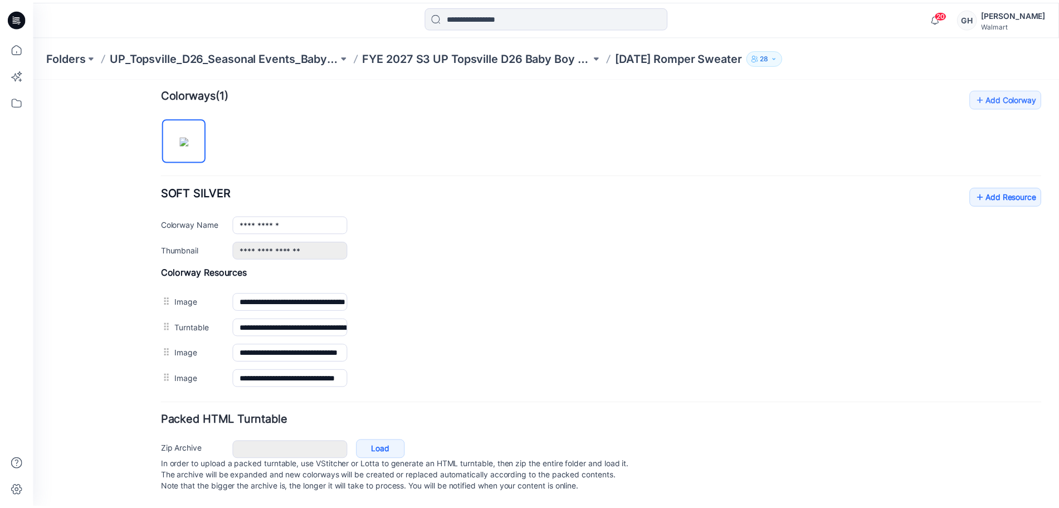
scroll to position [348, 0]
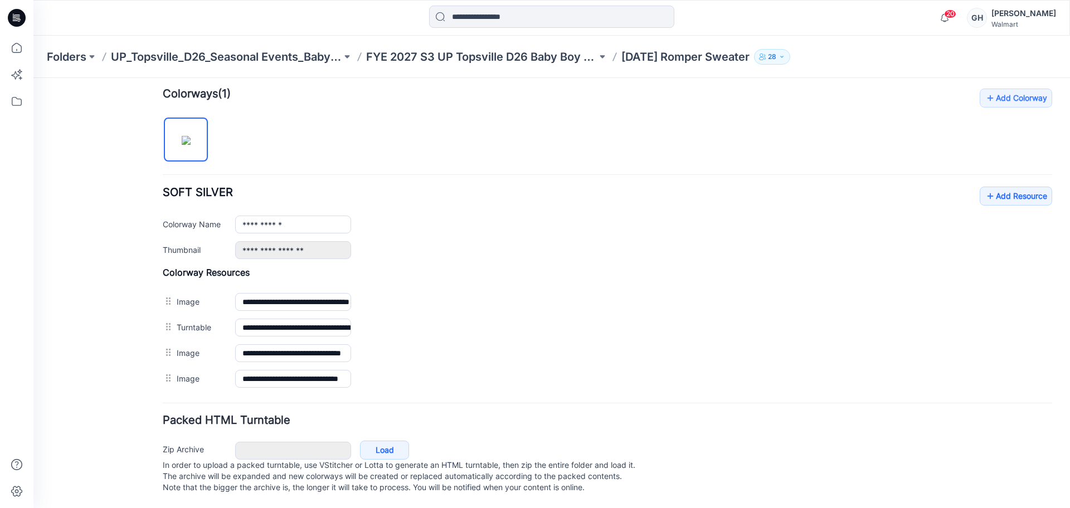
click at [965, 187] on div "**********" at bounding box center [607, 223] width 889 height 72
click at [980, 187] on link "Add Resource" at bounding box center [1016, 196] width 72 height 19
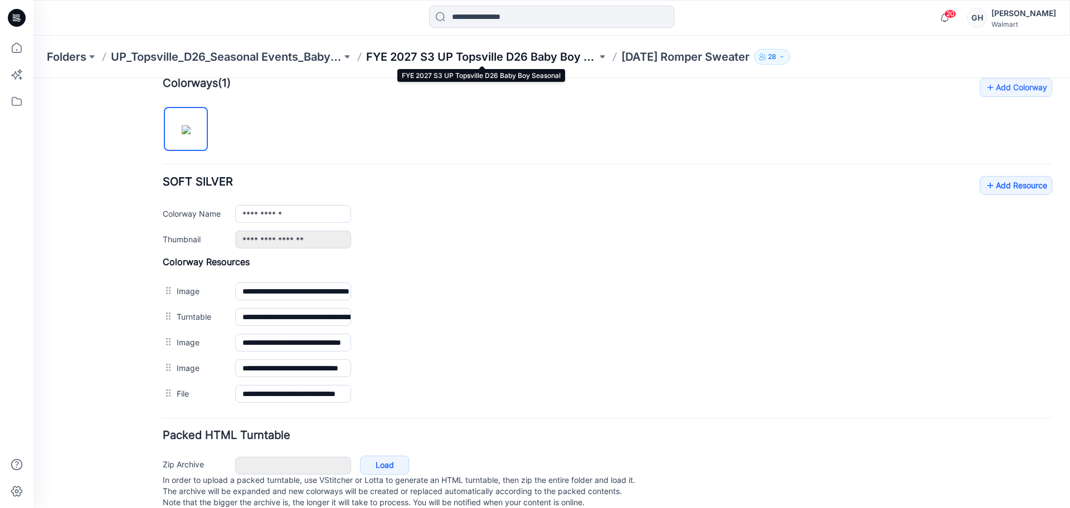
click at [482, 61] on p "FYE 2027 S3 UP Topsville D26 Baby Boy Seasonal" at bounding box center [481, 57] width 231 height 16
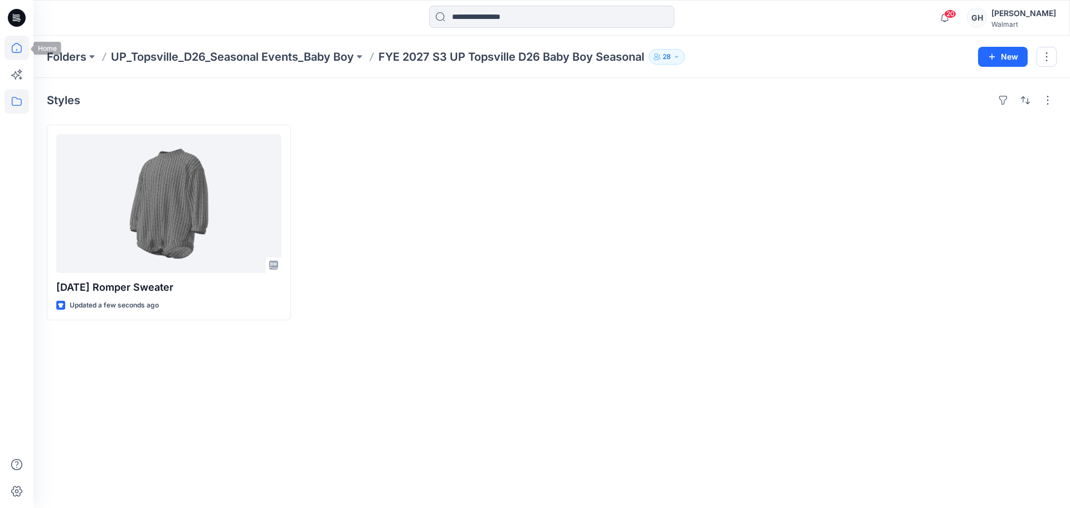
click at [18, 43] on icon at bounding box center [16, 48] width 25 height 25
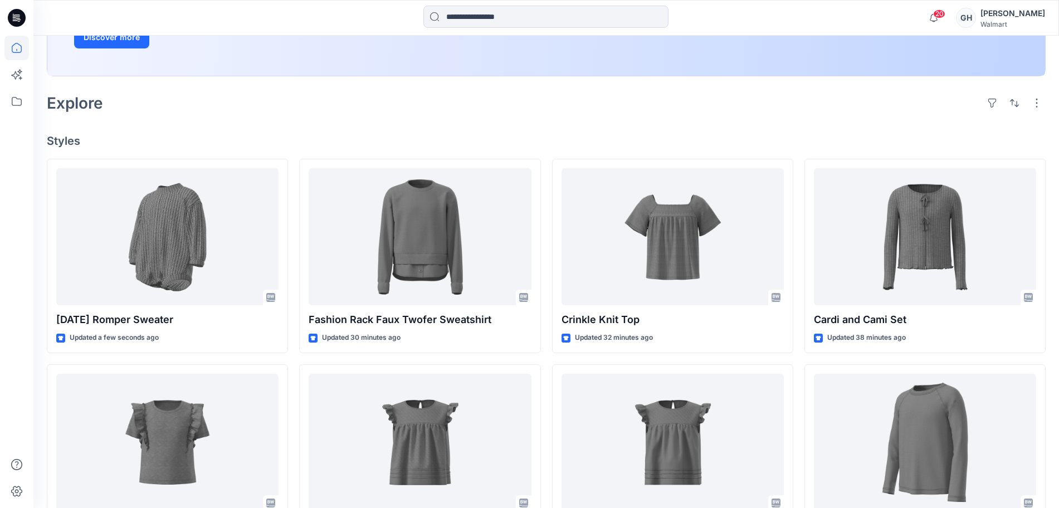
scroll to position [279, 0]
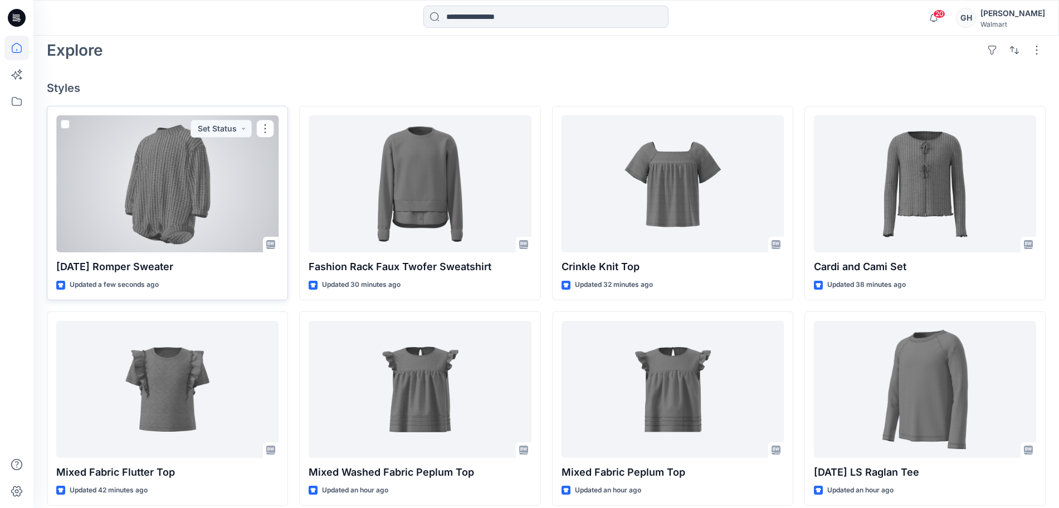
click at [167, 209] on div at bounding box center [167, 183] width 222 height 137
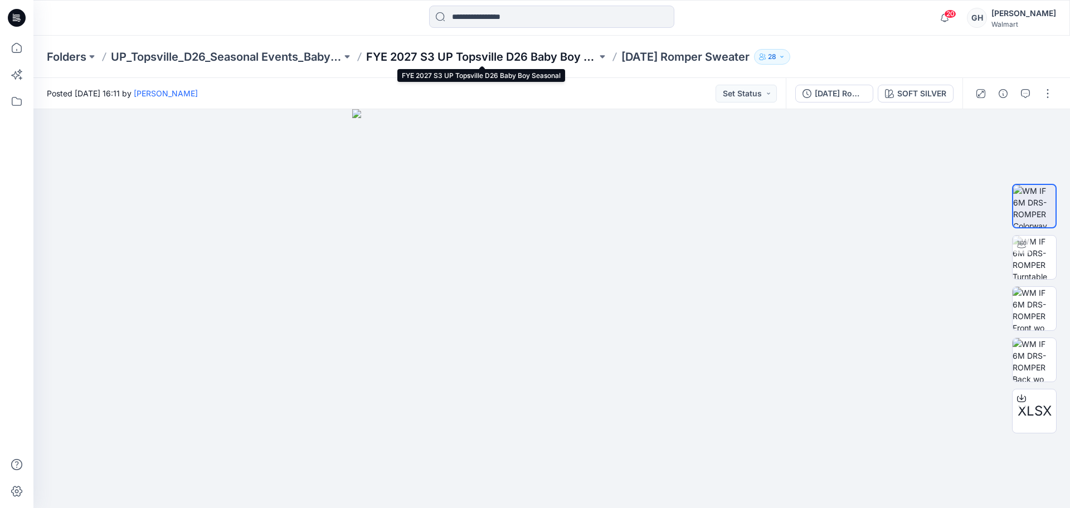
click at [420, 53] on p "FYE 2027 S3 UP Topsville D26 Baby Boy Seasonal" at bounding box center [481, 57] width 231 height 16
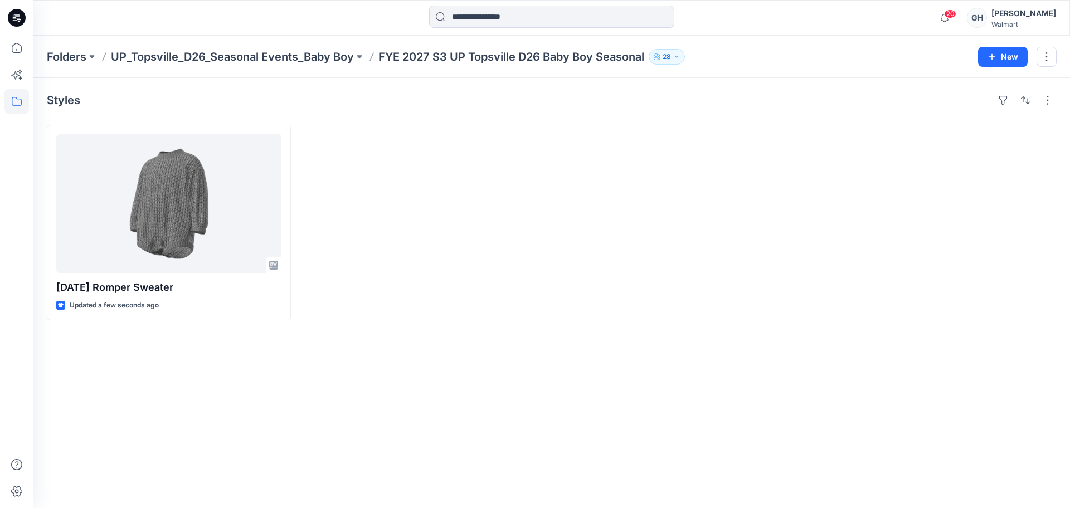
click at [220, 51] on p "UP_Topsville_D26_Seasonal Events_Baby Boy" at bounding box center [232, 57] width 243 height 16
